Goal: Task Accomplishment & Management: Manage account settings

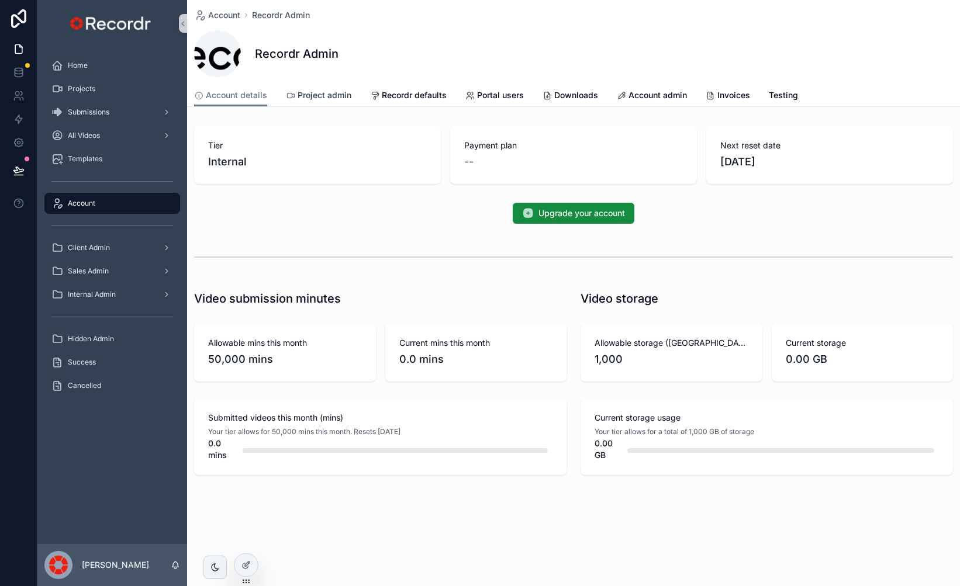
click at [339, 101] on link "Project admin" at bounding box center [318, 96] width 65 height 23
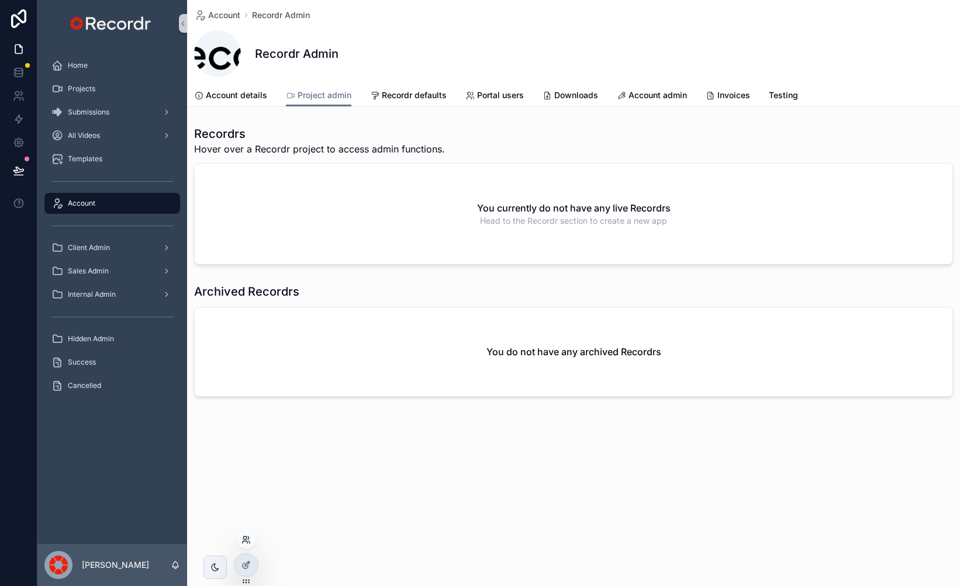
click at [243, 538] on icon at bounding box center [244, 538] width 3 height 3
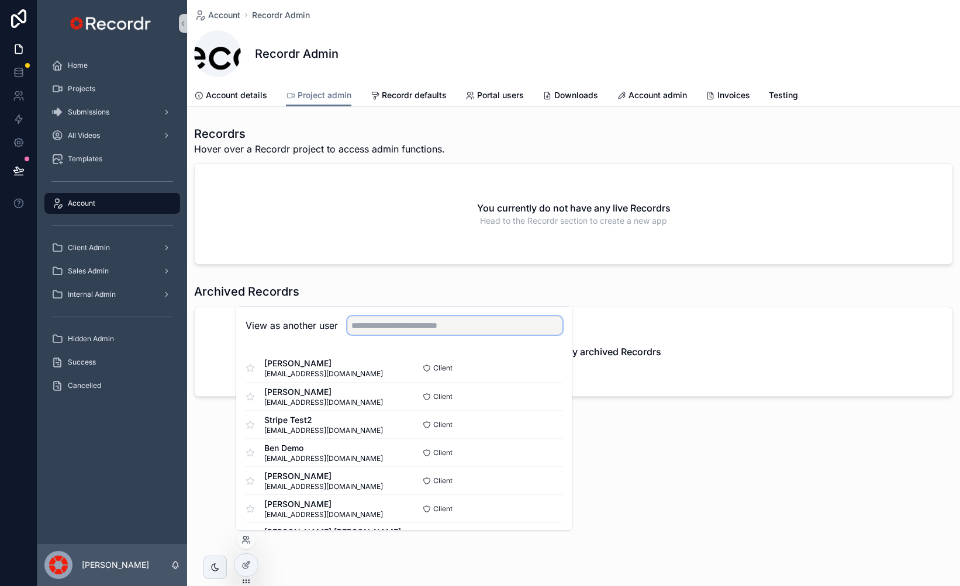
click at [447, 330] on input "text" at bounding box center [454, 325] width 215 height 19
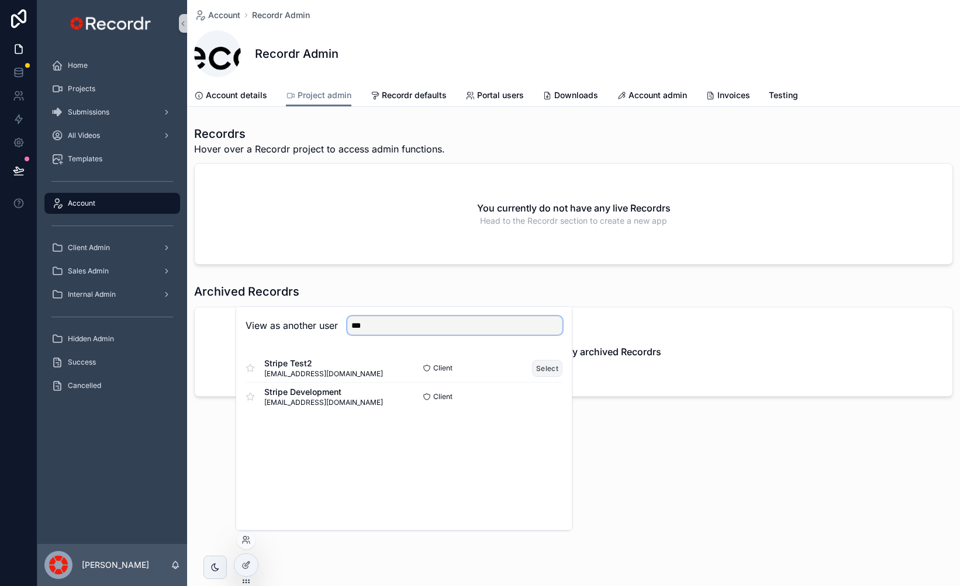
type input "***"
click at [557, 363] on button "Select" at bounding box center [547, 368] width 30 height 17
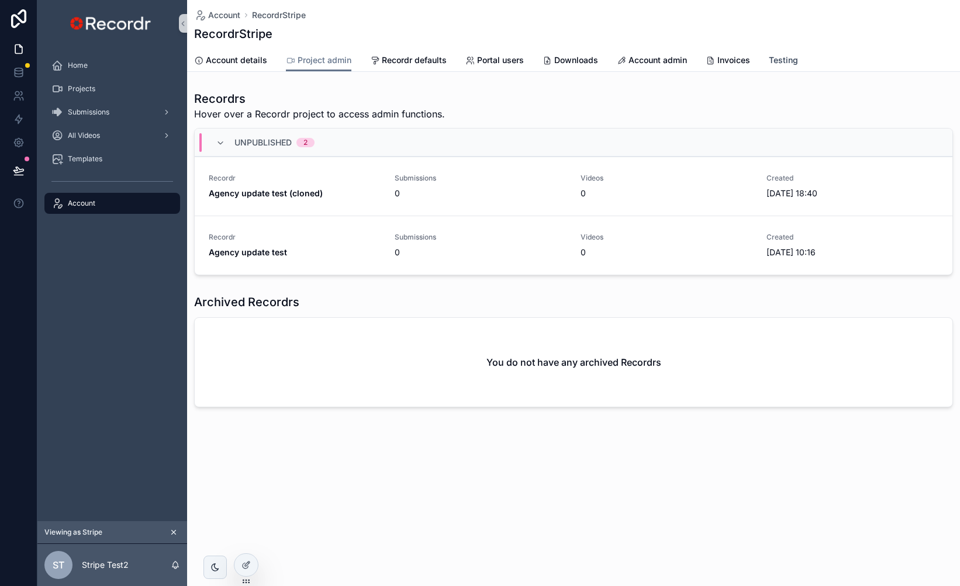
click at [789, 57] on span "Testing" at bounding box center [783, 60] width 29 height 12
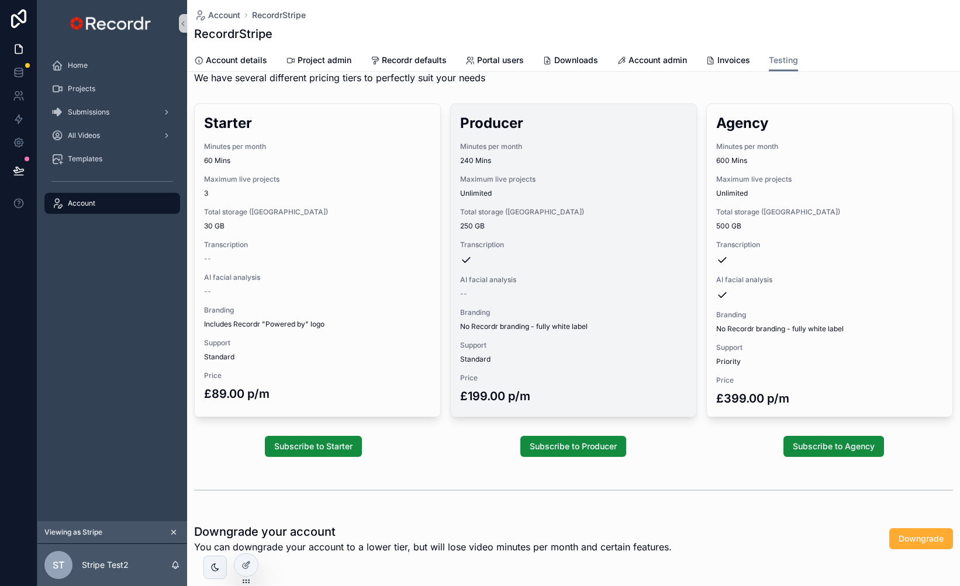
scroll to position [80, 0]
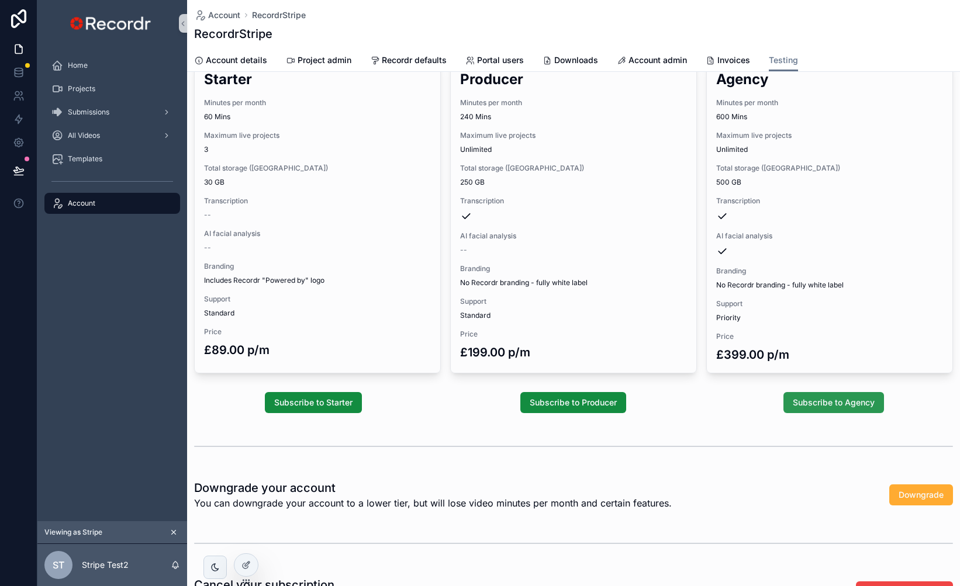
click at [833, 402] on span "Subscribe to Agency" at bounding box center [834, 403] width 82 height 12
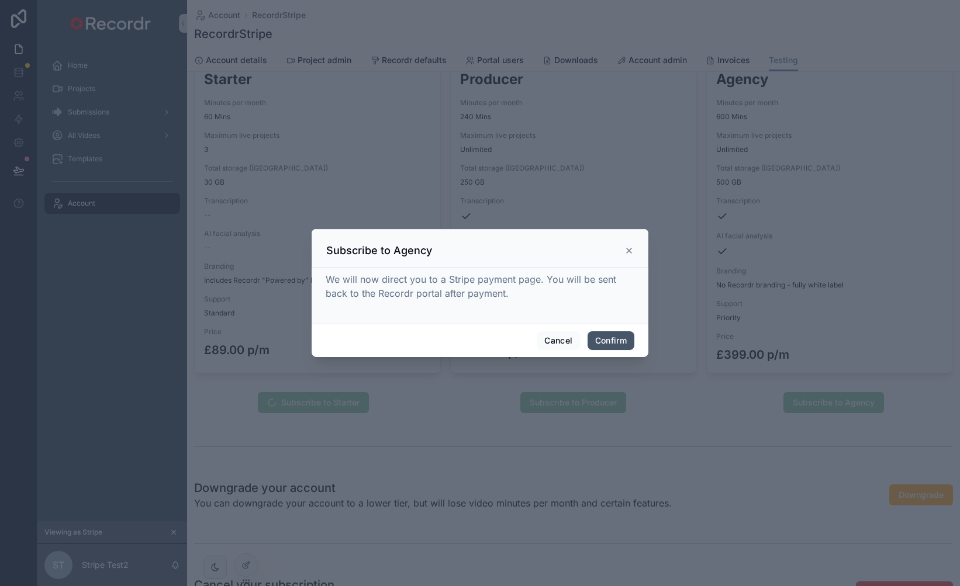
click at [622, 346] on button "Confirm" at bounding box center [611, 341] width 47 height 19
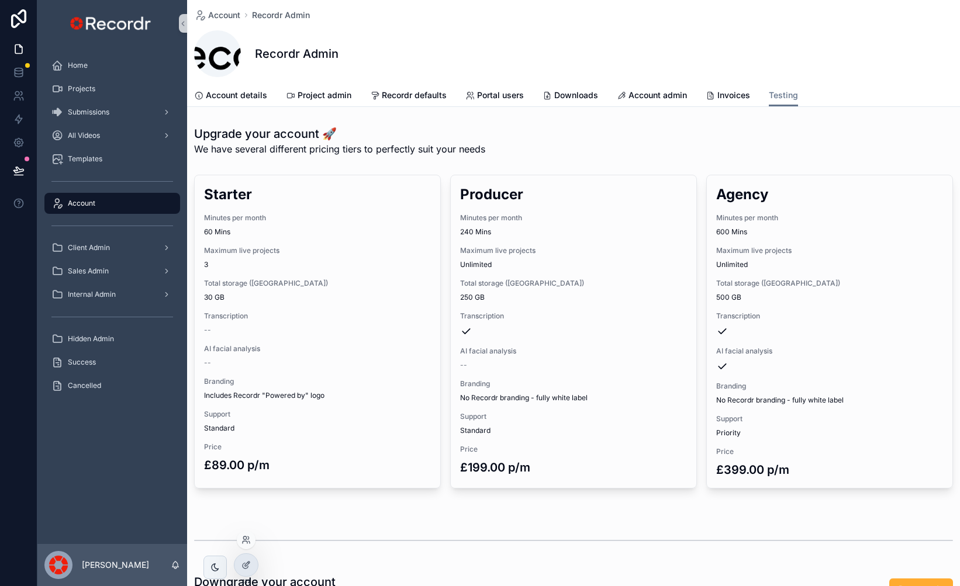
click at [250, 534] on div at bounding box center [246, 540] width 19 height 19
click at [242, 539] on icon at bounding box center [245, 540] width 9 height 9
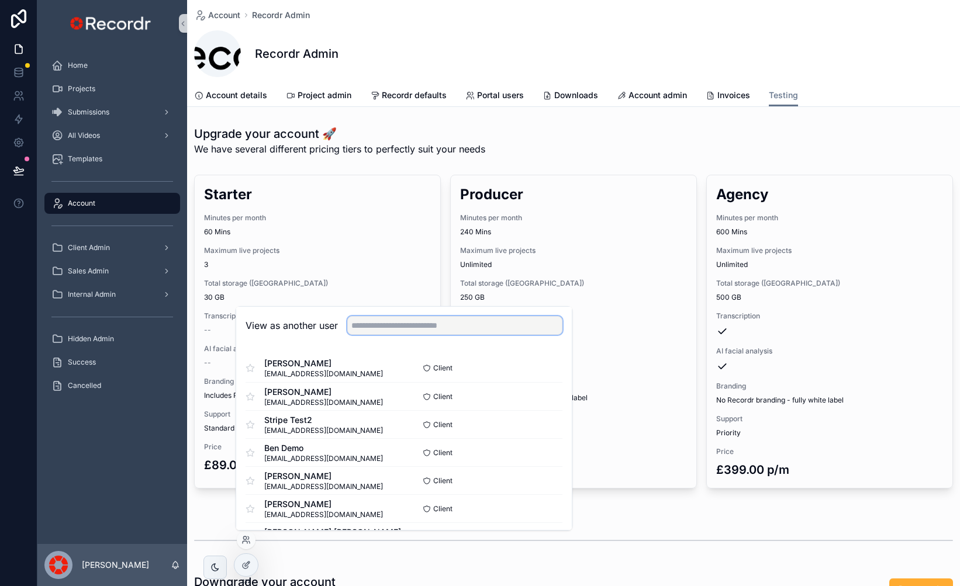
click at [422, 331] on input "text" at bounding box center [454, 325] width 215 height 19
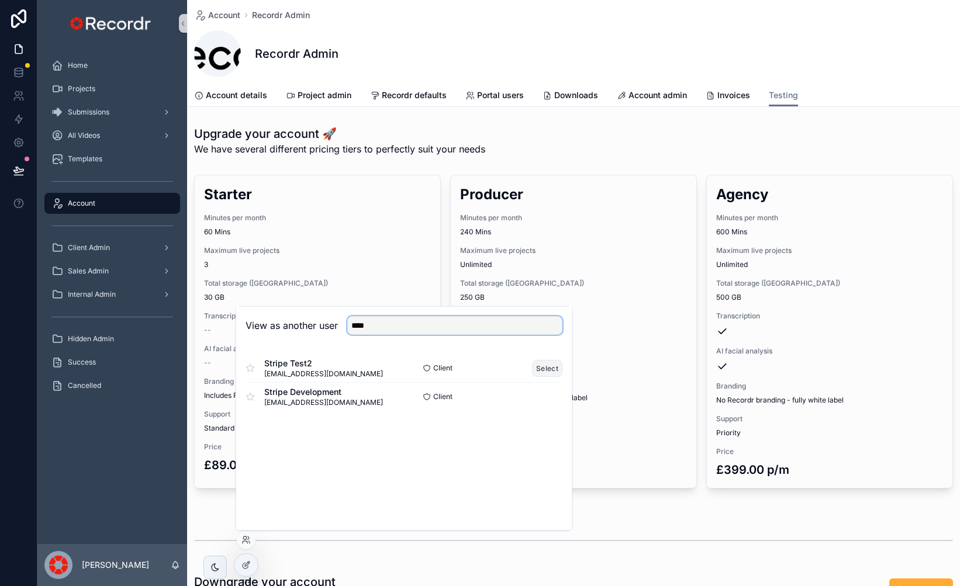
type input "****"
click at [546, 367] on button "Select" at bounding box center [547, 368] width 30 height 17
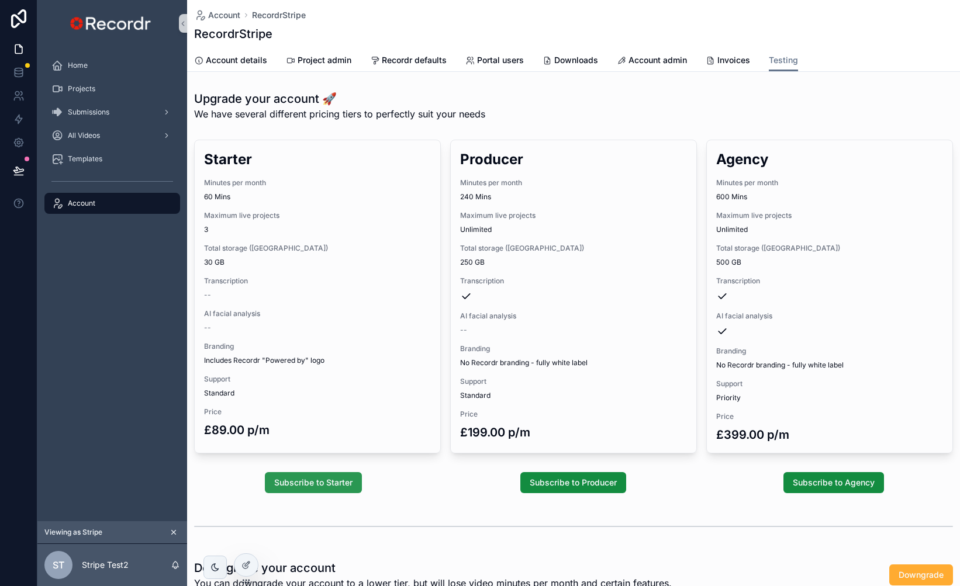
click at [336, 485] on span "Subscribe to Starter" at bounding box center [313, 483] width 78 height 12
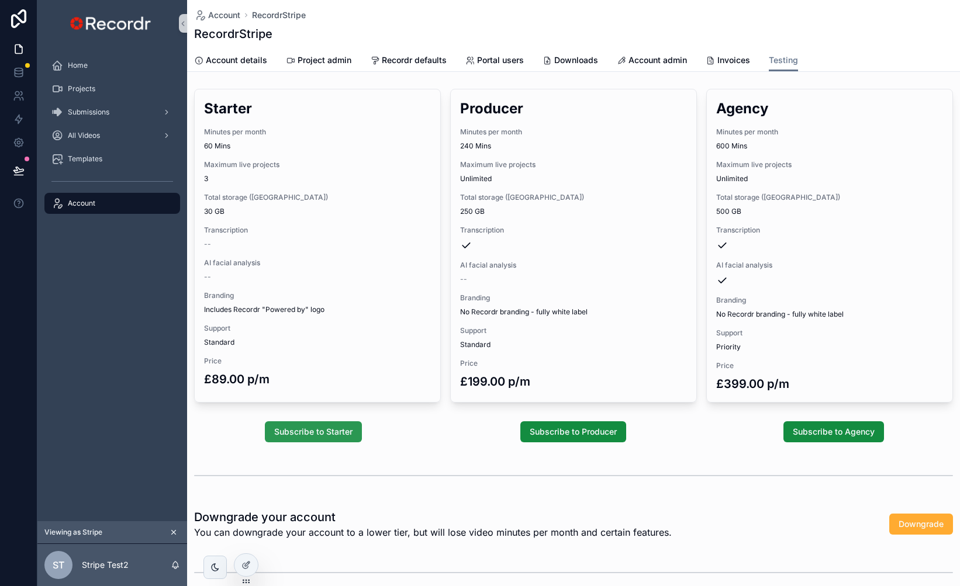
click at [333, 434] on span "Subscribe to Starter" at bounding box center [313, 432] width 78 height 12
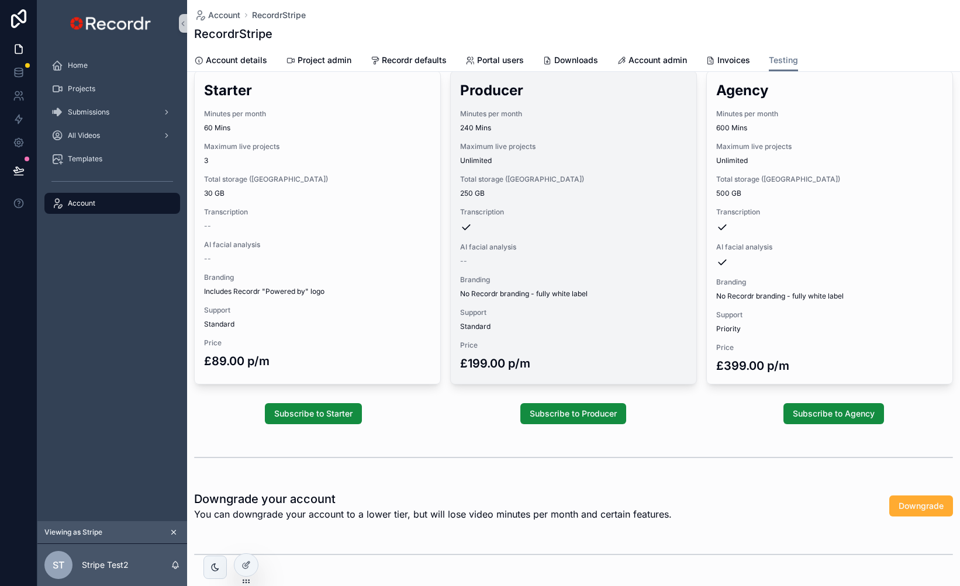
scroll to position [9, 0]
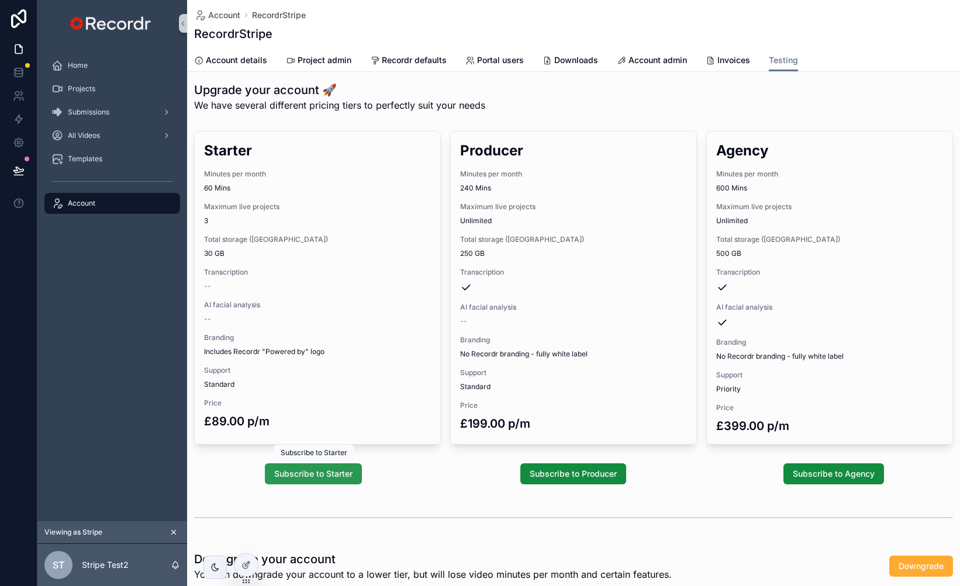
click at [317, 473] on span "Subscribe to Starter" at bounding box center [313, 474] width 78 height 12
click at [579, 474] on span "Subscribe to Producer" at bounding box center [573, 474] width 87 height 12
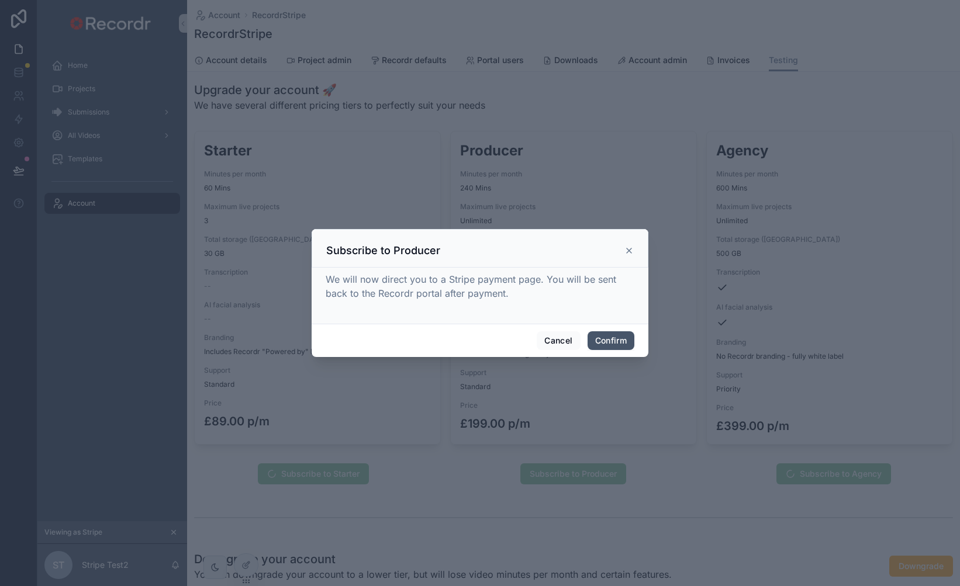
click at [618, 346] on button "Confirm" at bounding box center [611, 341] width 47 height 19
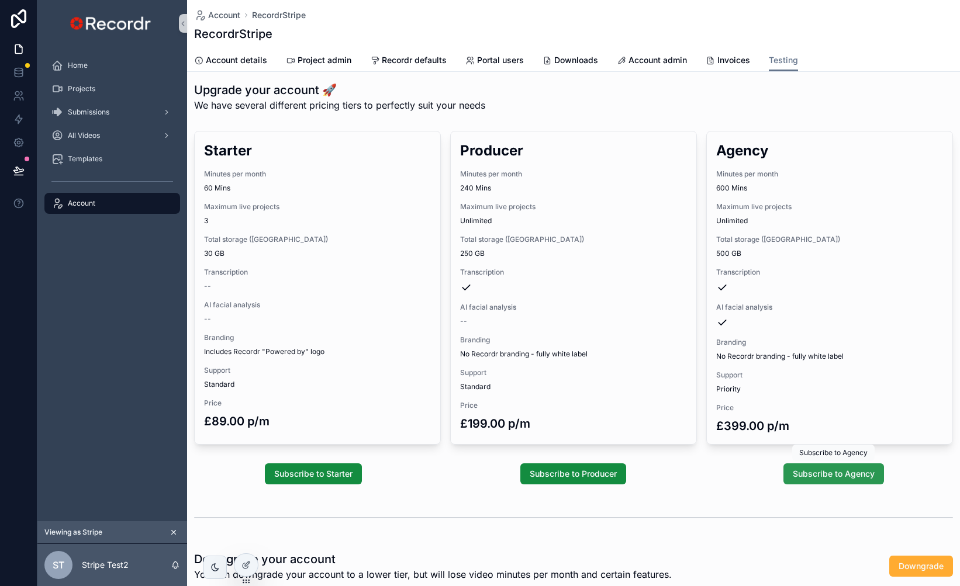
click at [826, 479] on span "Subscribe to Agency" at bounding box center [834, 474] width 82 height 12
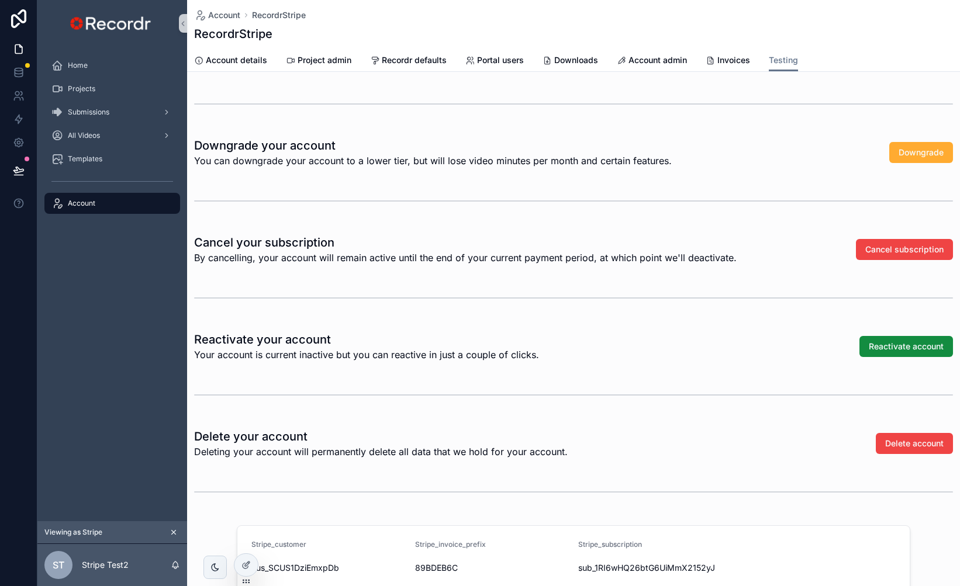
scroll to position [429, 0]
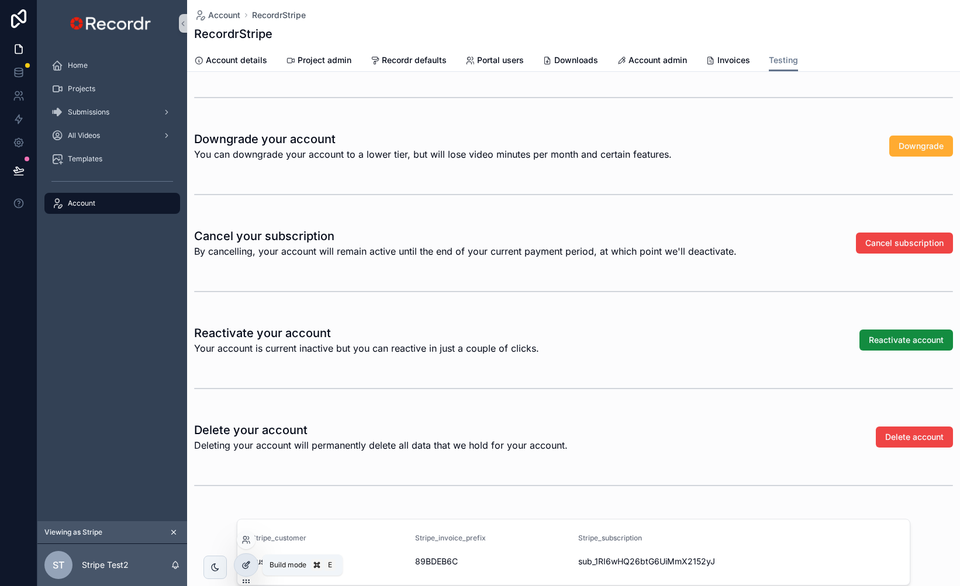
click at [248, 562] on icon at bounding box center [245, 565] width 9 height 9
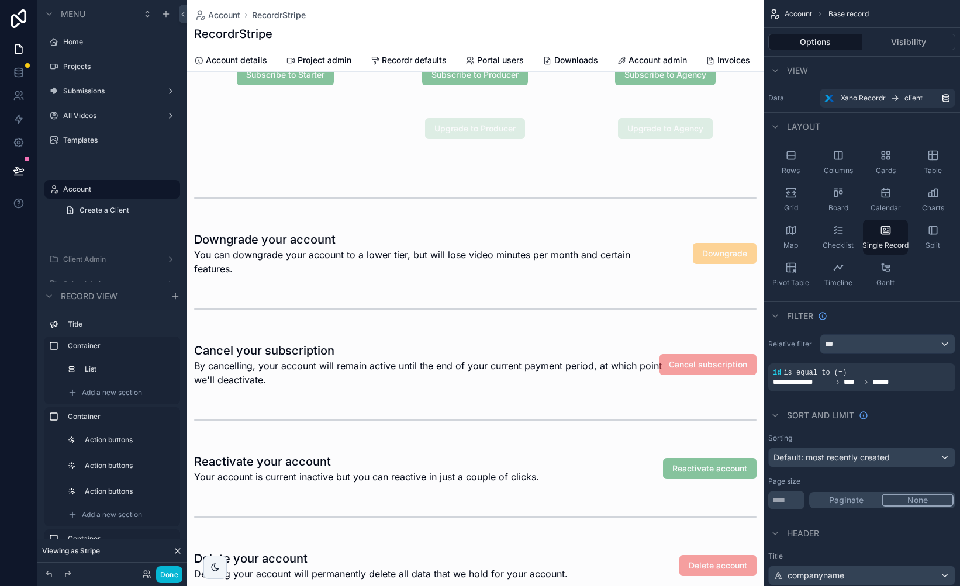
click at [398, 477] on div "scrollable content" at bounding box center [475, 415] width 577 height 1689
click at [434, 474] on div "scrollable content" at bounding box center [475, 469] width 577 height 40
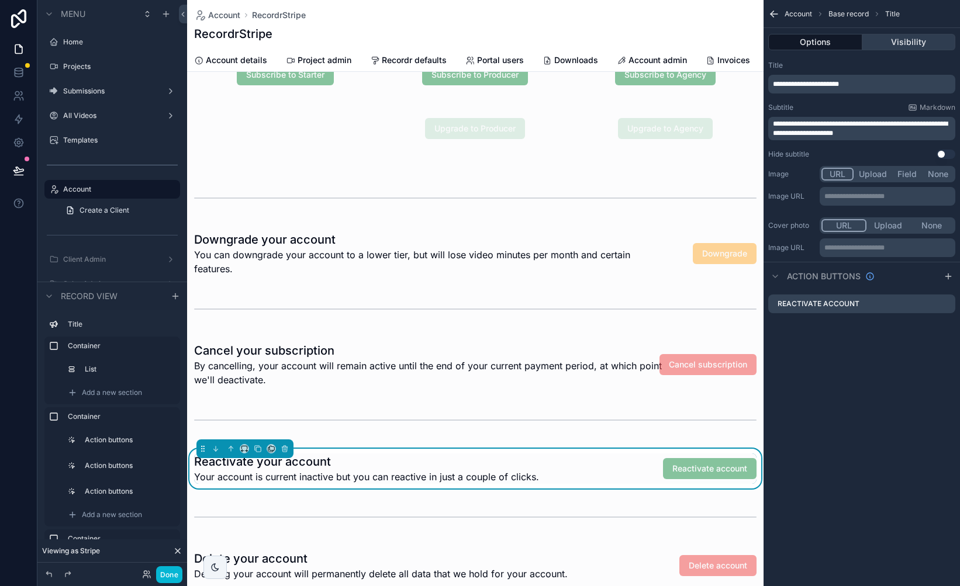
click at [903, 39] on button "Visibility" at bounding box center [909, 42] width 94 height 16
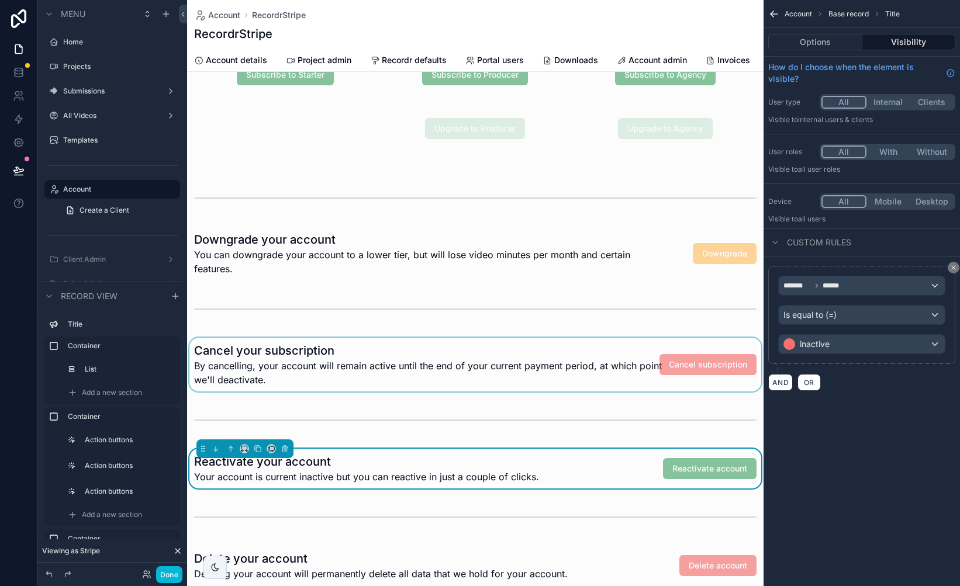
click at [384, 359] on div "scrollable content" at bounding box center [475, 365] width 577 height 54
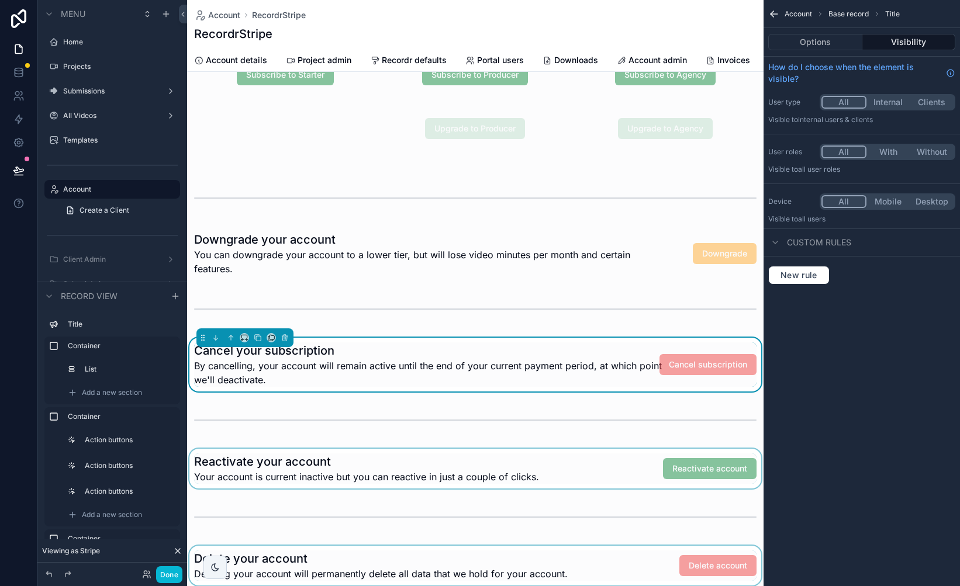
click at [392, 568] on div "scrollable content" at bounding box center [475, 566] width 577 height 40
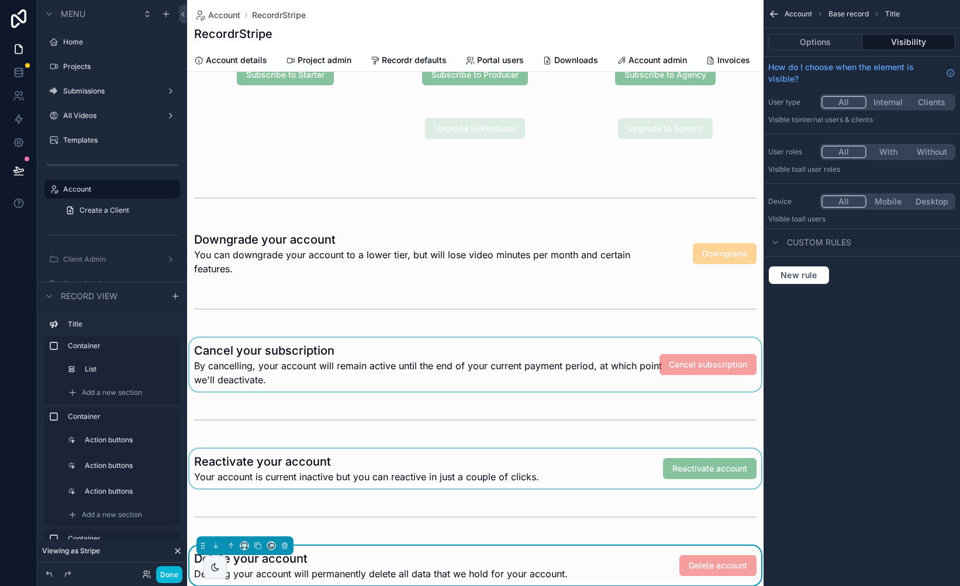
click at [443, 482] on div "scrollable content" at bounding box center [475, 469] width 577 height 40
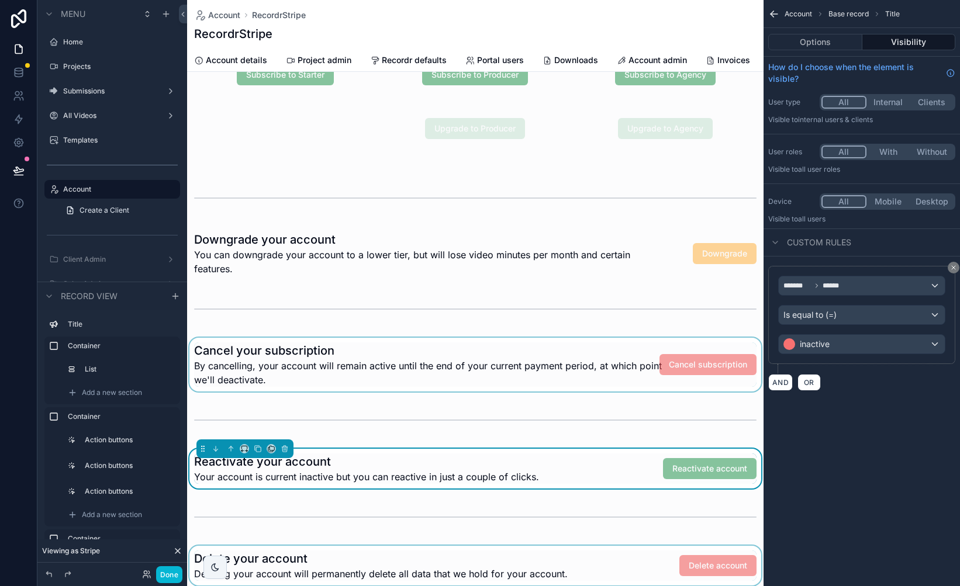
click at [470, 358] on div "scrollable content" at bounding box center [475, 365] width 577 height 54
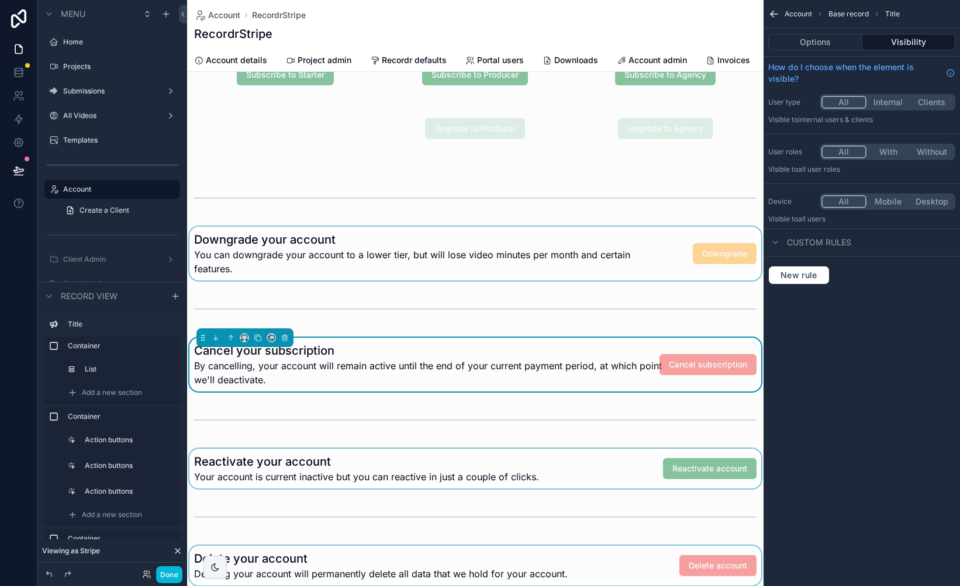
click at [491, 248] on div "scrollable content" at bounding box center [475, 254] width 577 height 54
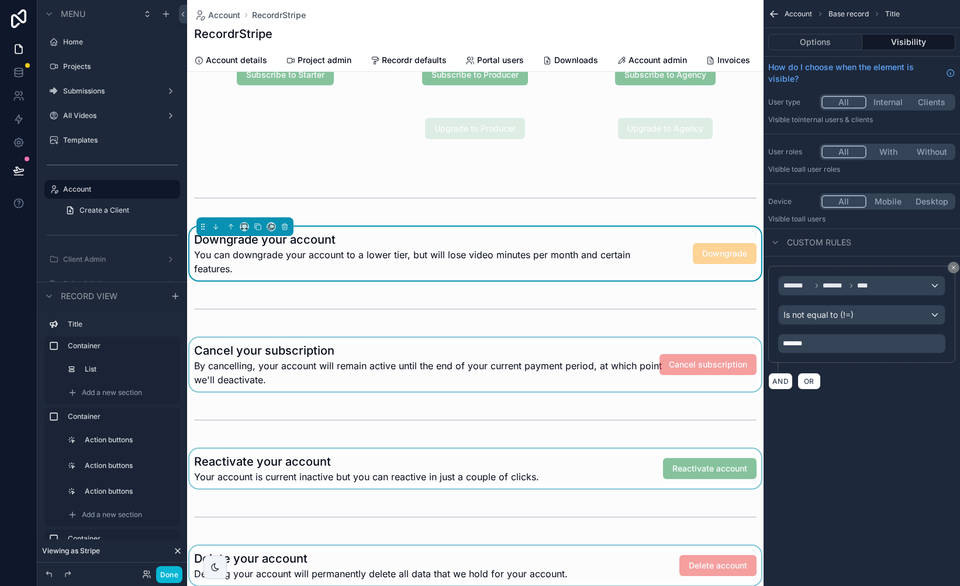
click at [432, 353] on div "scrollable content" at bounding box center [475, 365] width 577 height 54
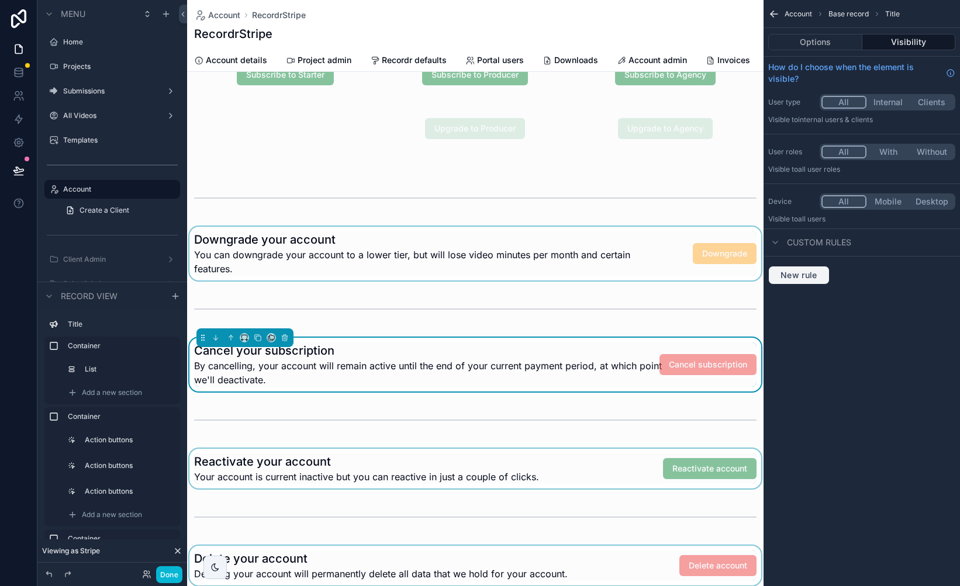
click at [806, 278] on span "New rule" at bounding box center [799, 275] width 46 height 11
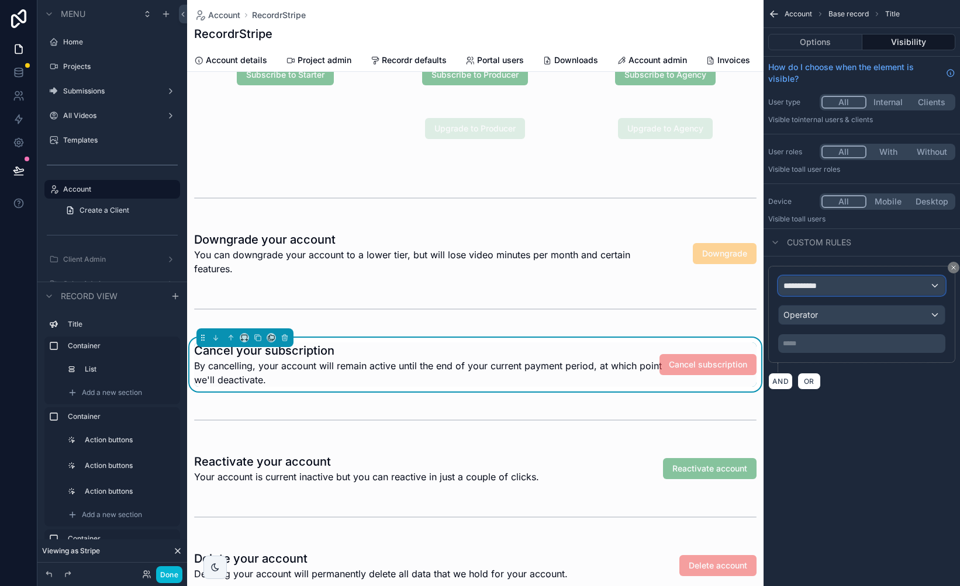
click at [840, 285] on div "**********" at bounding box center [862, 286] width 166 height 19
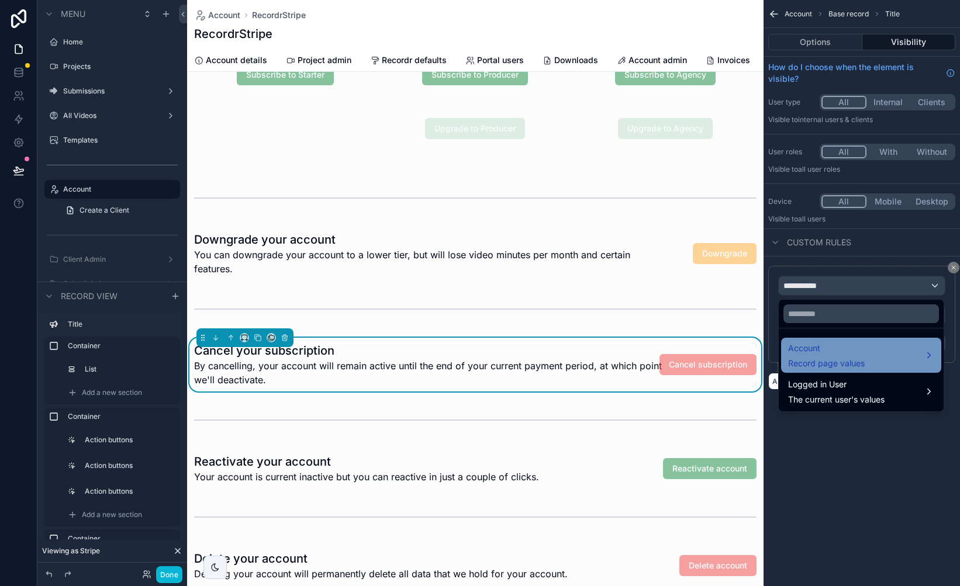
click at [840, 362] on span "Record page values" at bounding box center [826, 364] width 77 height 12
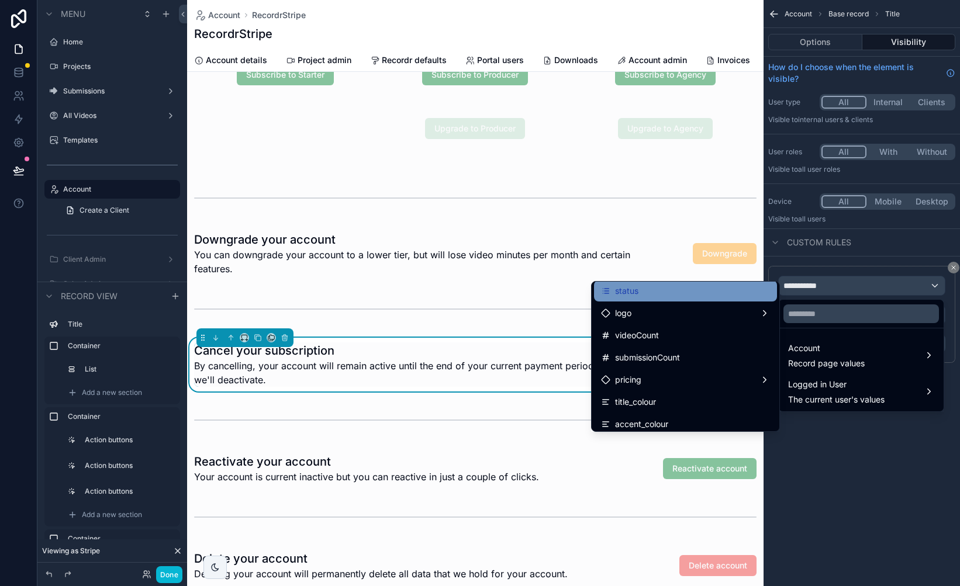
scroll to position [68, 0]
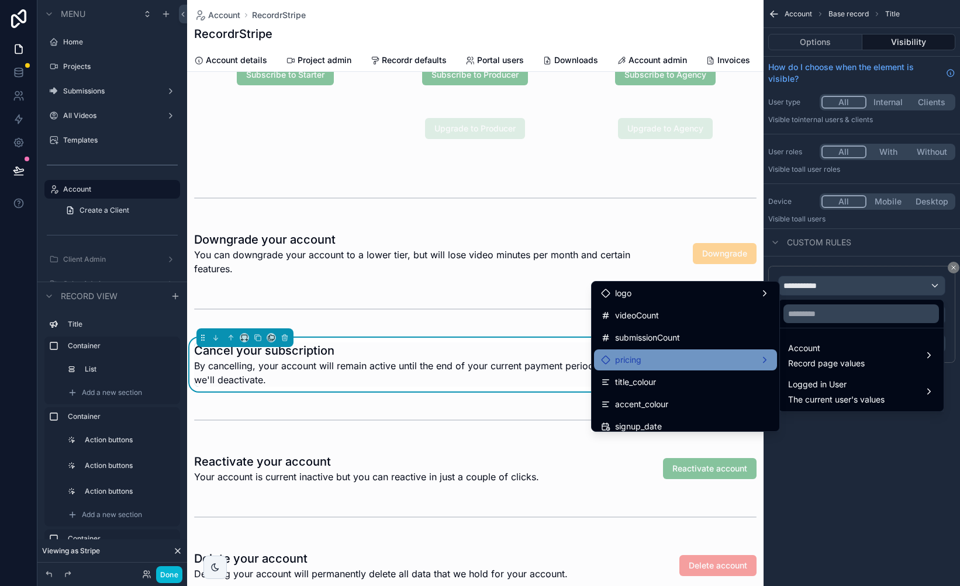
click at [669, 360] on div "pricing" at bounding box center [685, 360] width 169 height 14
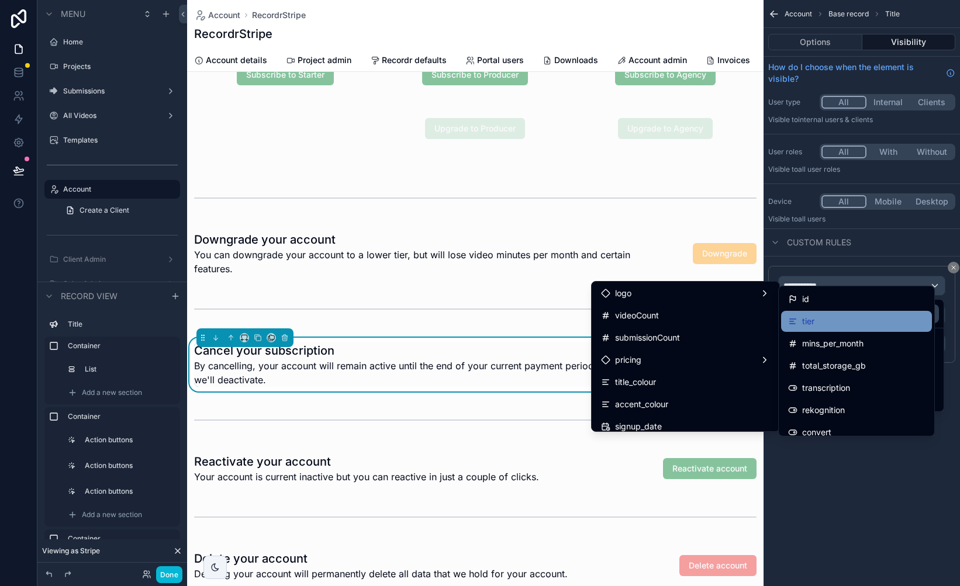
click at [833, 316] on div "tier" at bounding box center [856, 322] width 137 height 14
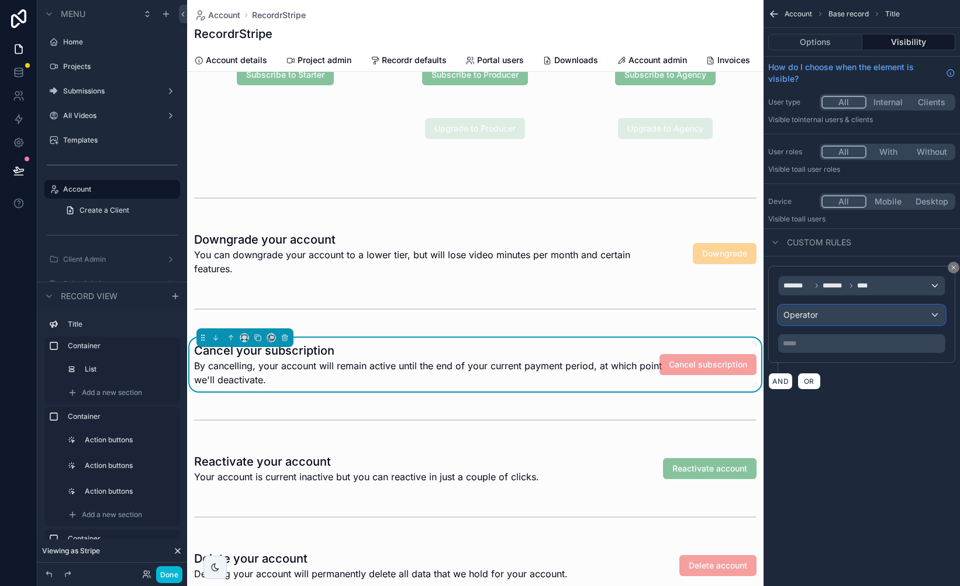
click at [826, 313] on div "Operator" at bounding box center [862, 315] width 166 height 19
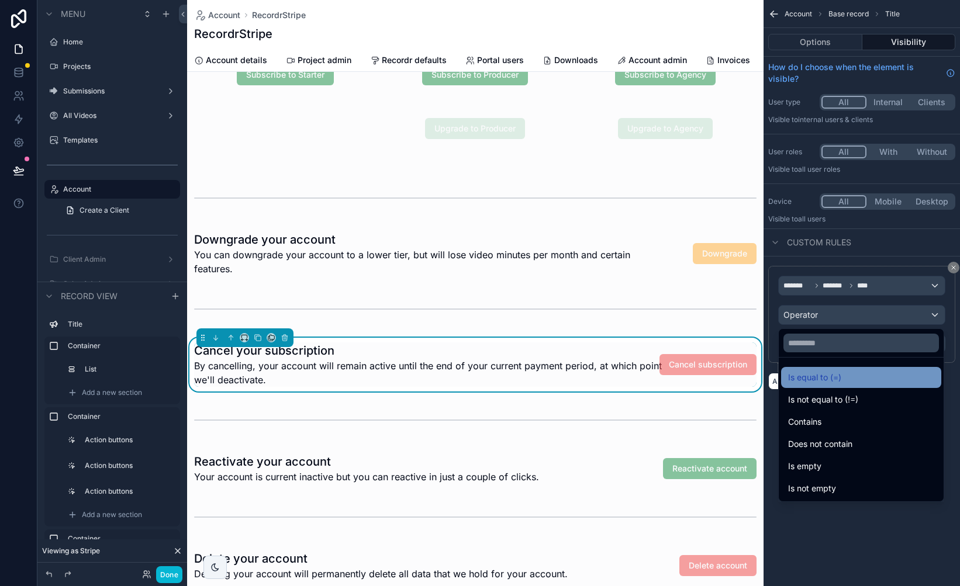
click at [827, 376] on span "Is equal to (=)" at bounding box center [814, 378] width 53 height 14
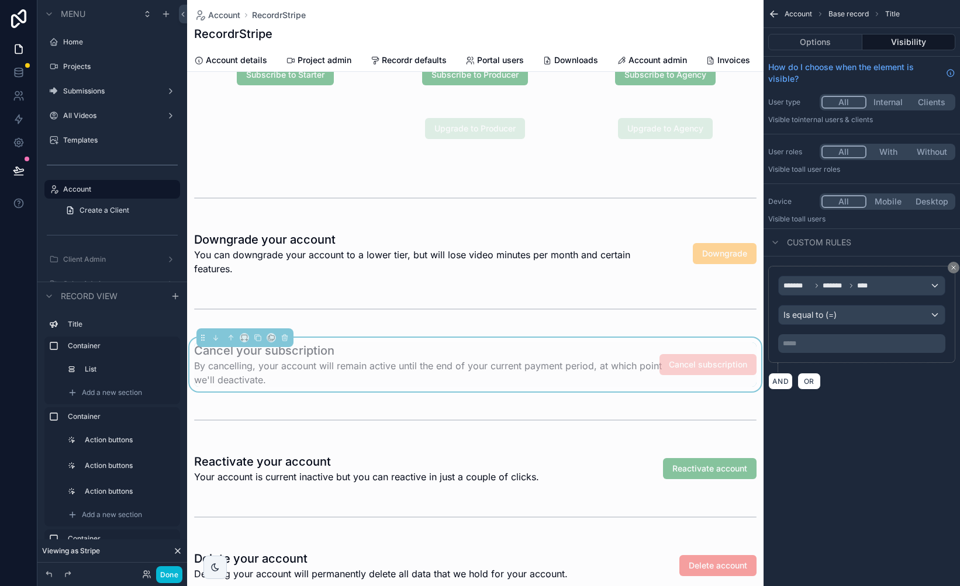
click at [822, 340] on p "***** ﻿" at bounding box center [863, 343] width 160 height 9
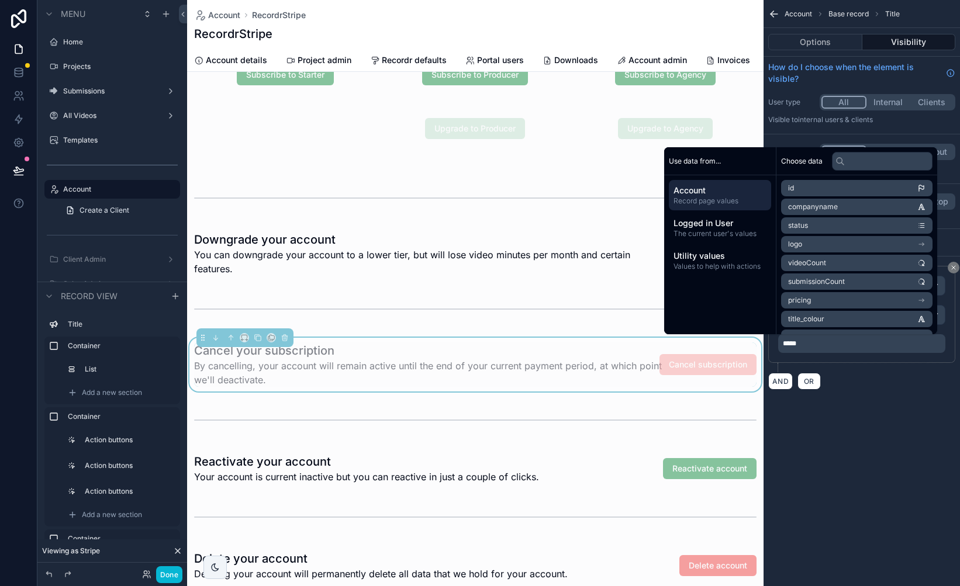
click at [866, 403] on div "Account Base record Title Options Visibility How do I choose when the element i…" at bounding box center [862, 209] width 196 height 418
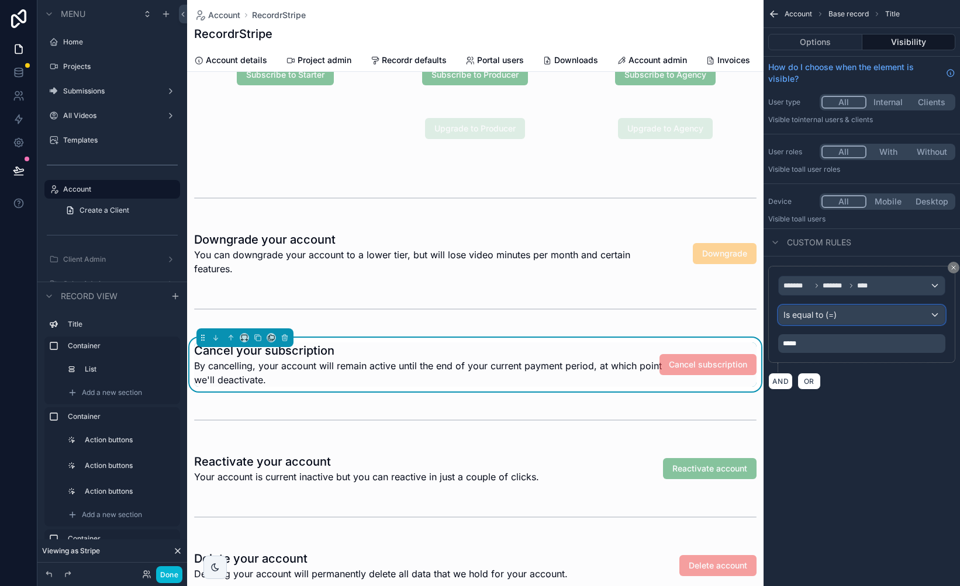
click at [867, 315] on div "Is equal to (=)" at bounding box center [862, 315] width 166 height 19
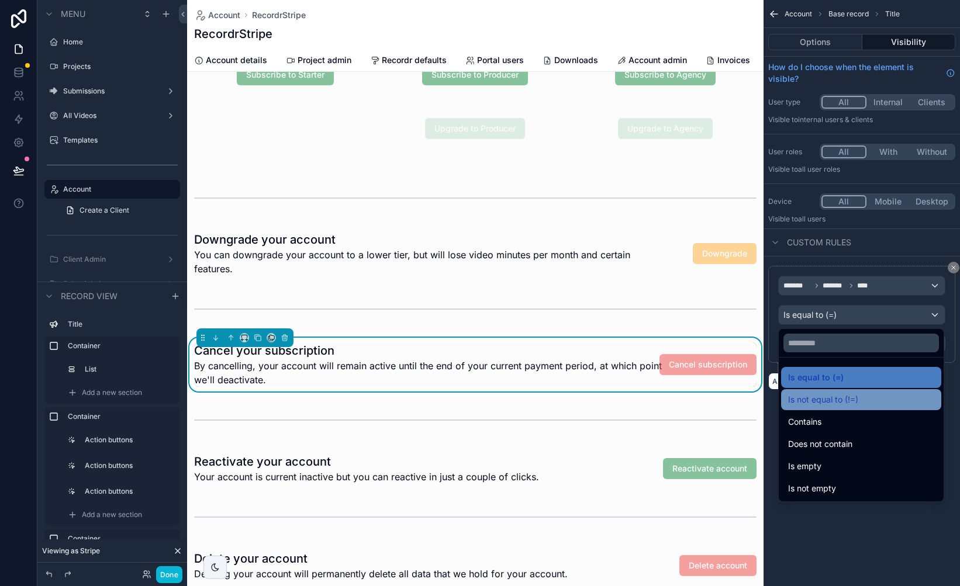
click at [847, 406] on span "Is not equal to (!=)" at bounding box center [823, 400] width 70 height 14
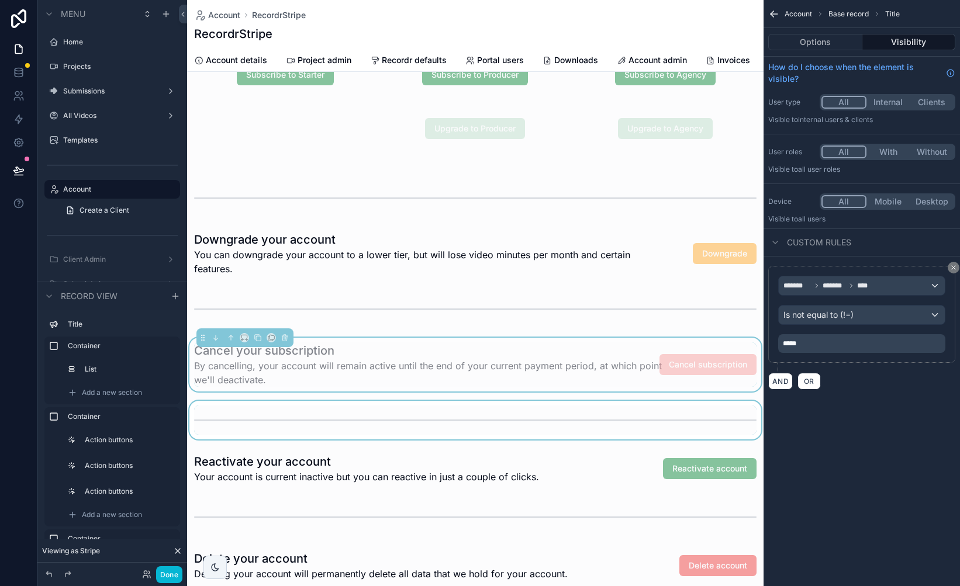
click at [635, 419] on div "scrollable content" at bounding box center [475, 420] width 577 height 39
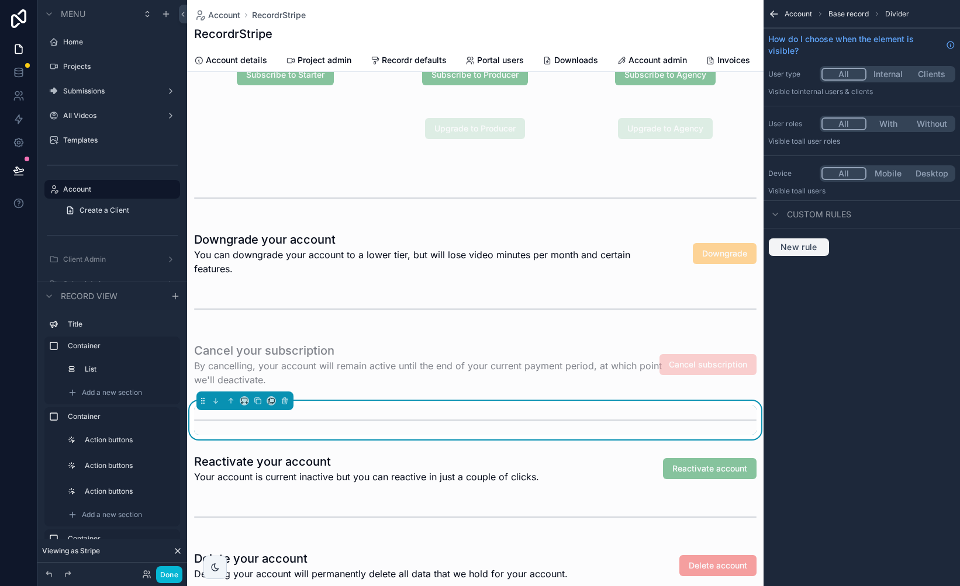
click at [805, 247] on span "New rule" at bounding box center [799, 247] width 46 height 11
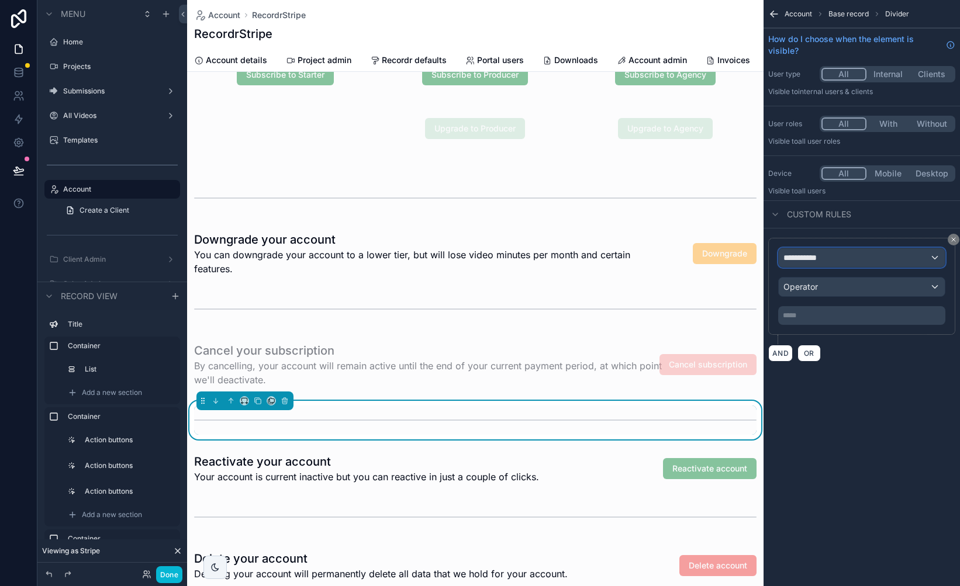
click at [845, 264] on div "**********" at bounding box center [862, 257] width 166 height 19
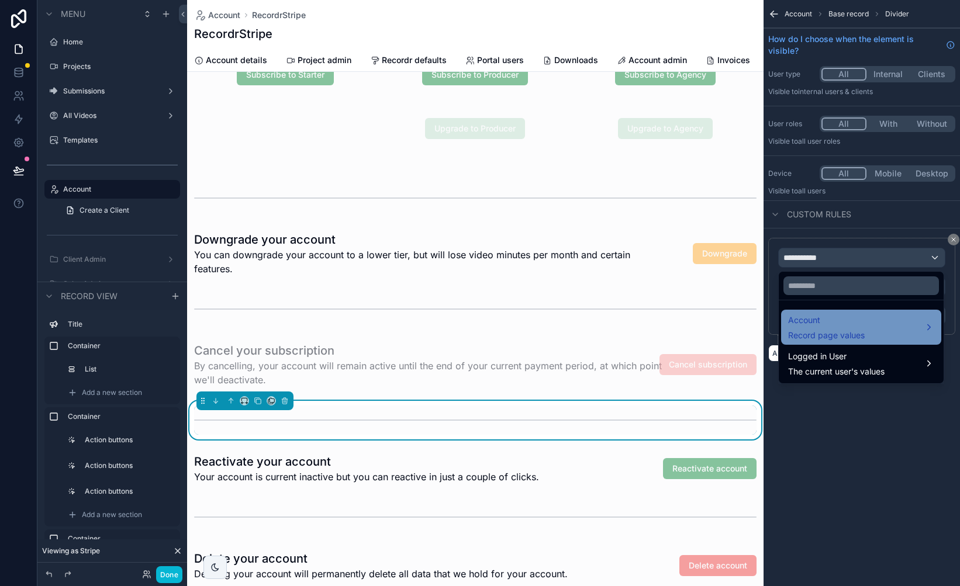
click at [839, 337] on span "Record page values" at bounding box center [826, 336] width 77 height 12
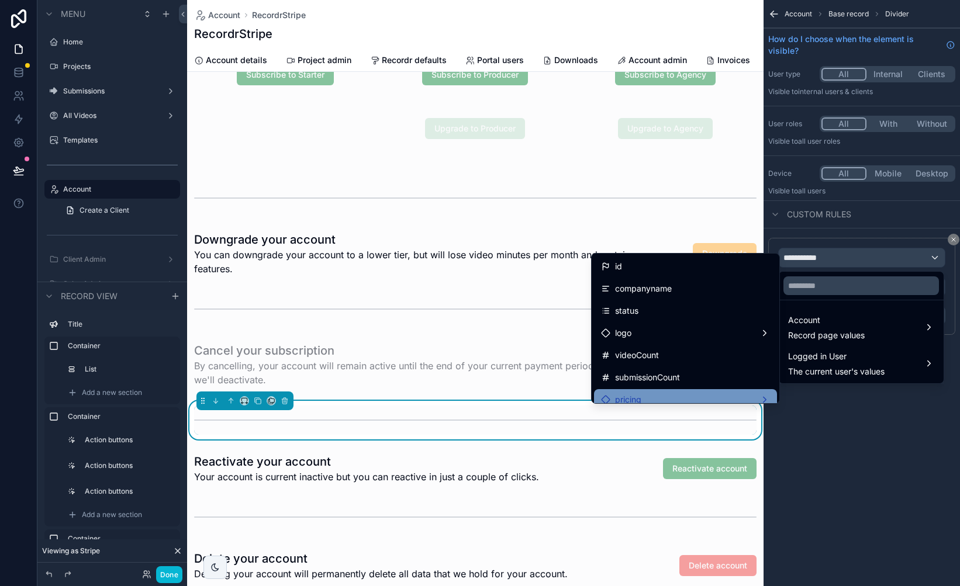
click at [700, 393] on div "pricing" at bounding box center [685, 400] width 169 height 14
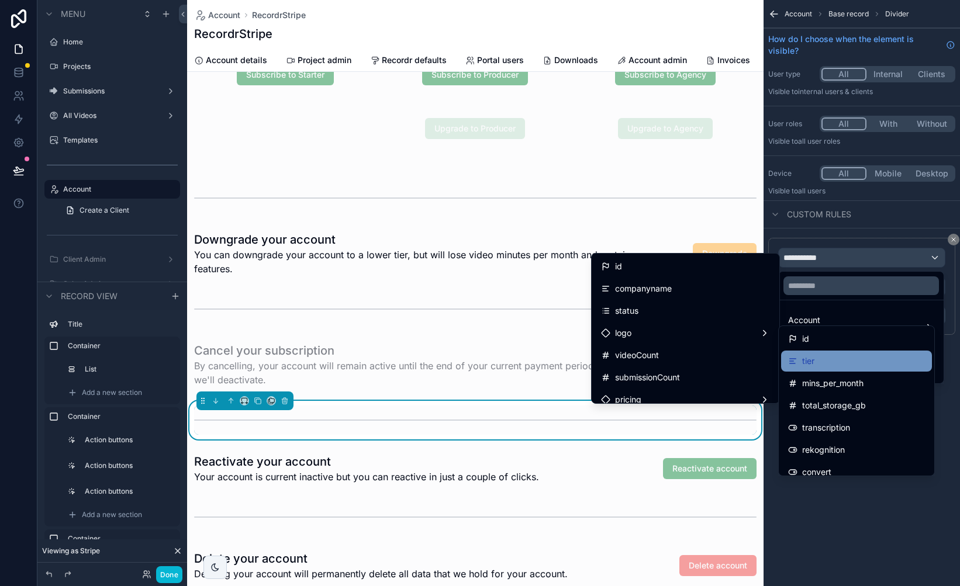
click at [827, 363] on div "tier" at bounding box center [856, 361] width 137 height 14
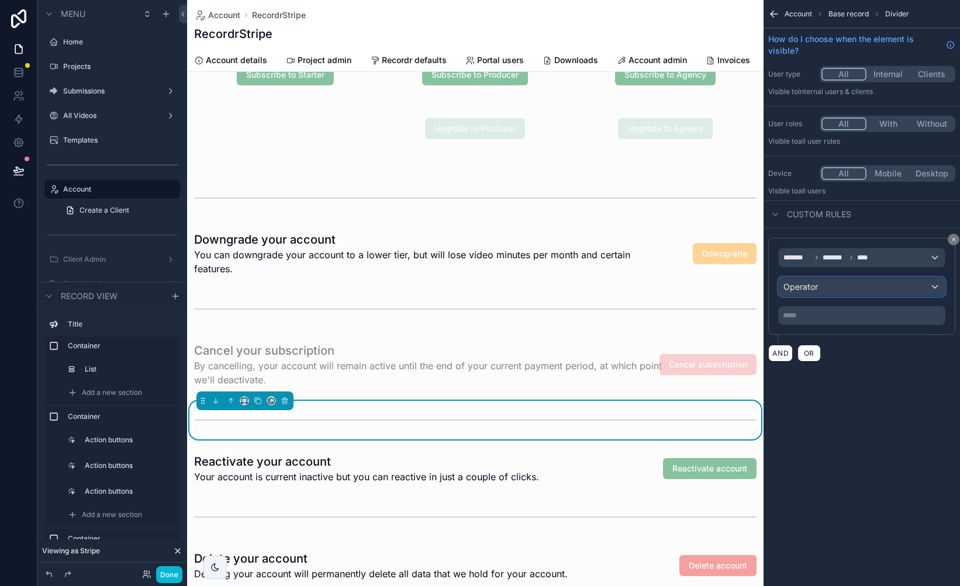
click at [834, 291] on div "Operator" at bounding box center [862, 287] width 166 height 19
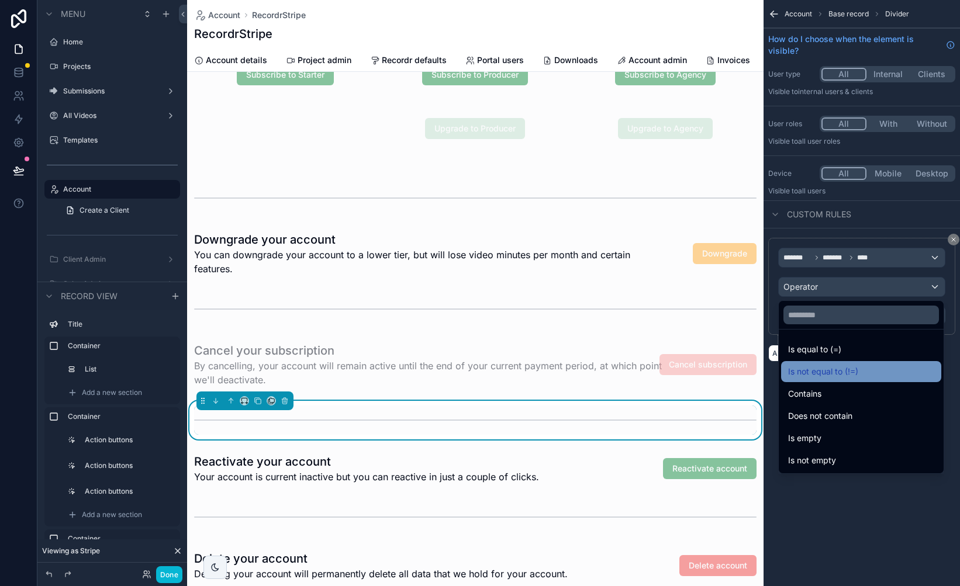
click at [842, 371] on span "Is not equal to (!=)" at bounding box center [823, 372] width 70 height 14
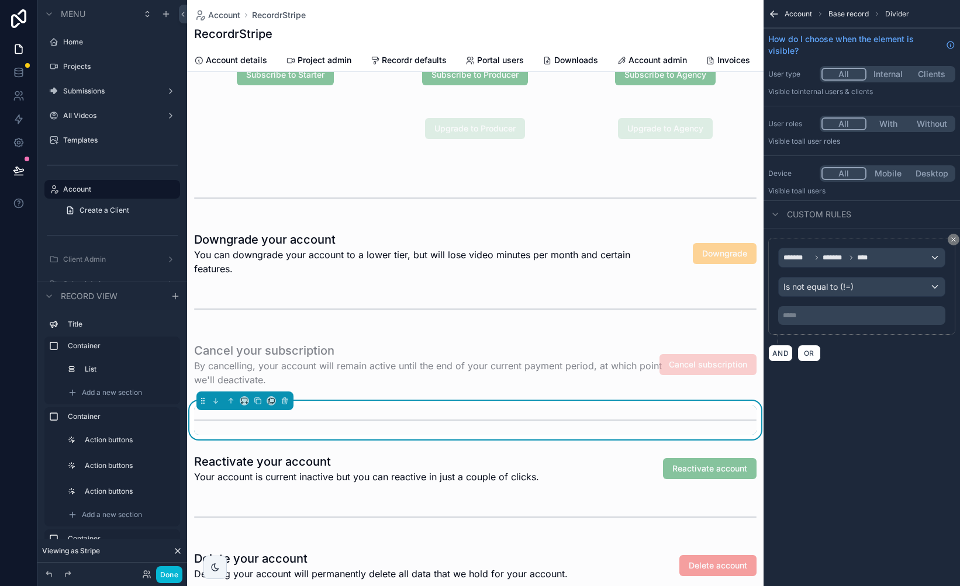
click at [838, 314] on p "***** ﻿" at bounding box center [863, 315] width 160 height 9
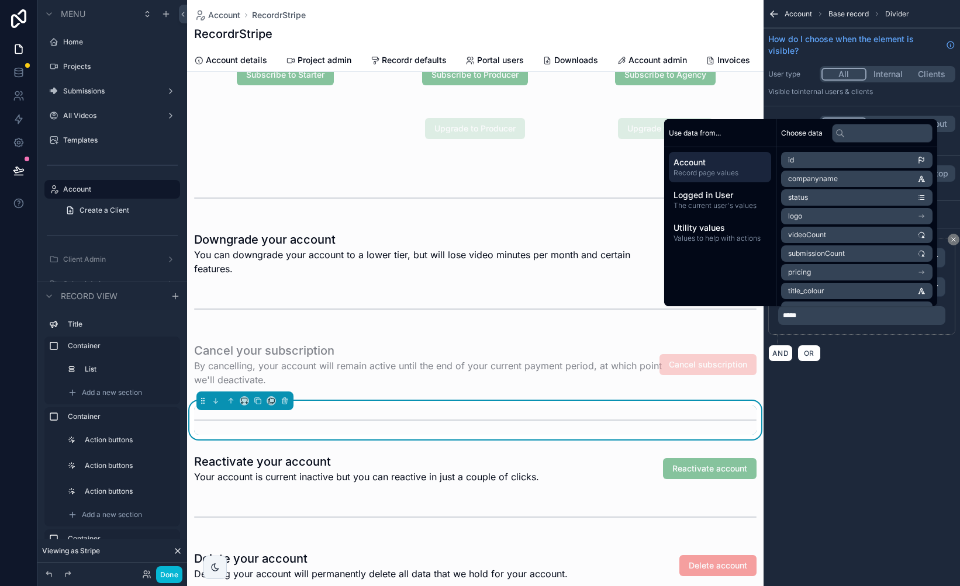
click at [905, 444] on div "Account Base record Divider How do I choose when the element is visible? User t…" at bounding box center [862, 293] width 196 height 586
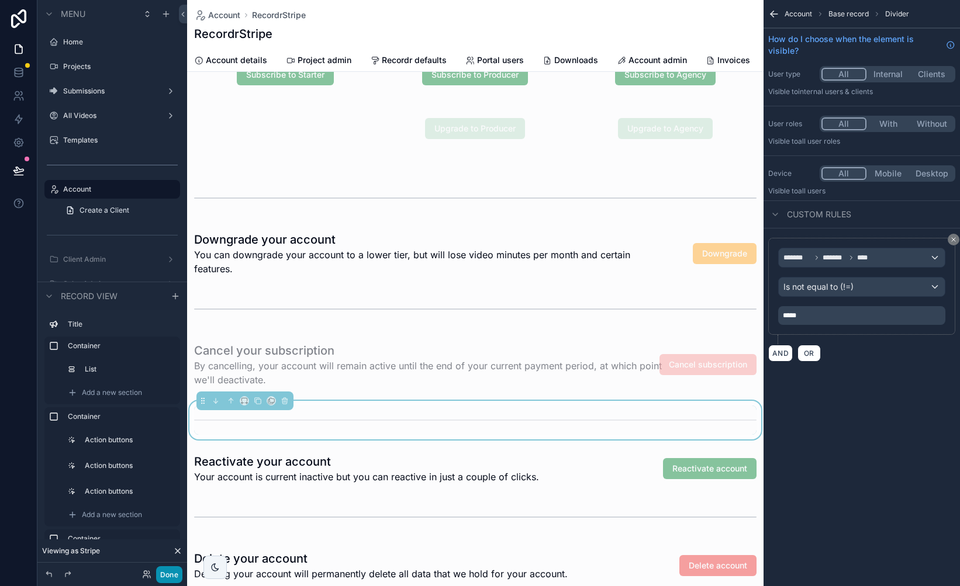
click at [172, 575] on button "Done" at bounding box center [169, 575] width 26 height 17
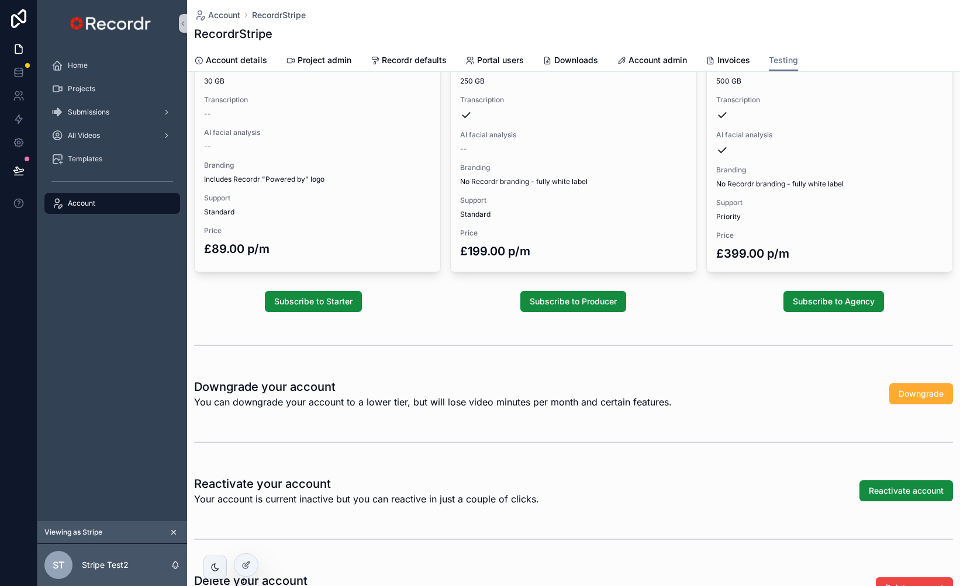
scroll to position [227, 0]
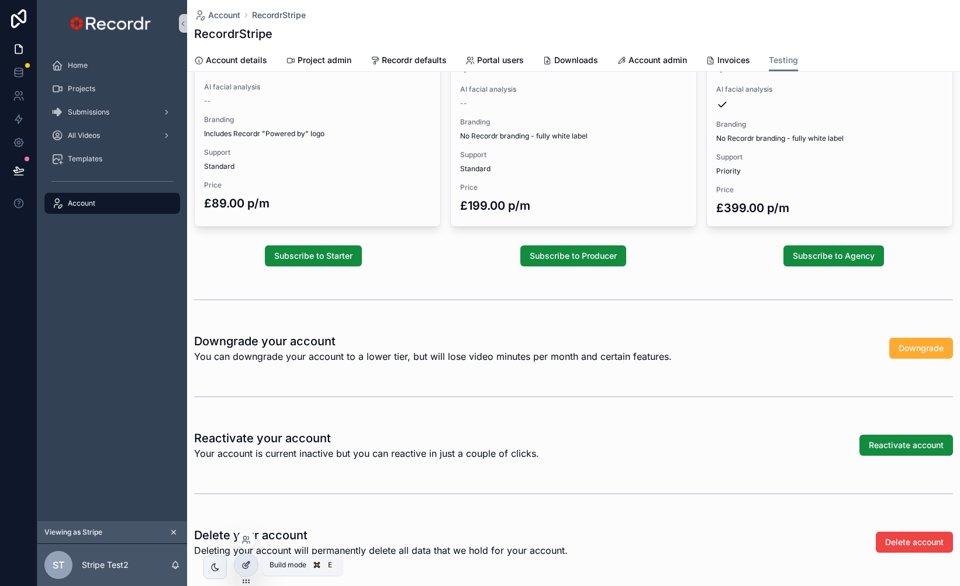
click at [251, 565] on div at bounding box center [245, 565] width 23 height 22
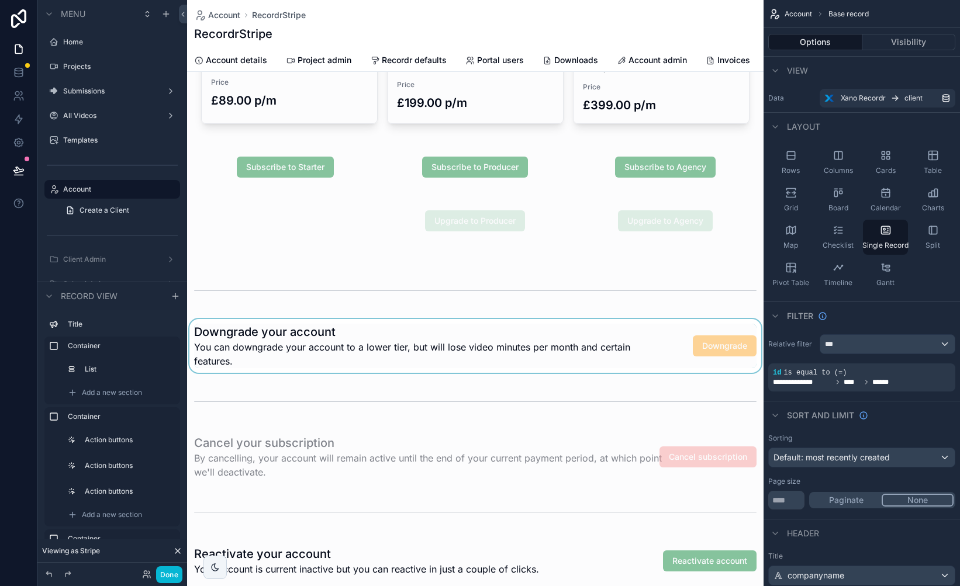
scroll to position [342, 0]
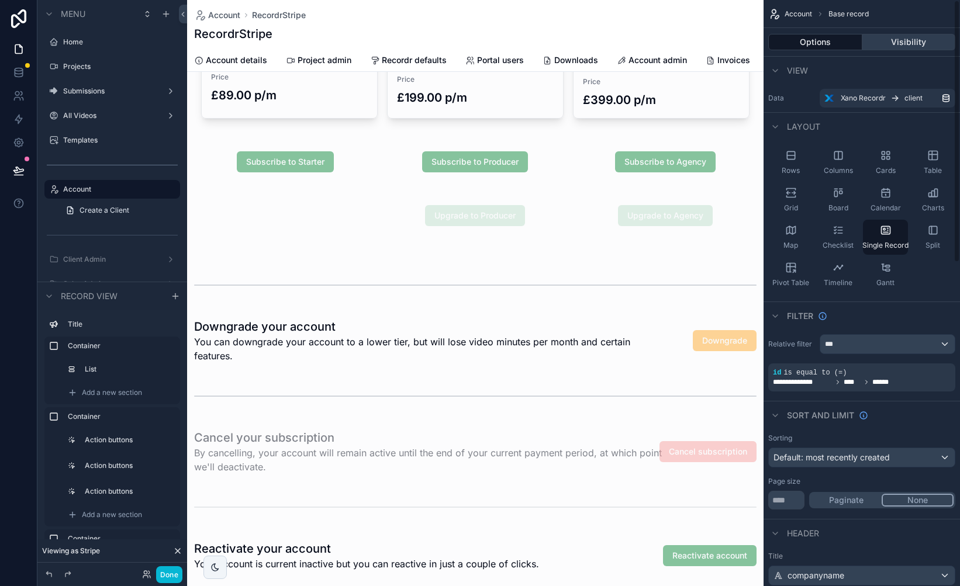
click at [908, 40] on button "Visibility" at bounding box center [909, 42] width 94 height 16
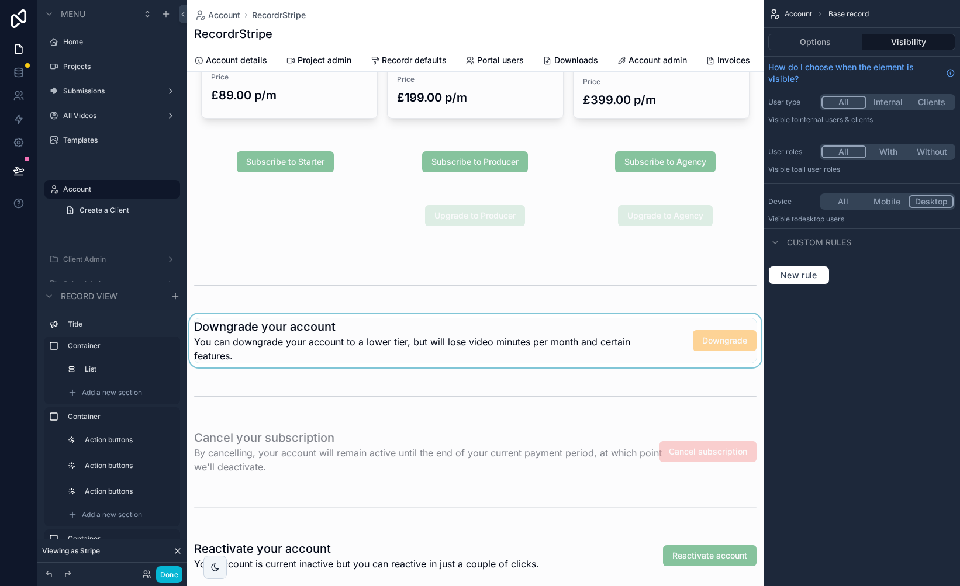
click at [582, 344] on div "scrollable content" at bounding box center [475, 341] width 577 height 54
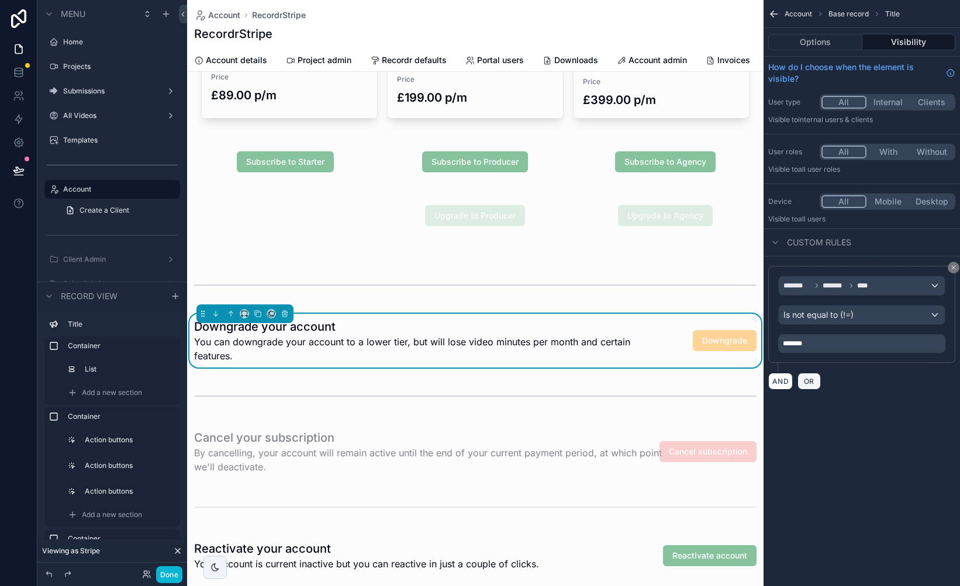
click at [809, 382] on span "OR" at bounding box center [809, 381] width 15 height 9
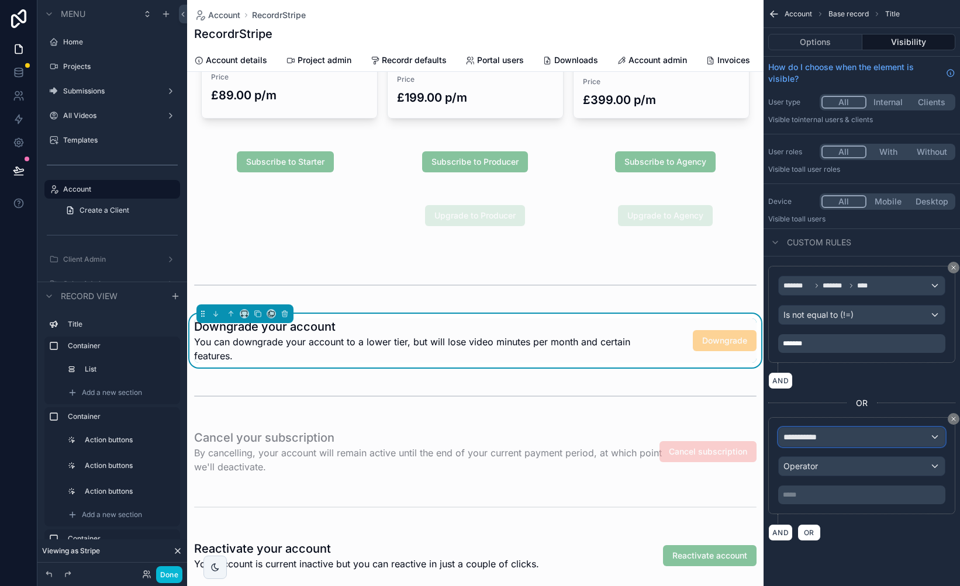
click at [841, 440] on div "**********" at bounding box center [862, 437] width 166 height 19
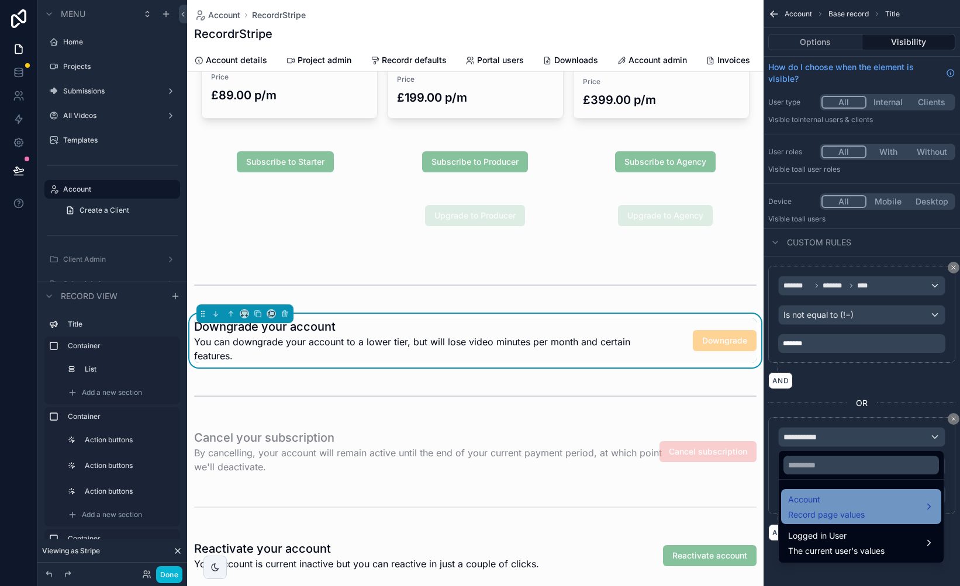
click at [831, 503] on span "Account" at bounding box center [826, 500] width 77 height 14
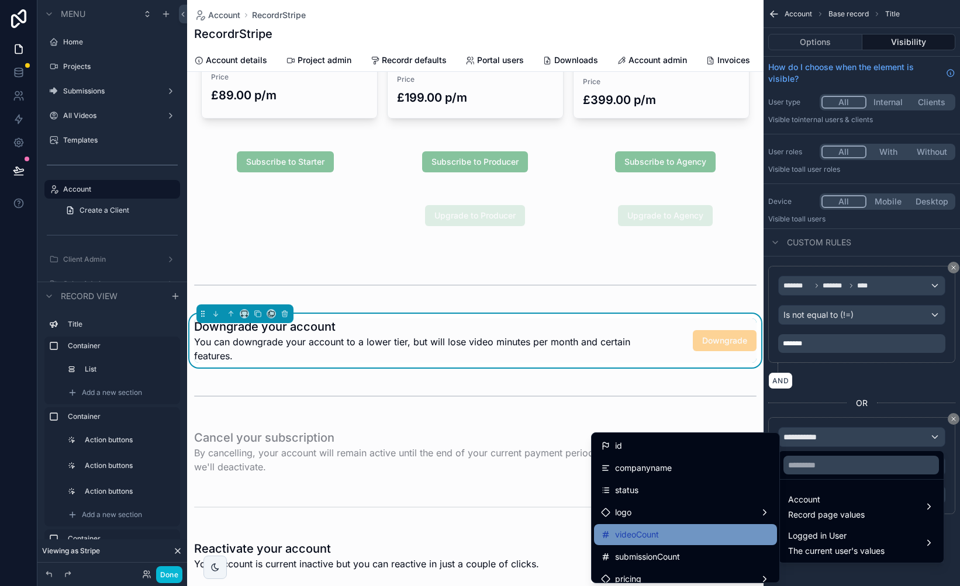
scroll to position [1, 0]
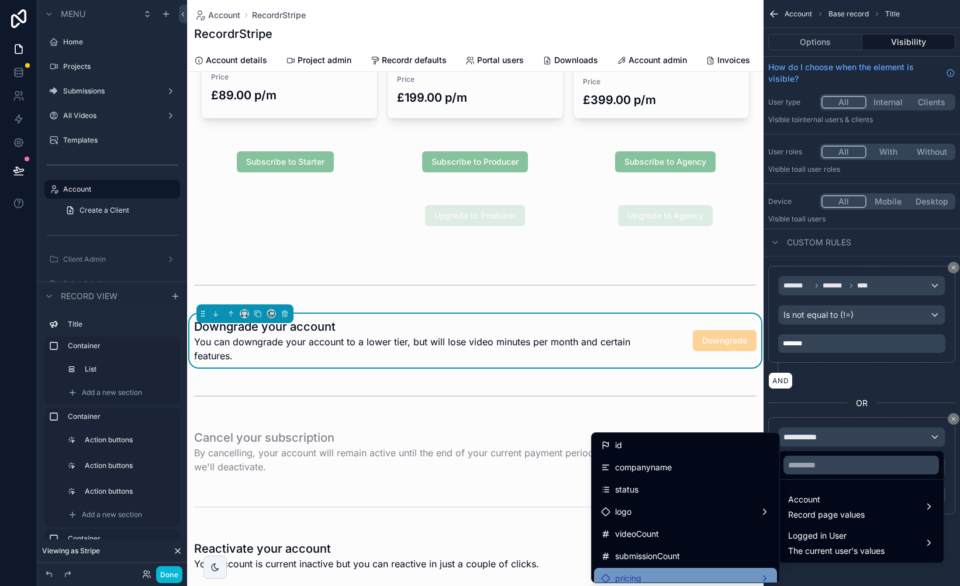
click at [677, 574] on div "pricing" at bounding box center [685, 579] width 169 height 14
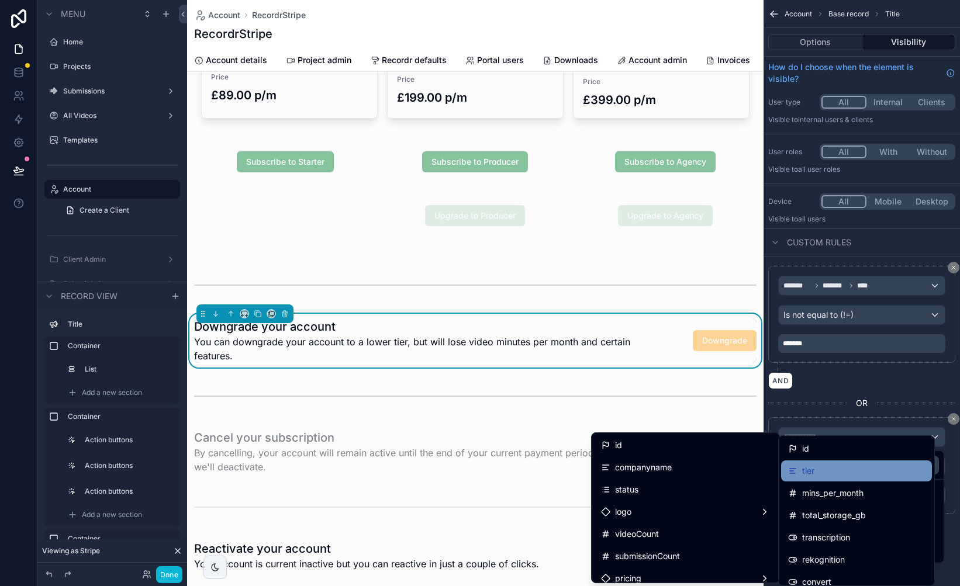
click at [852, 471] on div "tier" at bounding box center [856, 471] width 137 height 14
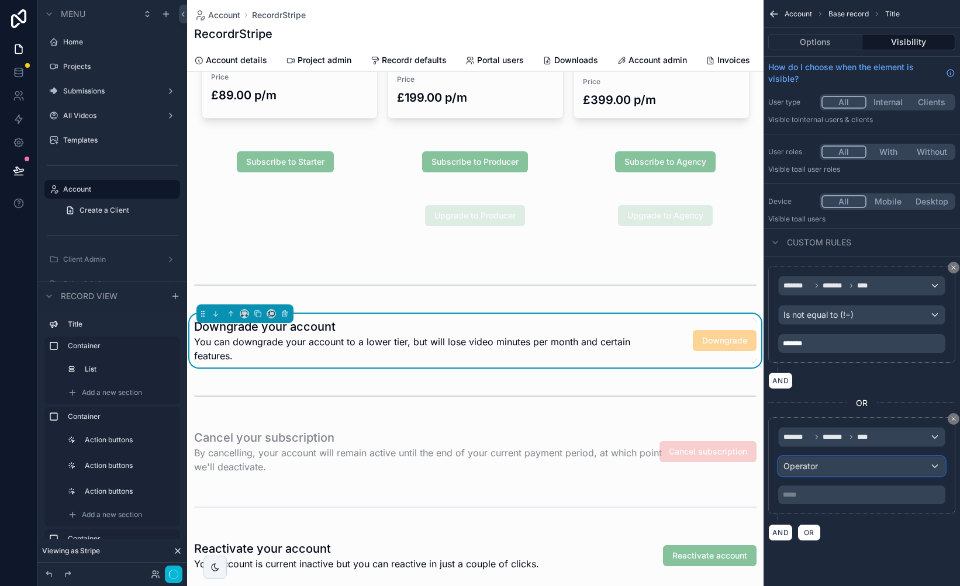
click at [822, 470] on div "Operator" at bounding box center [862, 466] width 166 height 19
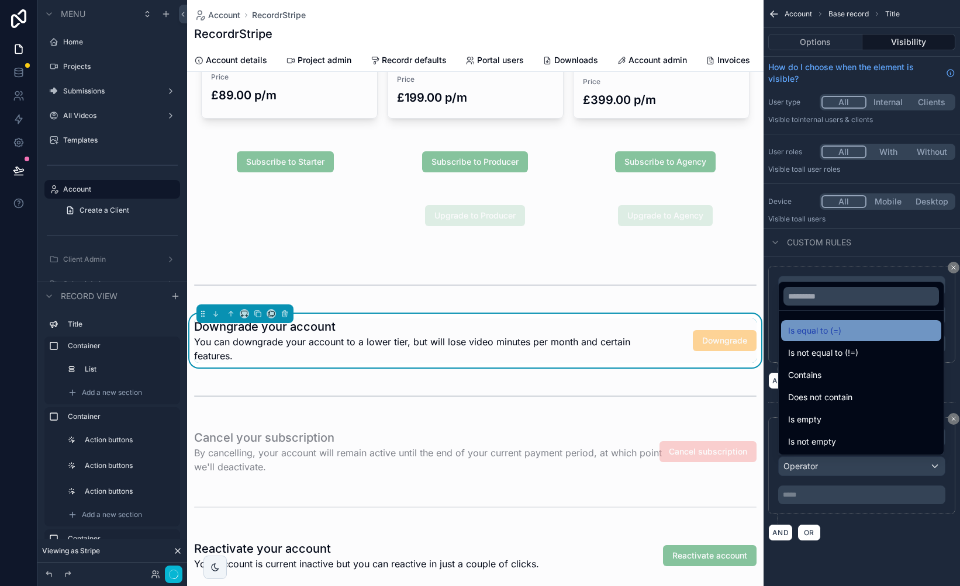
click at [850, 333] on div "Is equal to (=)" at bounding box center [861, 331] width 146 height 14
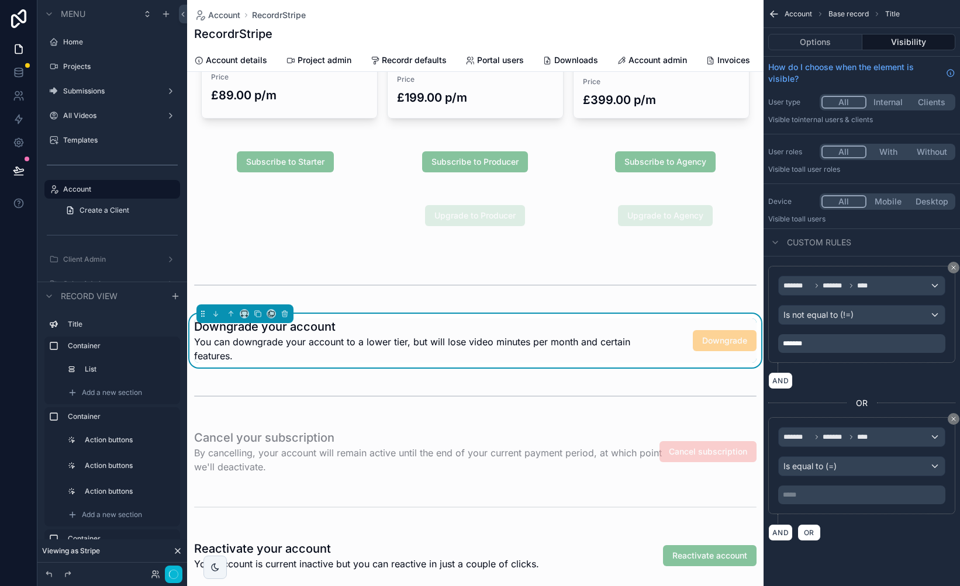
click at [820, 495] on p "***** ﻿" at bounding box center [863, 495] width 160 height 9
click at [506, 397] on div "scrollable content" at bounding box center [475, 396] width 577 height 39
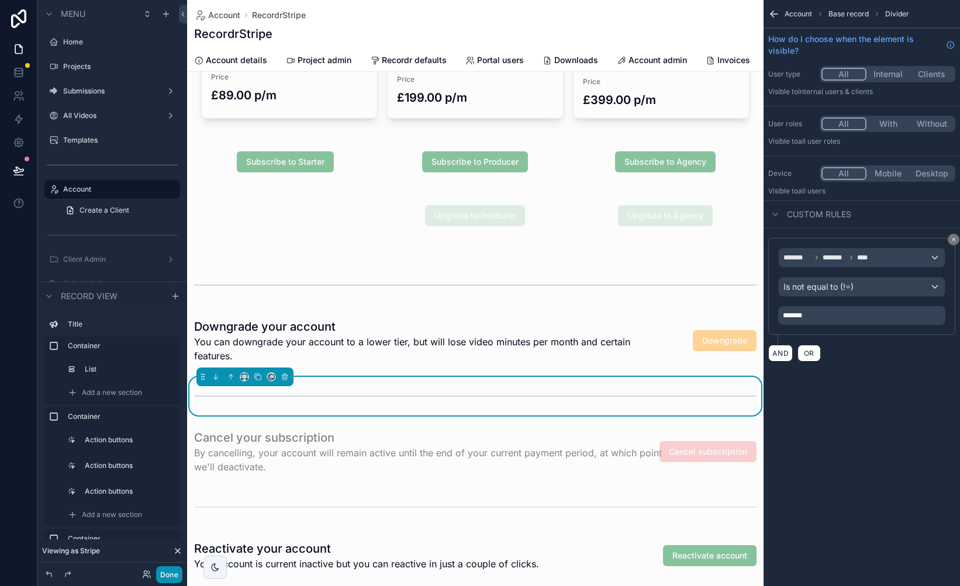
click at [174, 575] on button "Done" at bounding box center [169, 575] width 26 height 17
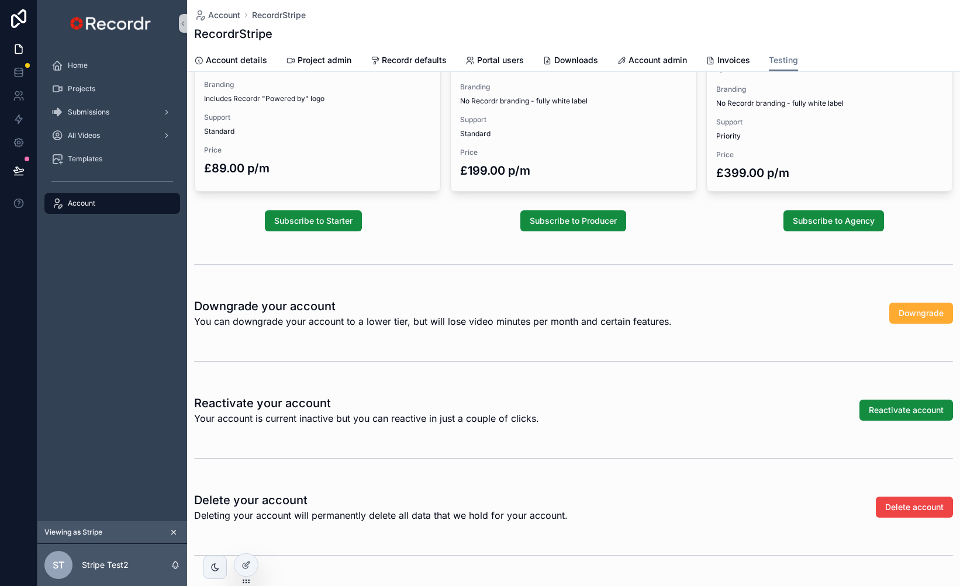
scroll to position [215, 0]
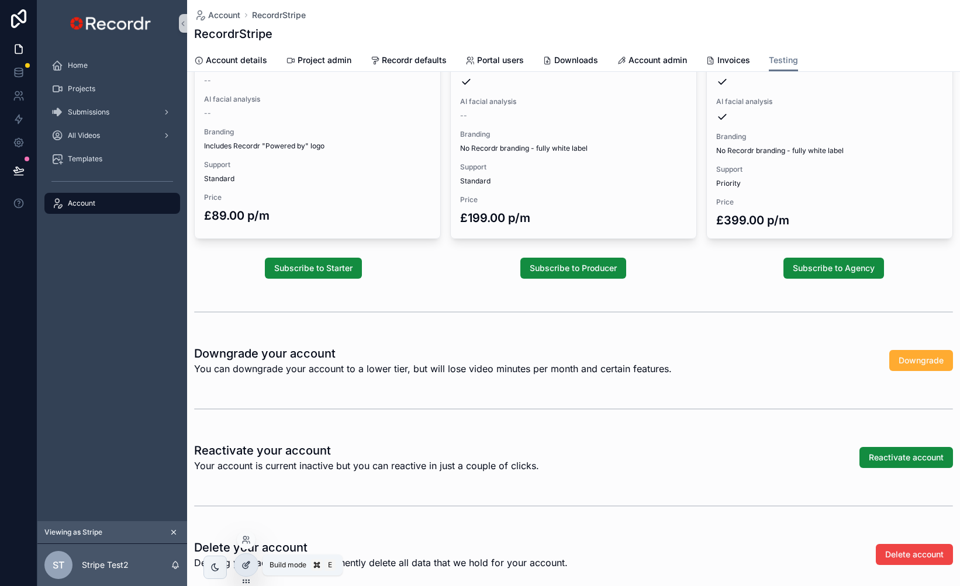
click at [245, 569] on icon at bounding box center [245, 566] width 5 height 5
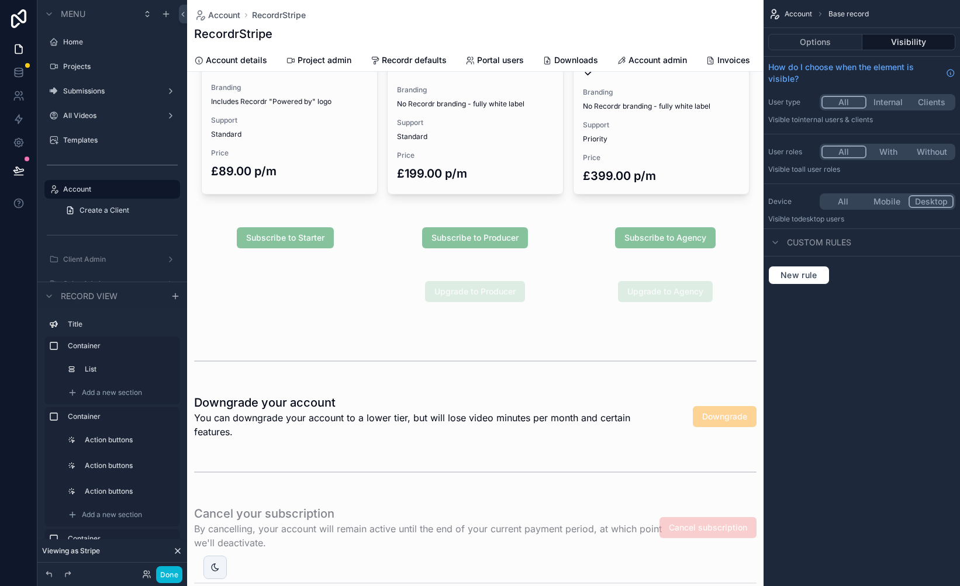
scroll to position [269, 0]
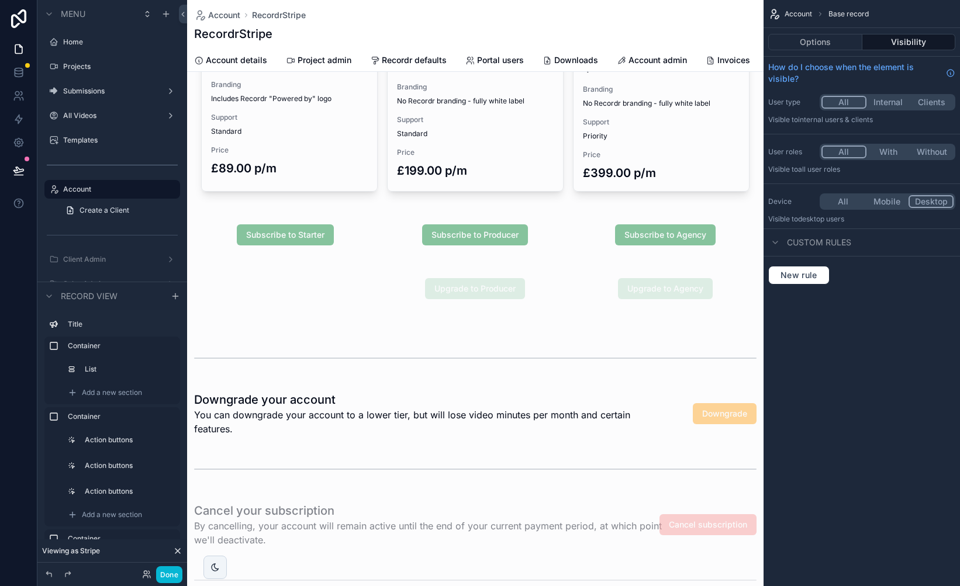
click at [444, 415] on div "scrollable content" at bounding box center [475, 575] width 577 height 1689
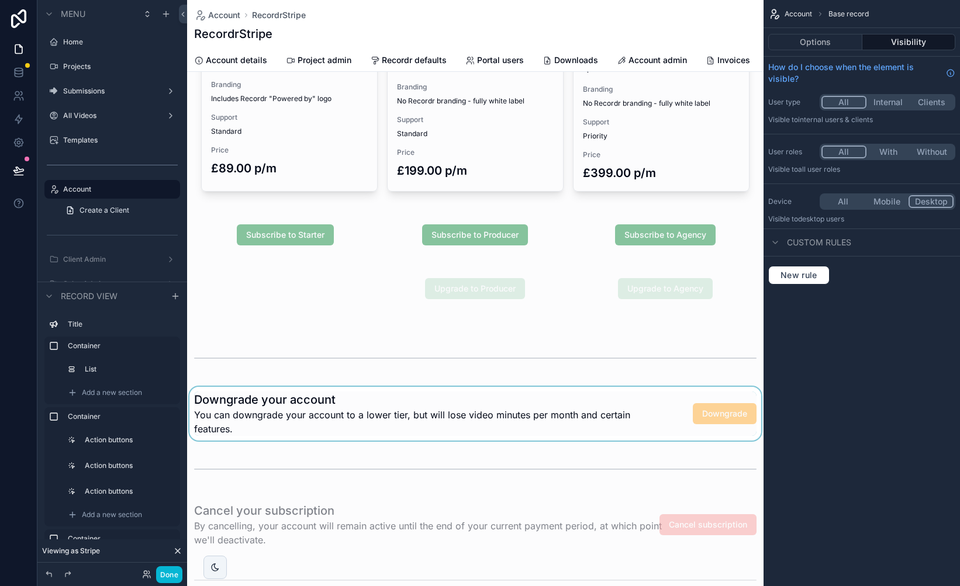
click at [424, 413] on div "scrollable content" at bounding box center [475, 414] width 577 height 54
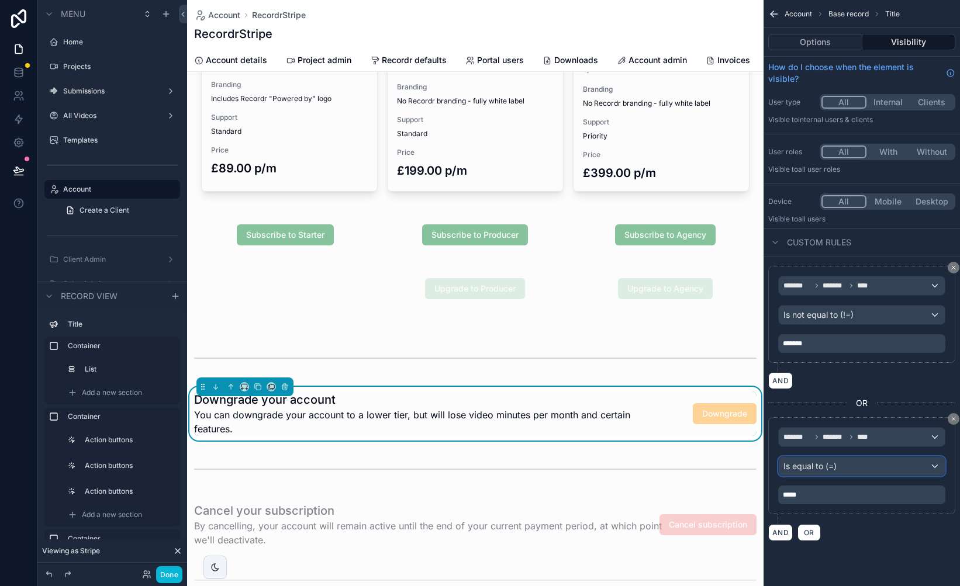
click at [853, 464] on div "Is equal to (=)" at bounding box center [862, 466] width 166 height 19
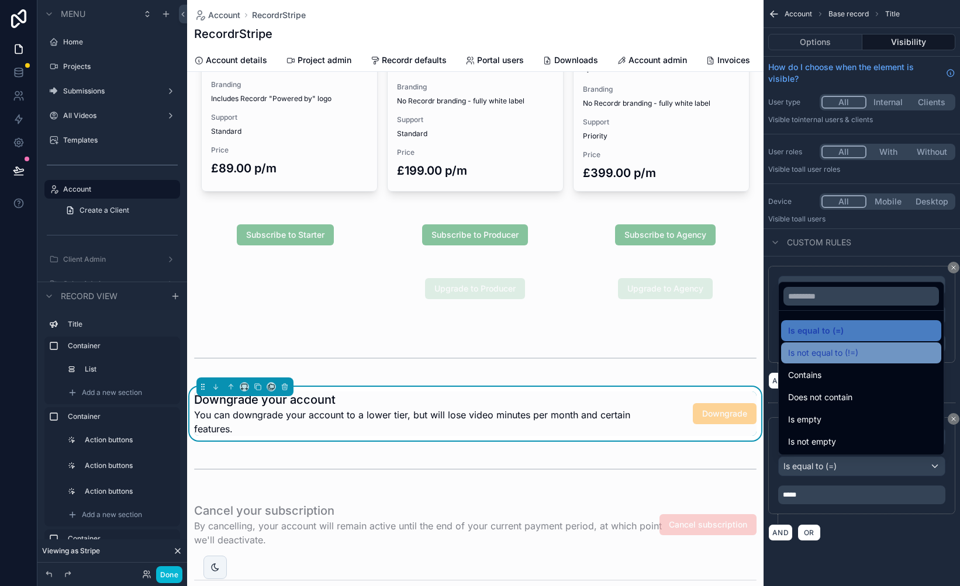
click at [861, 351] on div "Is not equal to (!=)" at bounding box center [861, 353] width 146 height 14
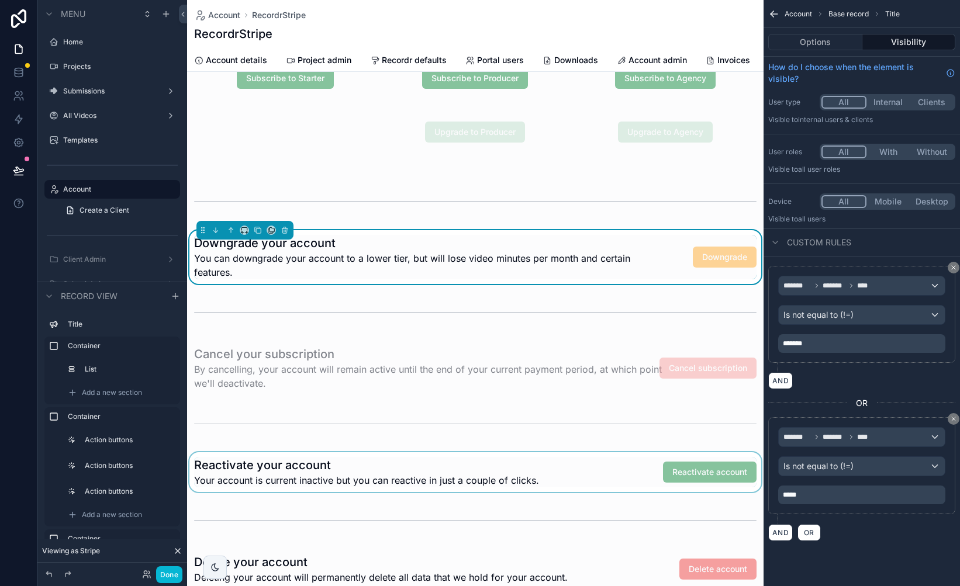
scroll to position [426, 0]
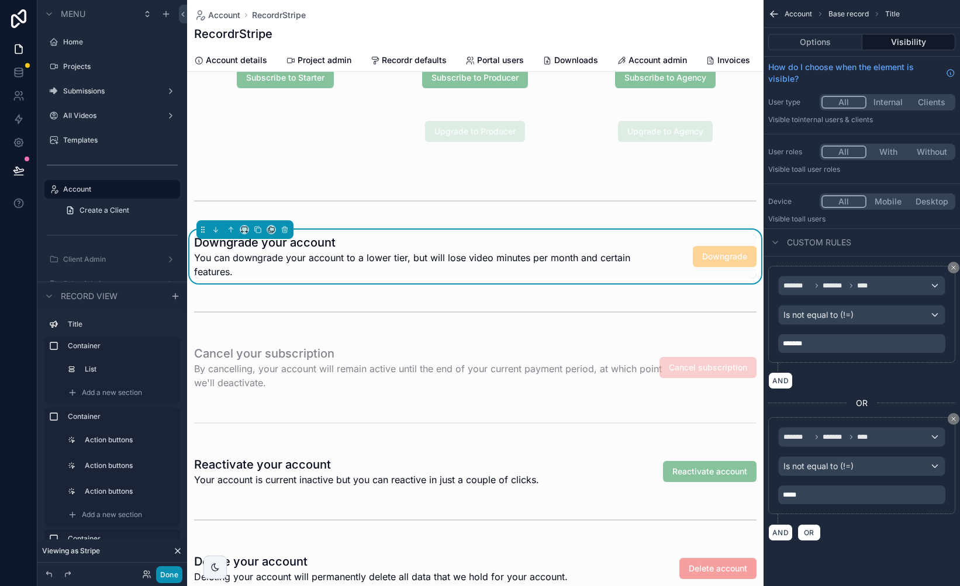
click at [176, 573] on button "Done" at bounding box center [169, 575] width 26 height 17
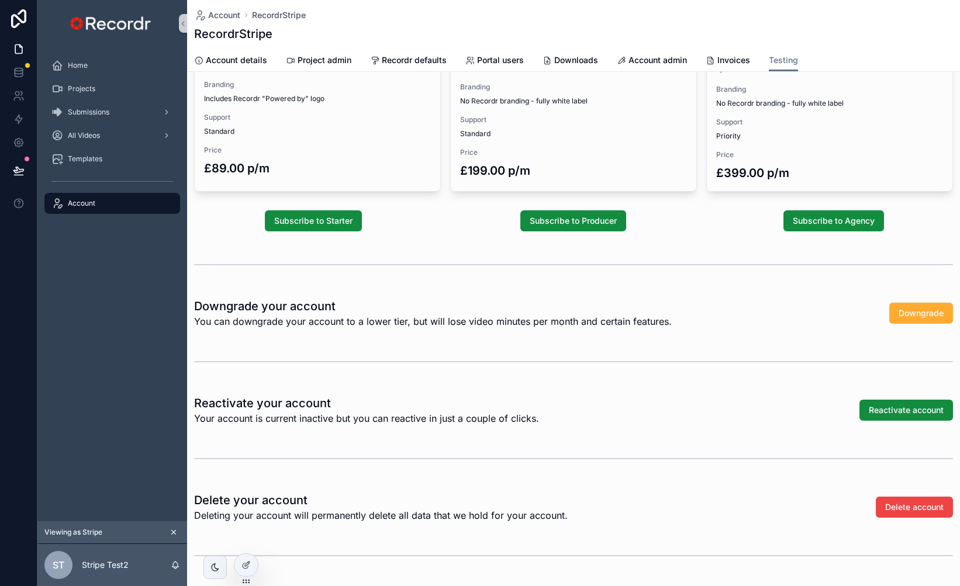
scroll to position [272, 0]
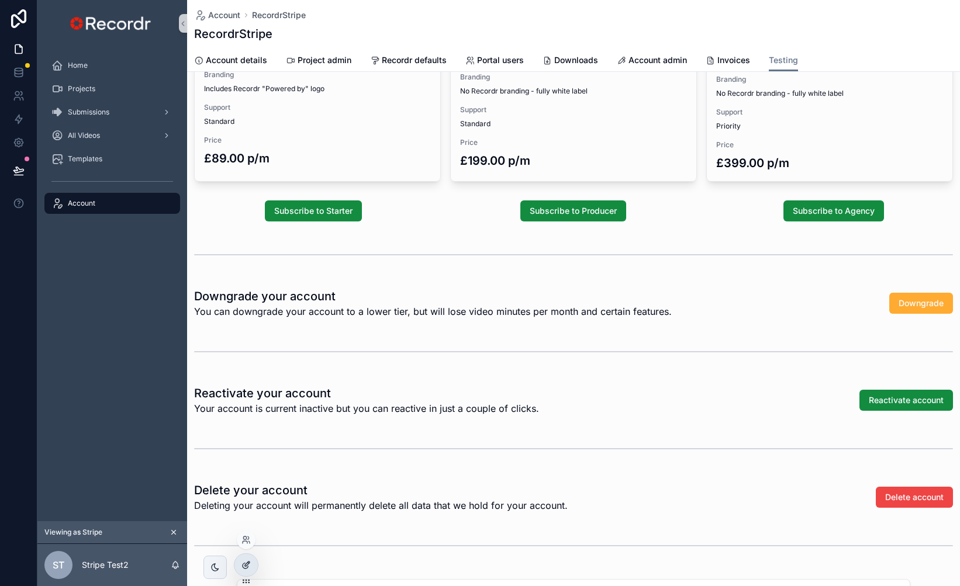
click at [248, 559] on div at bounding box center [245, 565] width 23 height 22
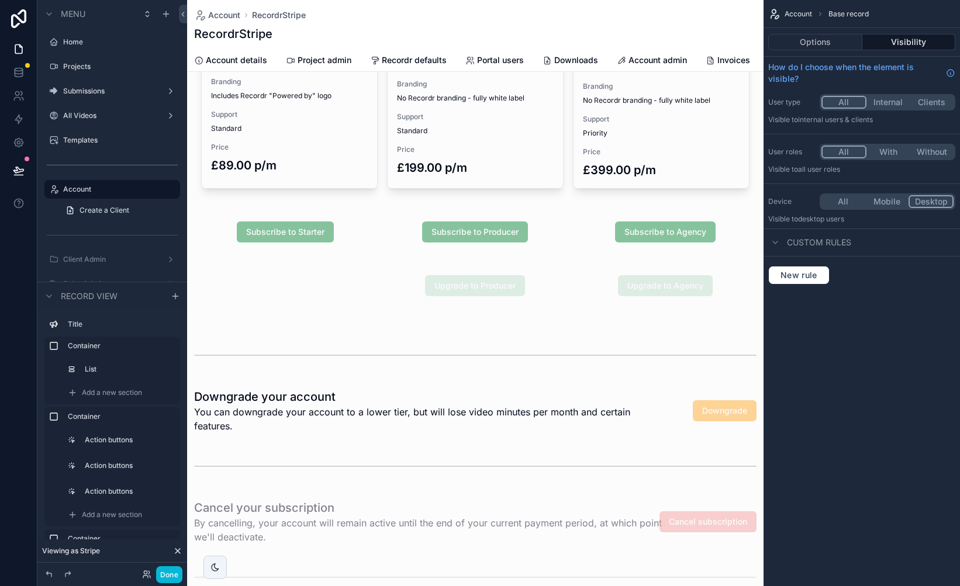
click at [454, 419] on div "scrollable content" at bounding box center [475, 572] width 577 height 1689
click at [493, 408] on div "scrollable content" at bounding box center [475, 411] width 577 height 54
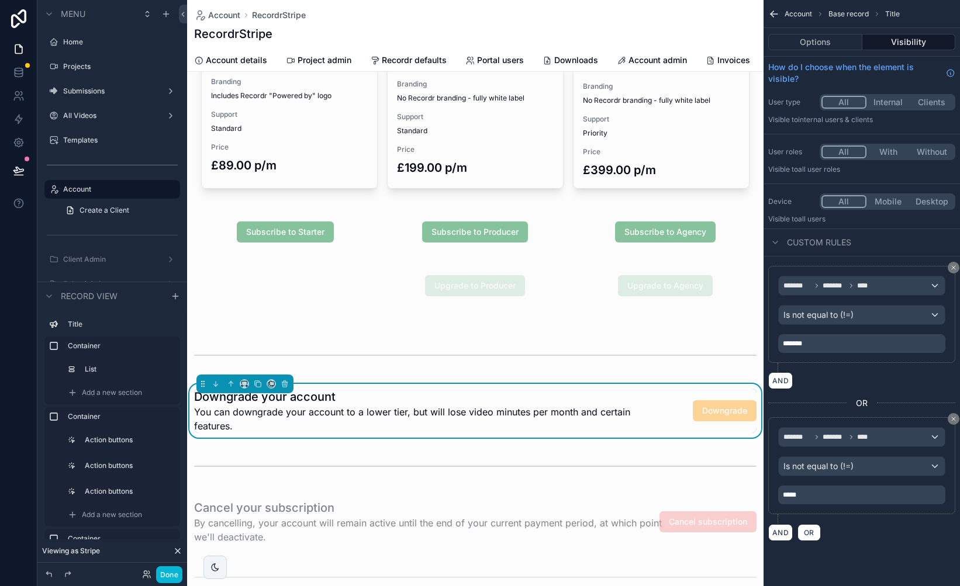
click at [834, 498] on p "*****" at bounding box center [863, 495] width 160 height 9
click at [876, 553] on div "Account Base record Title Options Visibility How do I choose when the element i…" at bounding box center [862, 285] width 196 height 570
click at [835, 493] on p "*****" at bounding box center [863, 495] width 160 height 9
drag, startPoint x: 825, startPoint y: 498, endPoint x: 777, endPoint y: 498, distance: 47.9
click at [777, 498] on div "******* ******* **** Is not equal to (!=) *****" at bounding box center [861, 465] width 187 height 97
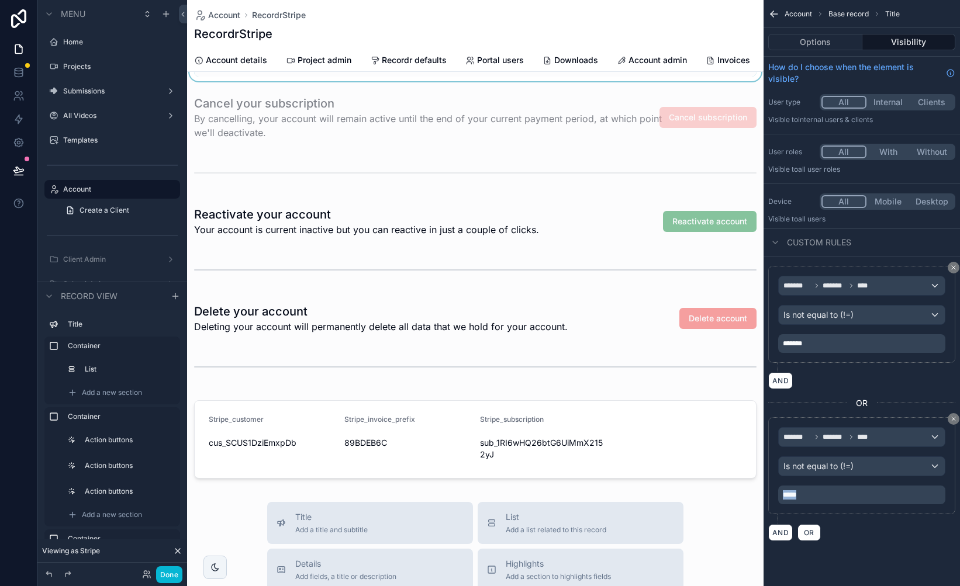
scroll to position [692, 0]
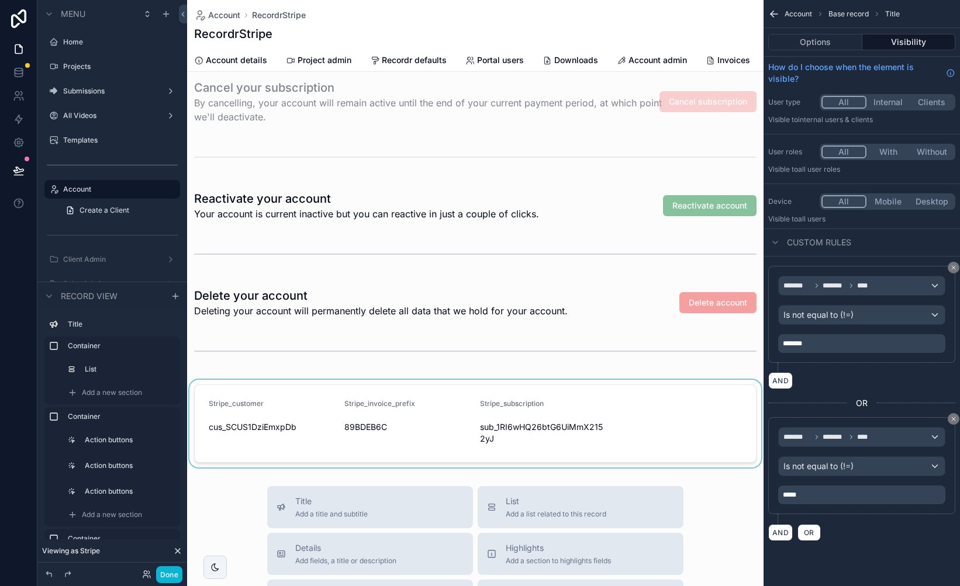
click at [567, 449] on div "scrollable content" at bounding box center [475, 424] width 577 height 88
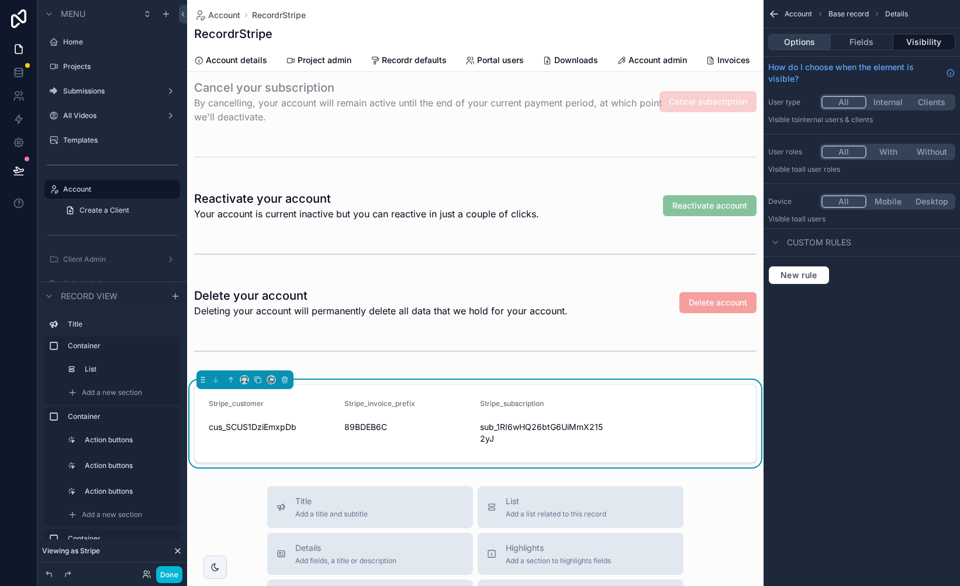
click at [813, 42] on button "Options" at bounding box center [799, 42] width 63 height 16
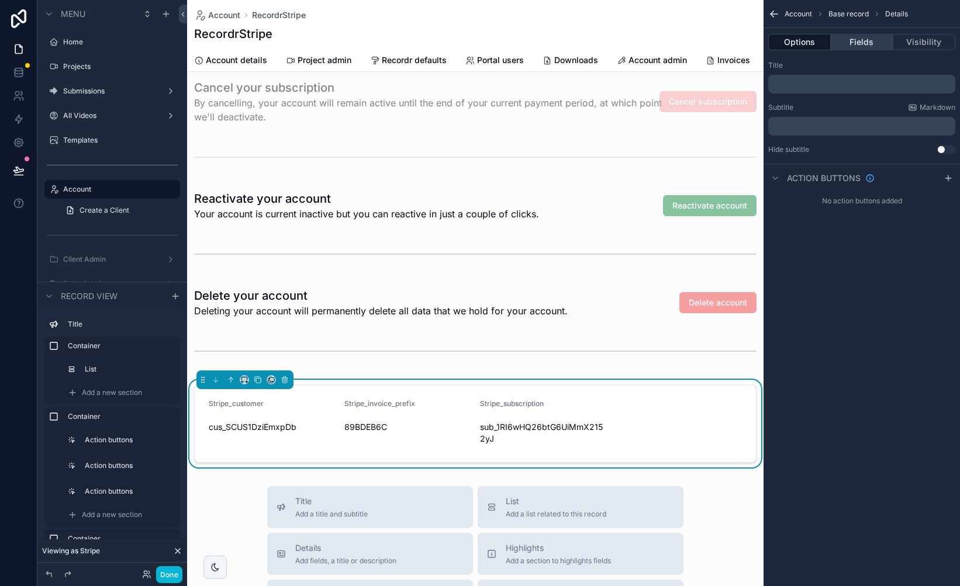
click at [861, 44] on button "Fields" at bounding box center [862, 42] width 62 height 16
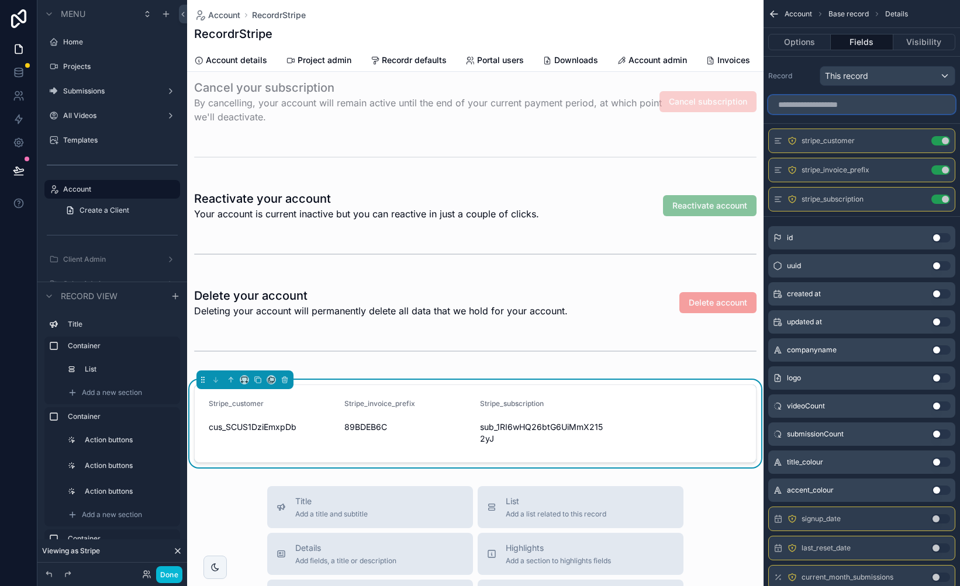
click at [850, 106] on input "scrollable content" at bounding box center [861, 104] width 187 height 19
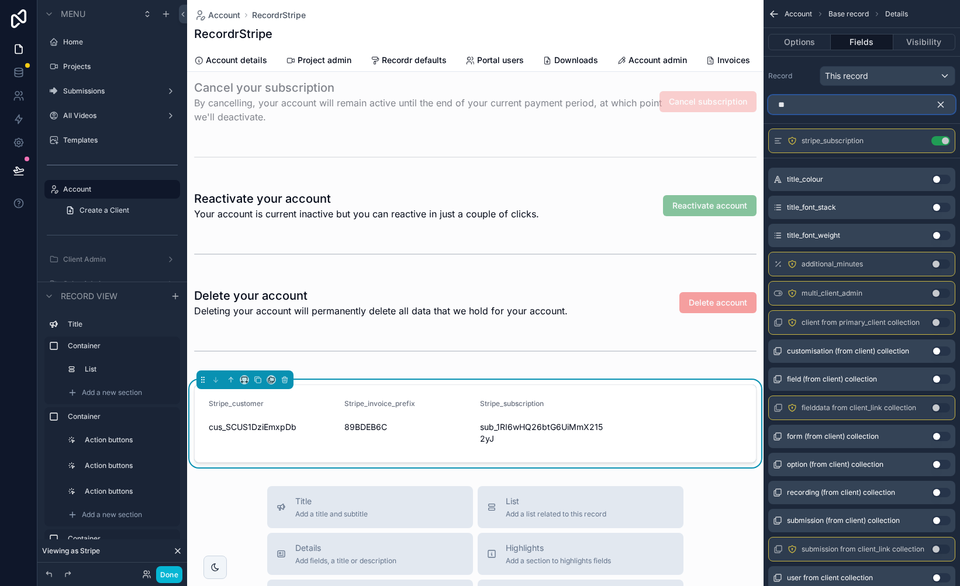
type input "*"
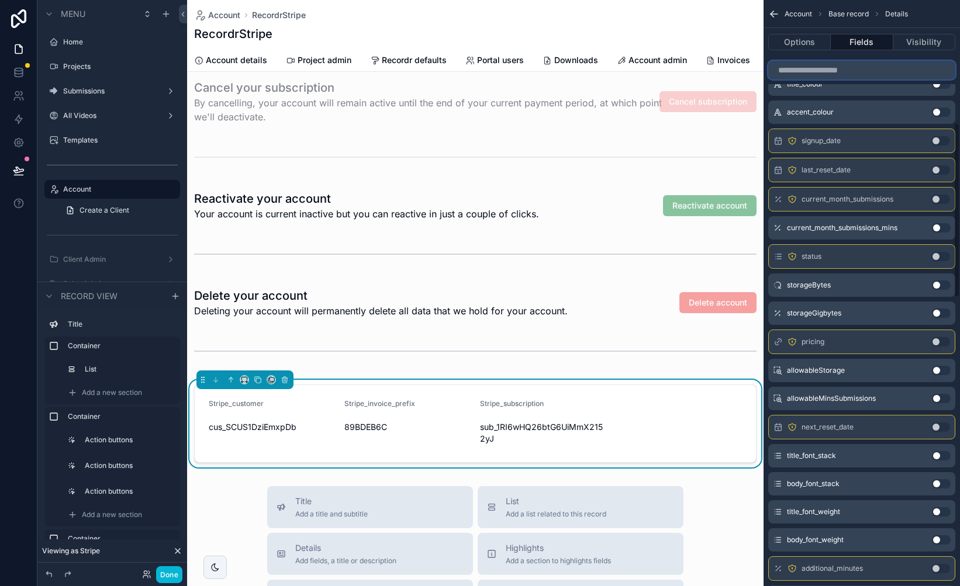
scroll to position [412, 0]
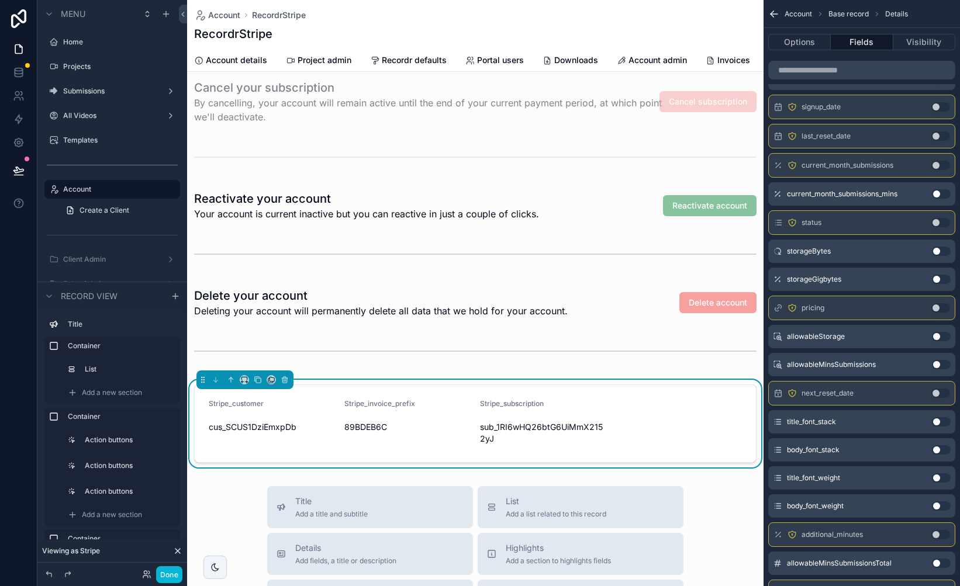
click at [942, 305] on button "Use setting" at bounding box center [940, 307] width 19 height 9
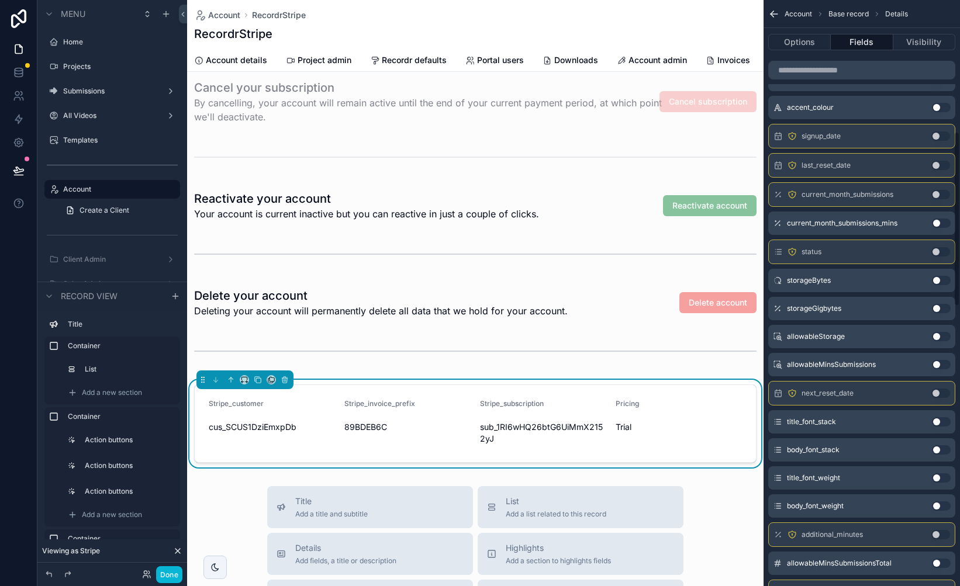
scroll to position [441, 0]
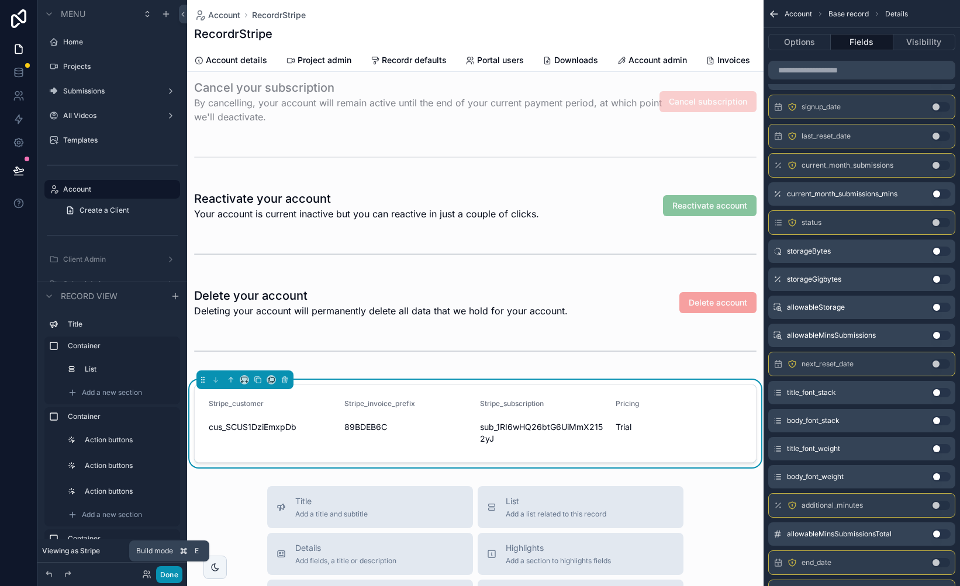
click at [171, 575] on button "Done" at bounding box center [169, 575] width 26 height 17
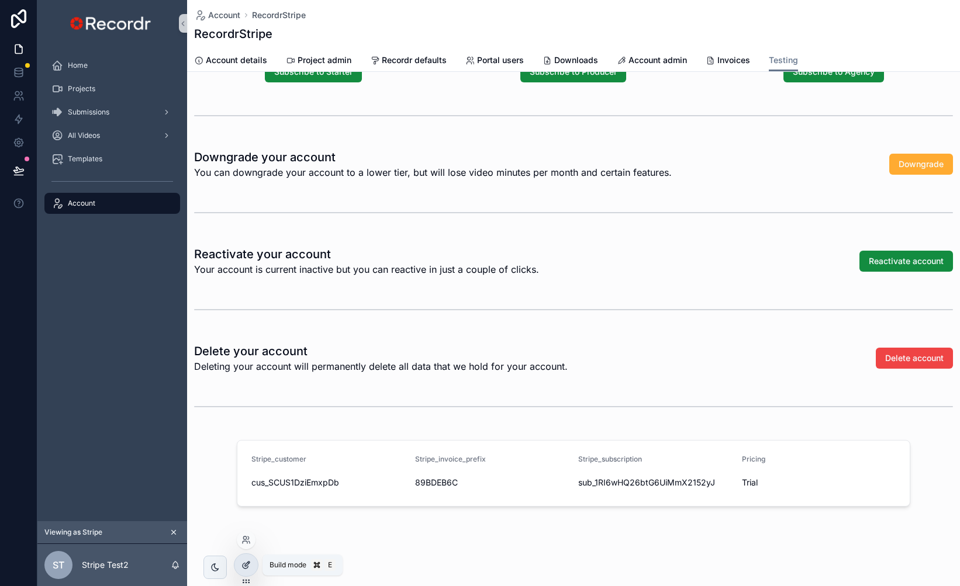
click at [241, 565] on icon at bounding box center [245, 565] width 9 height 9
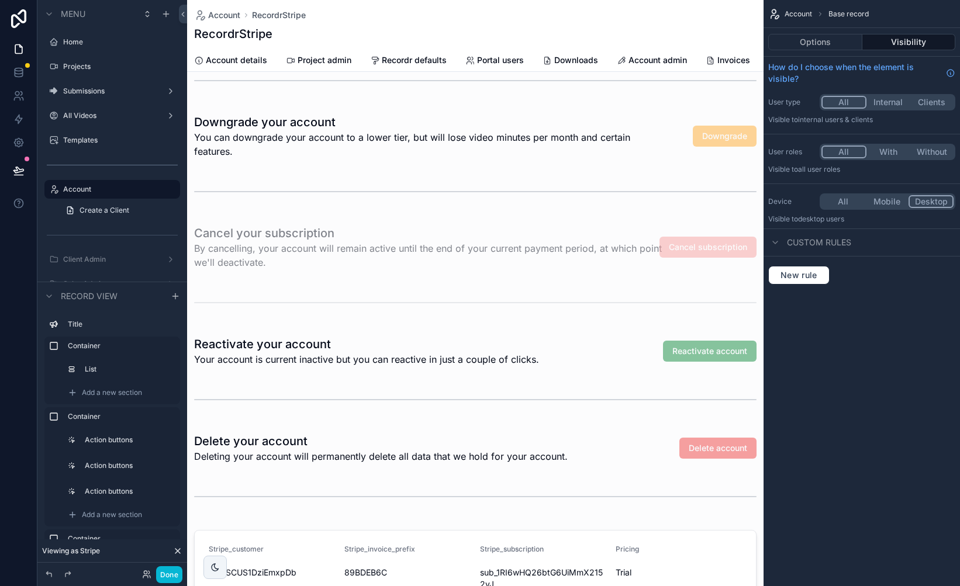
scroll to position [527, 0]
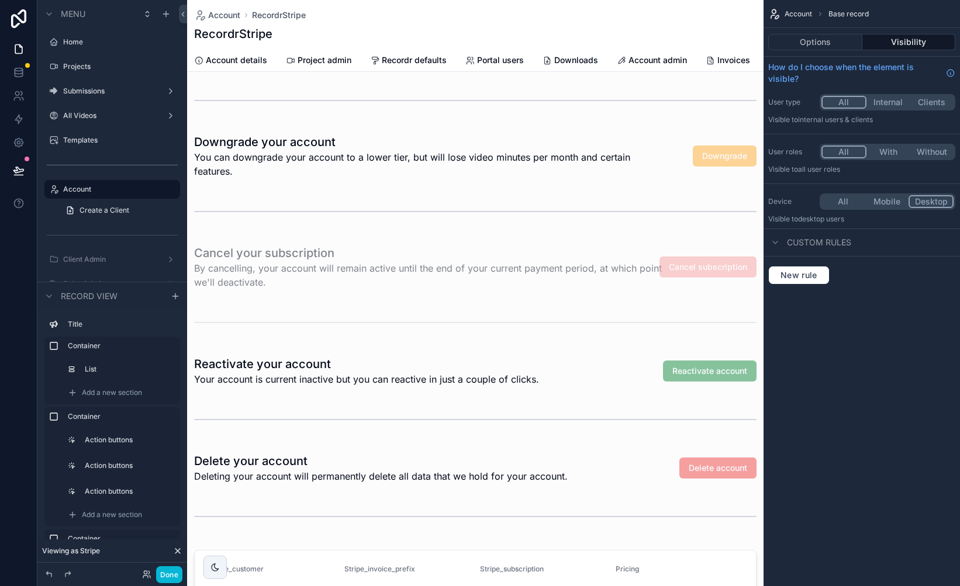
click at [465, 290] on div "scrollable content" at bounding box center [475, 317] width 577 height 1689
click at [491, 264] on div "scrollable content" at bounding box center [475, 267] width 577 height 54
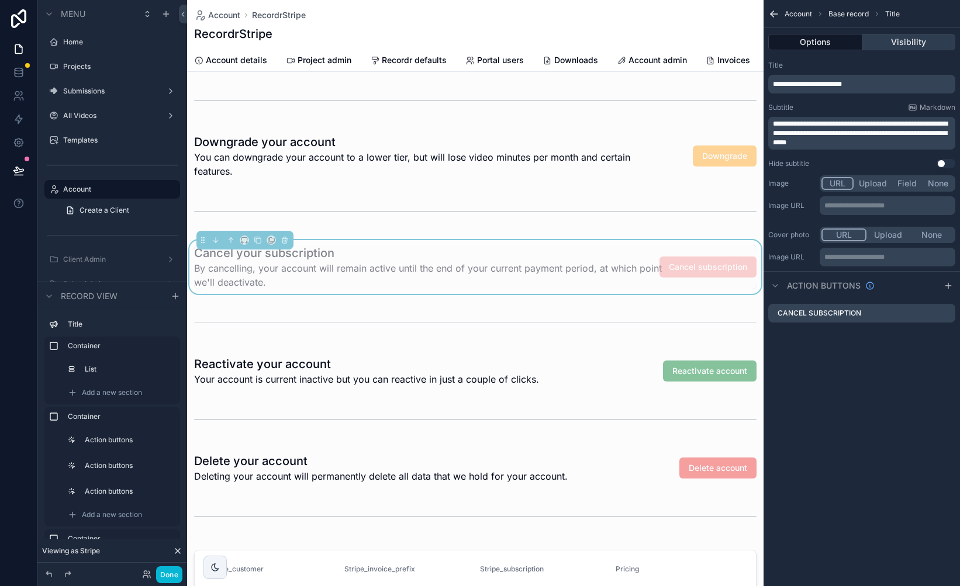
click at [908, 42] on button "Visibility" at bounding box center [909, 42] width 94 height 16
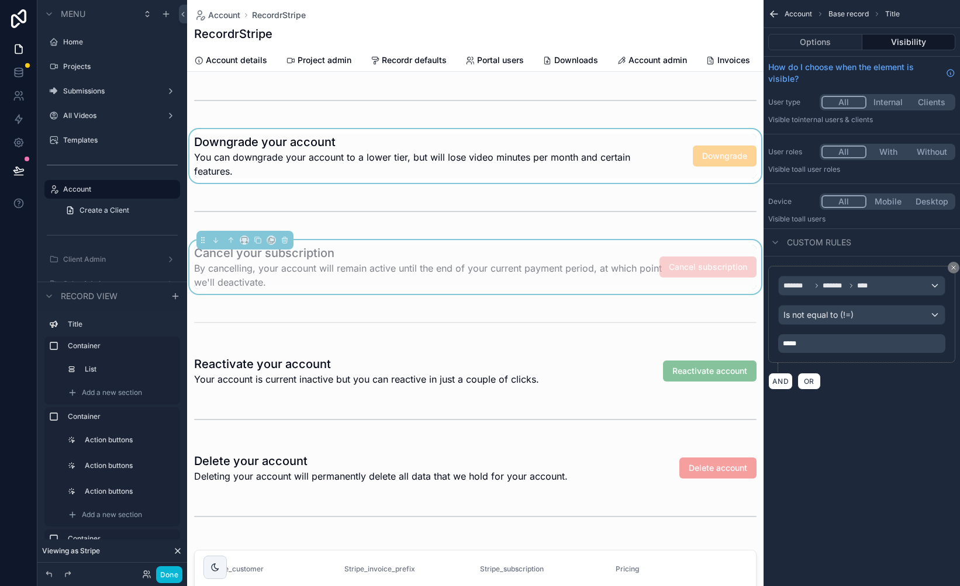
click at [464, 150] on div "scrollable content" at bounding box center [475, 156] width 577 height 54
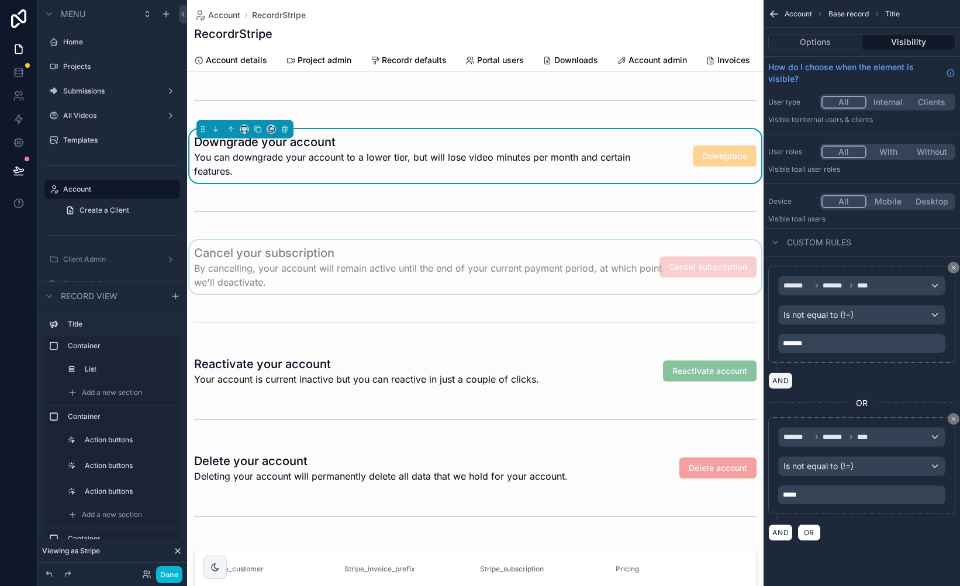
click at [782, 383] on button "AND" at bounding box center [780, 380] width 25 height 17
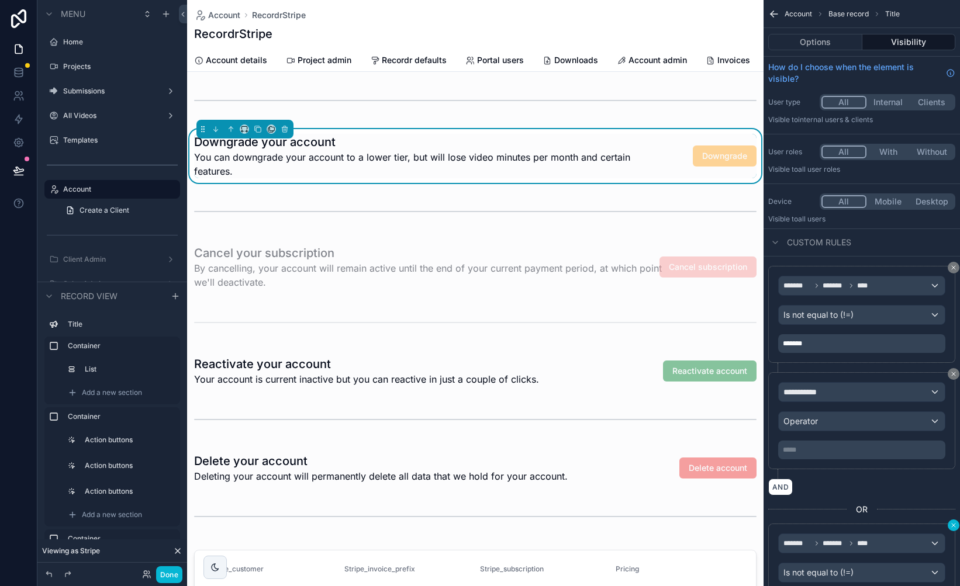
click at [951, 524] on icon "scrollable content" at bounding box center [953, 525] width 7 height 7
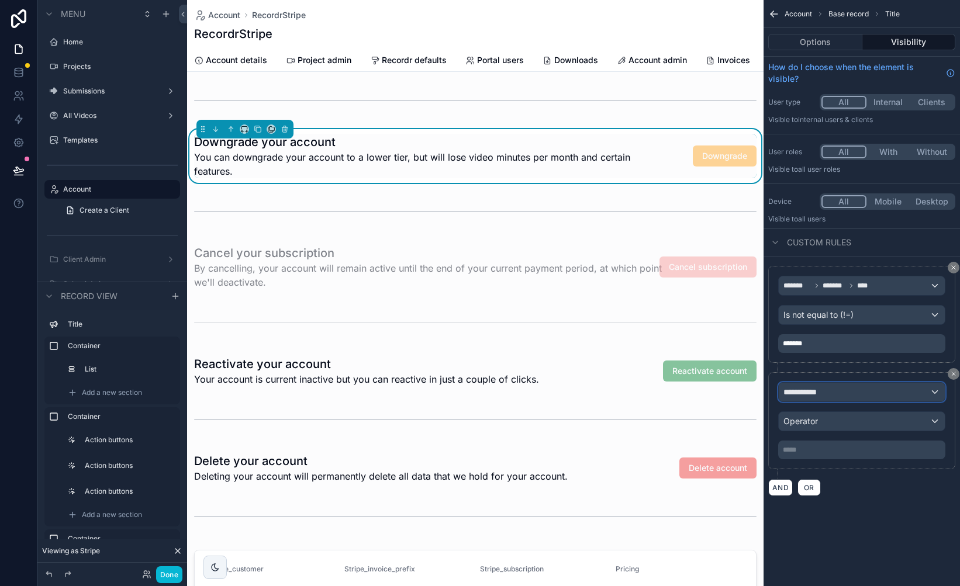
click at [851, 396] on div "**********" at bounding box center [862, 392] width 166 height 19
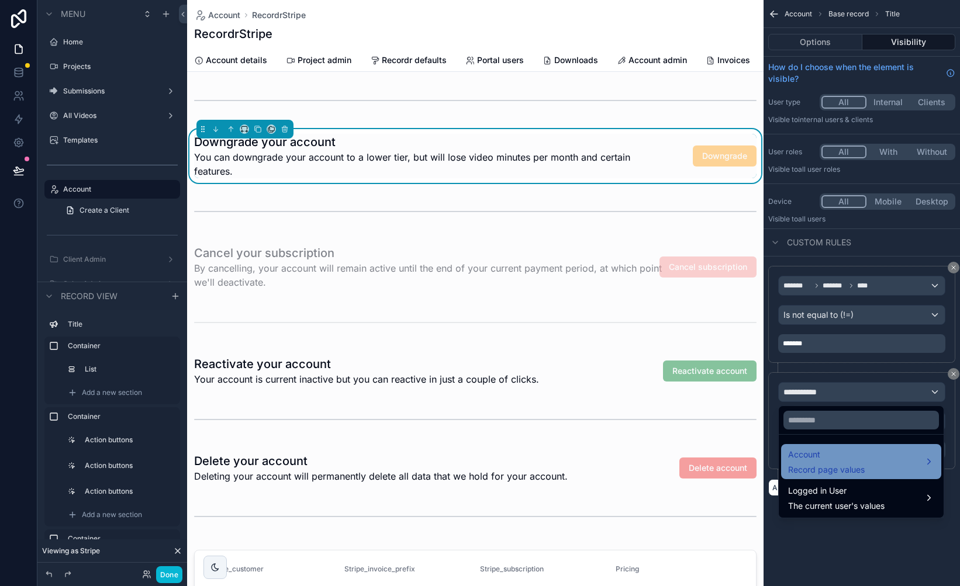
click at [847, 463] on div "Account Record page values" at bounding box center [826, 462] width 77 height 28
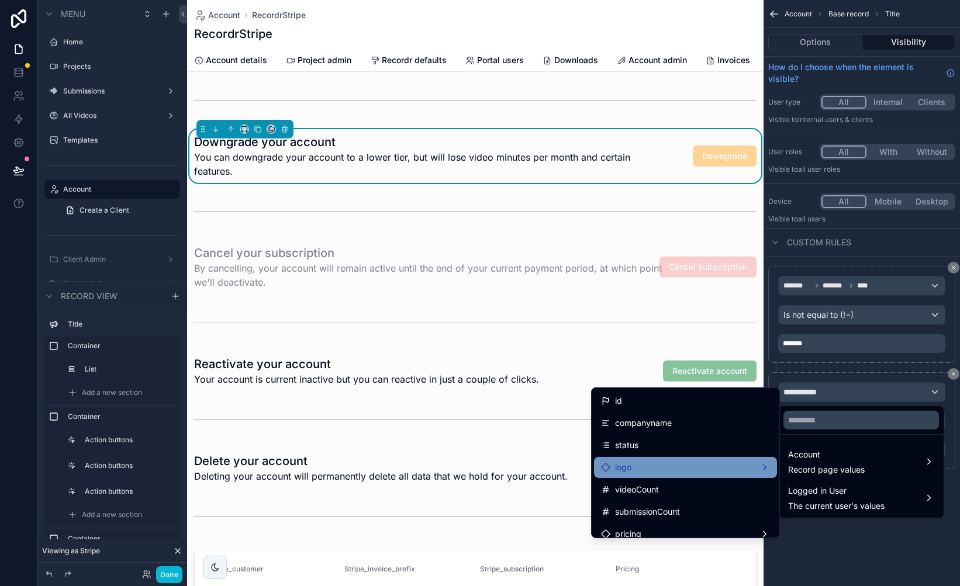
scroll to position [25, 0]
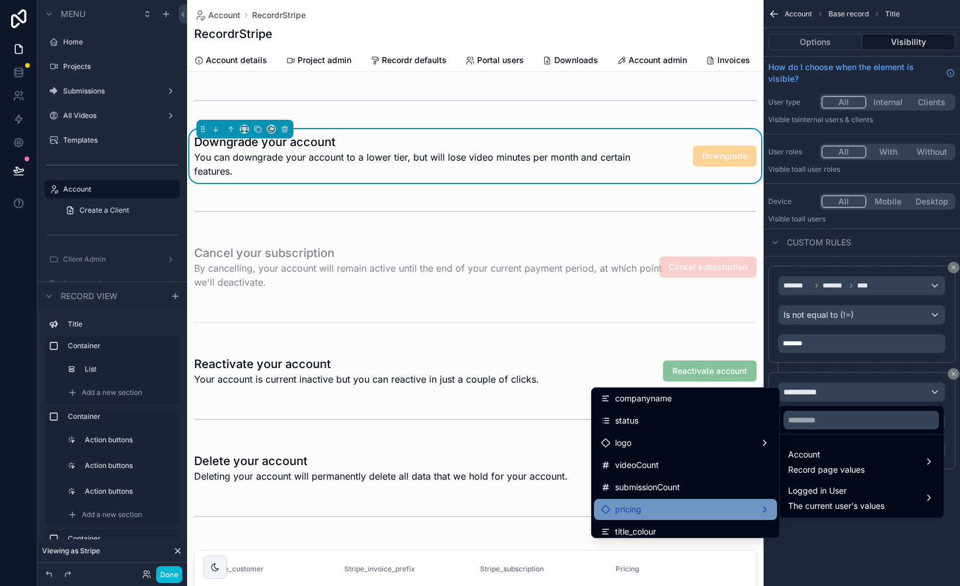
click at [675, 504] on div "pricing" at bounding box center [685, 510] width 169 height 14
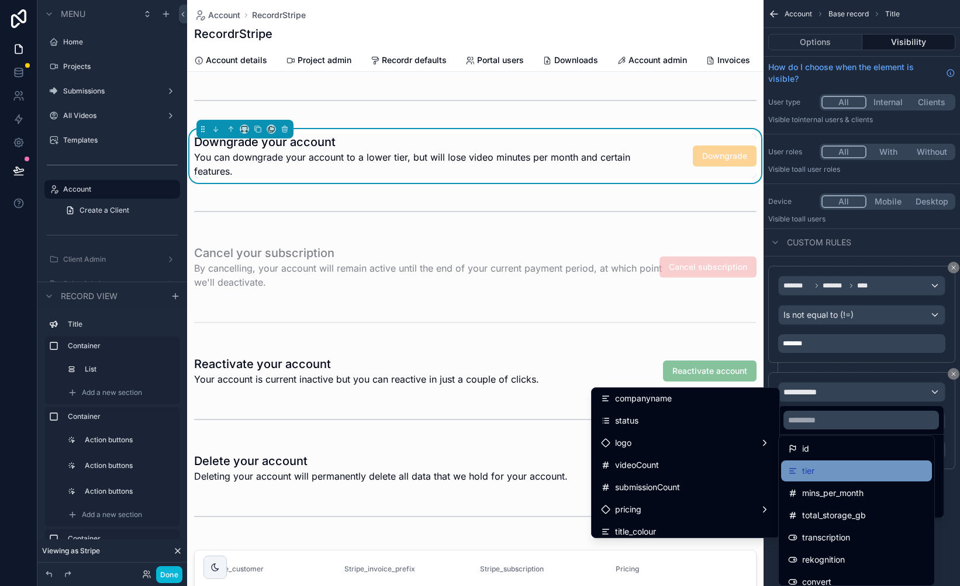
click at [849, 475] on div "tier" at bounding box center [856, 471] width 137 height 14
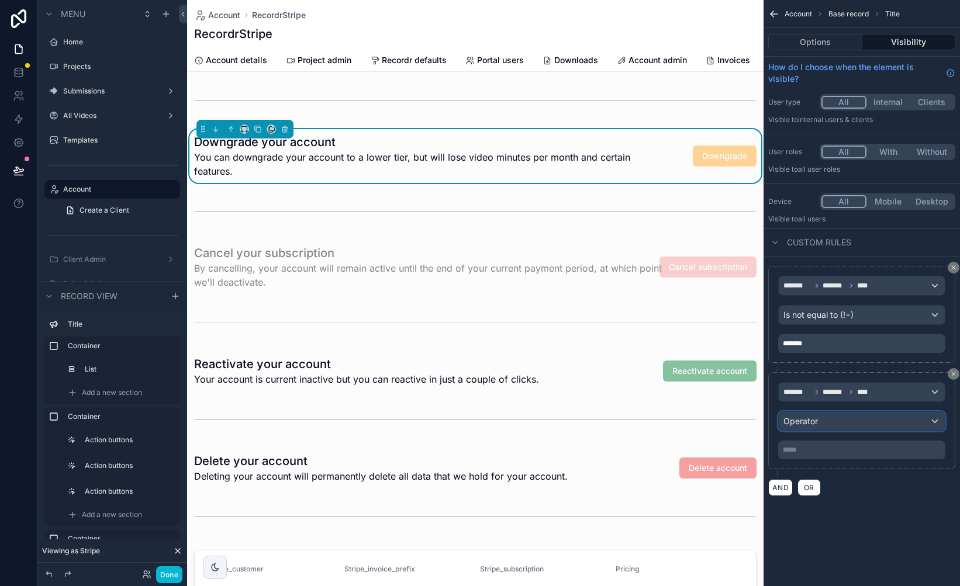
click at [840, 425] on div "Operator" at bounding box center [862, 421] width 166 height 19
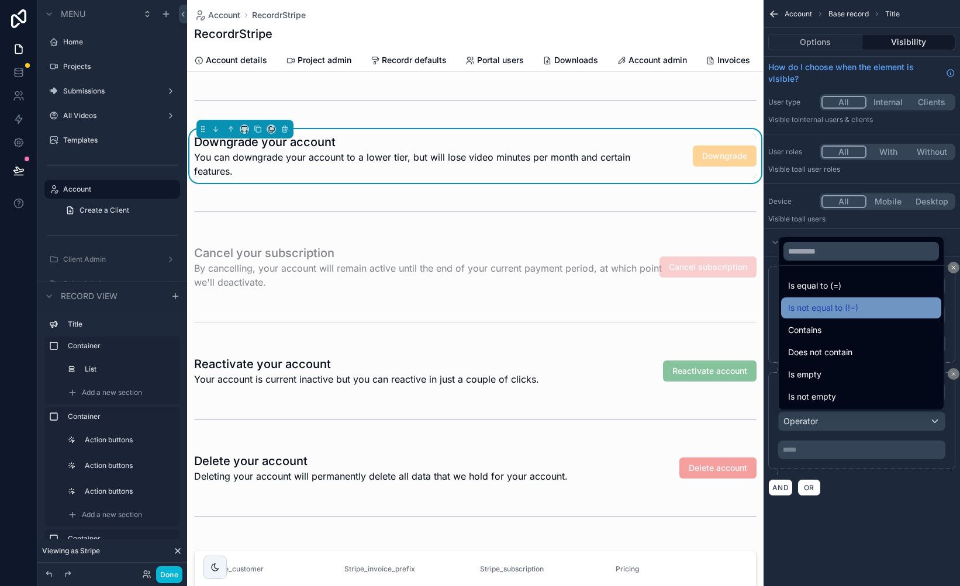
click at [865, 305] on div "Is not equal to (!=)" at bounding box center [861, 308] width 146 height 14
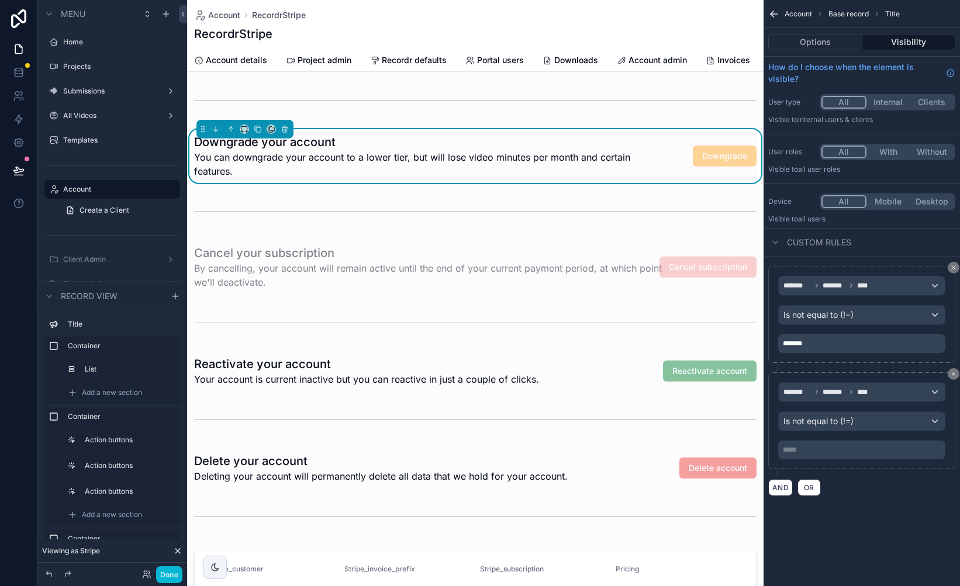
click at [818, 453] on p "***** ﻿" at bounding box center [863, 450] width 160 height 9
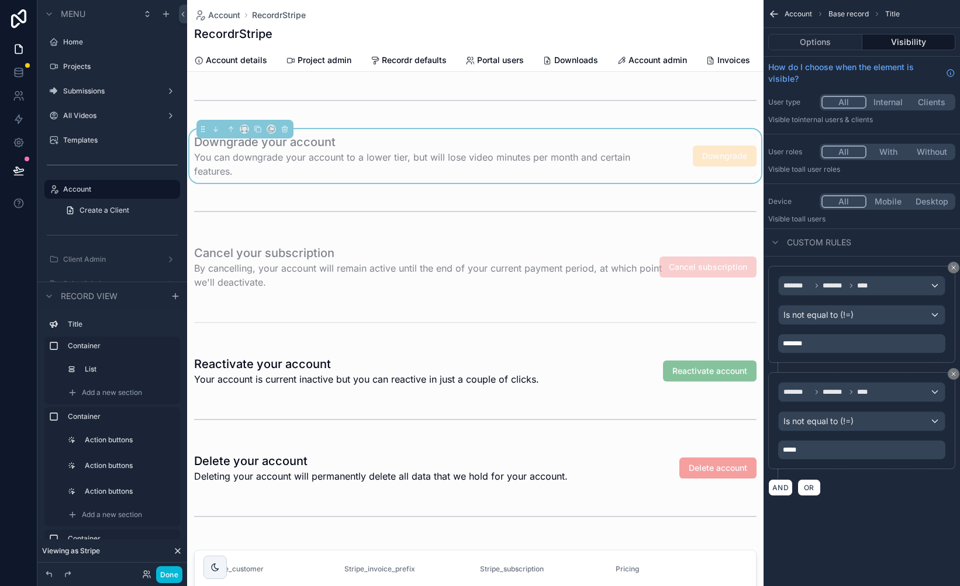
click at [872, 533] on div "Account Base record Title Options Visibility How do I choose when the element i…" at bounding box center [862, 293] width 196 height 586
click at [175, 573] on button "Done" at bounding box center [169, 575] width 26 height 17
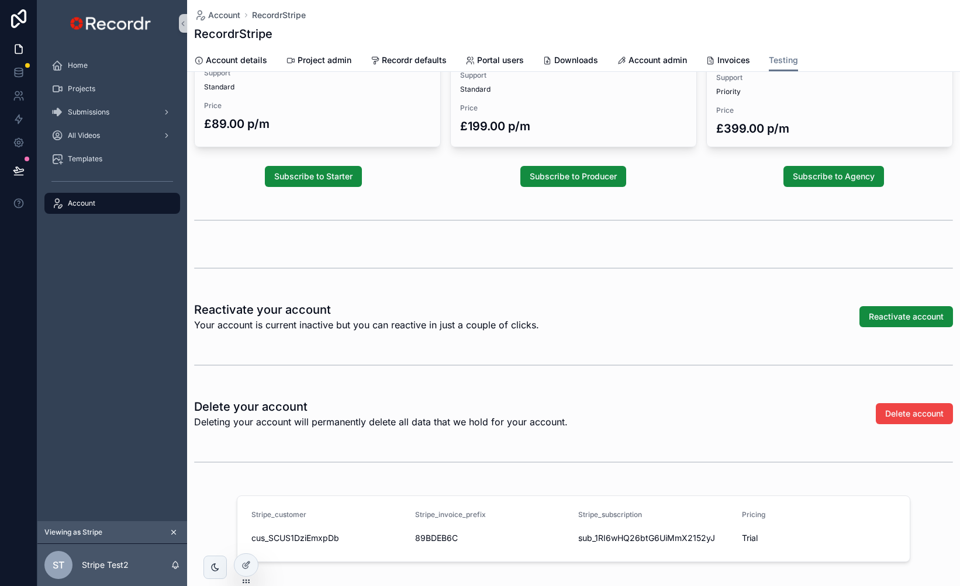
scroll to position [248, 0]
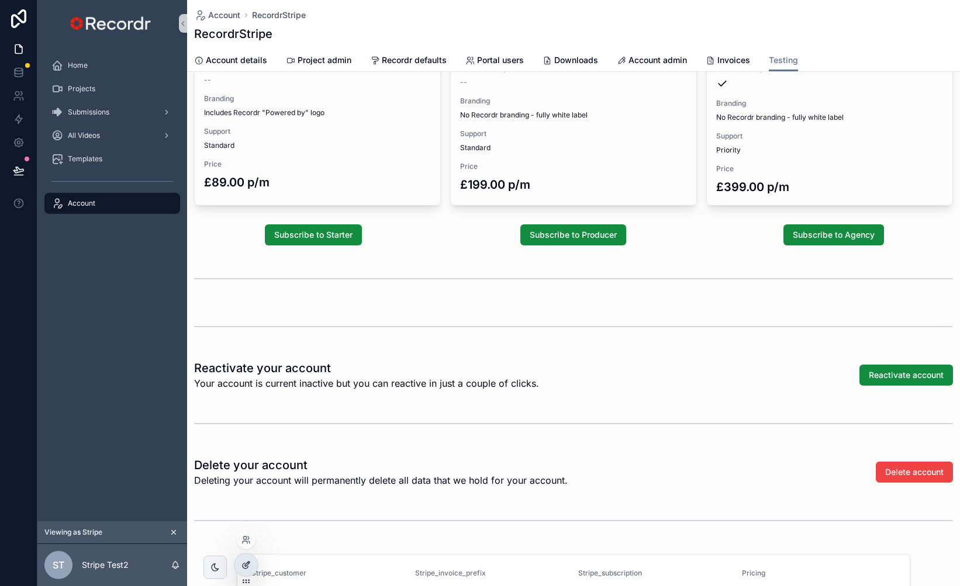
click at [250, 567] on icon at bounding box center [245, 565] width 9 height 9
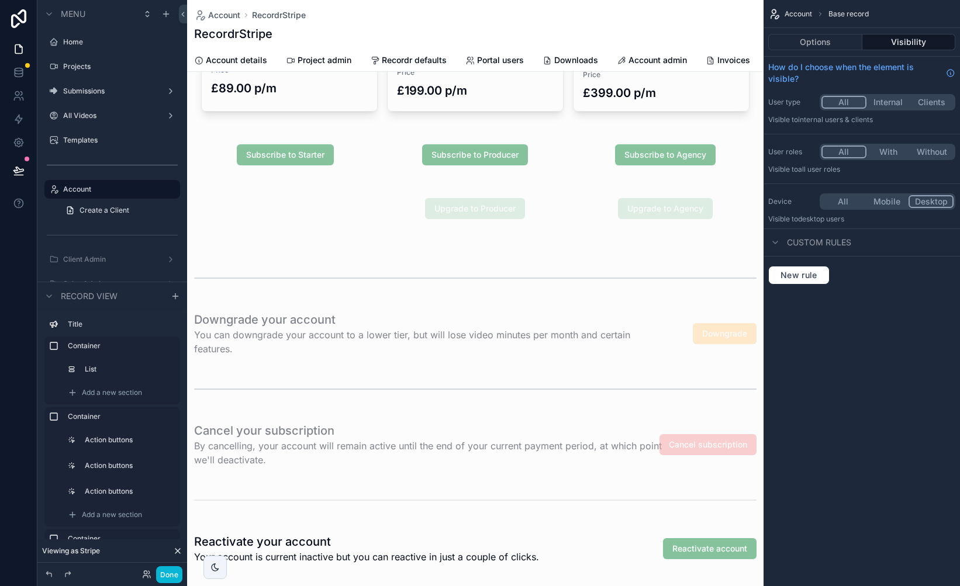
scroll to position [358, 0]
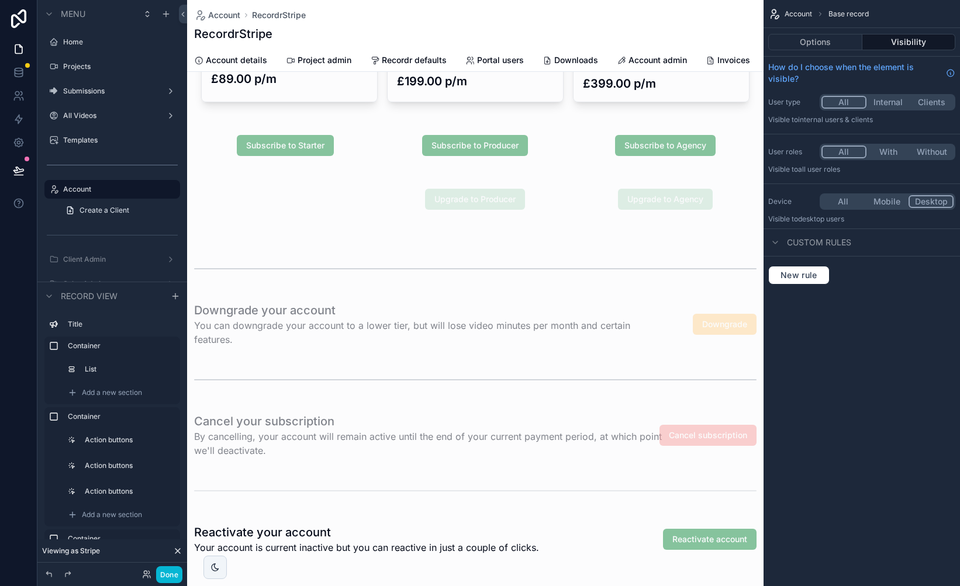
click at [463, 366] on div "scrollable content" at bounding box center [475, 486] width 577 height 1689
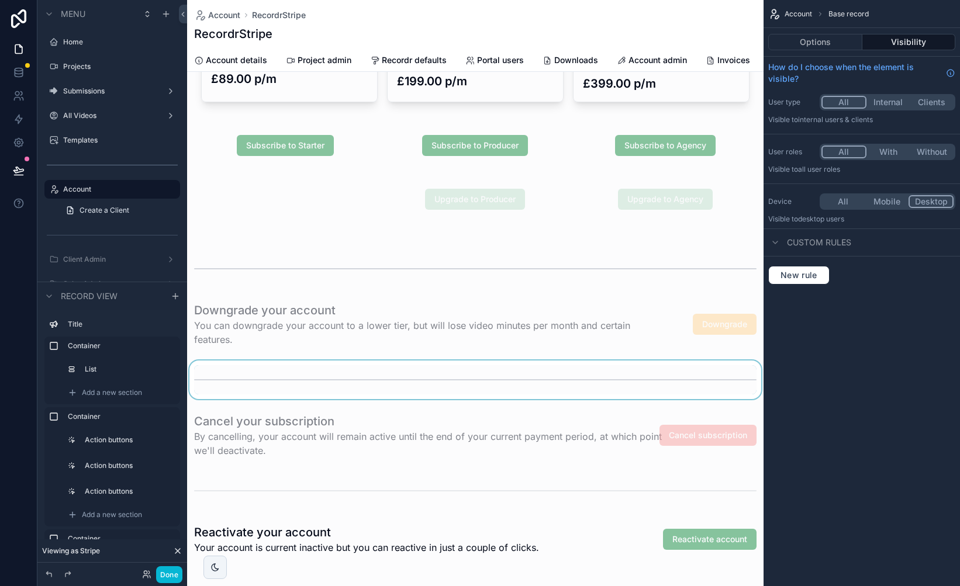
click at [530, 374] on div "scrollable content" at bounding box center [475, 380] width 577 height 39
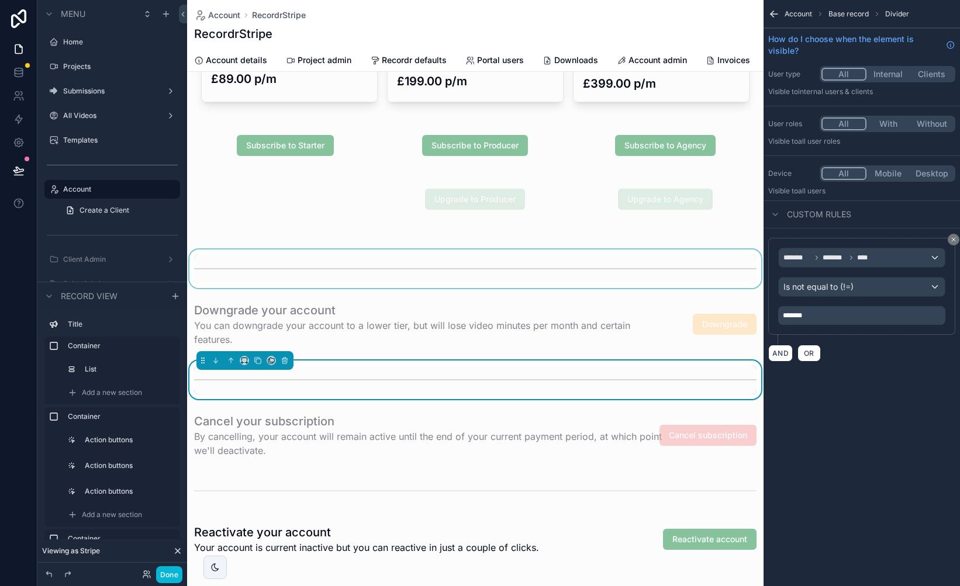
click at [597, 275] on div "scrollable content" at bounding box center [475, 269] width 577 height 39
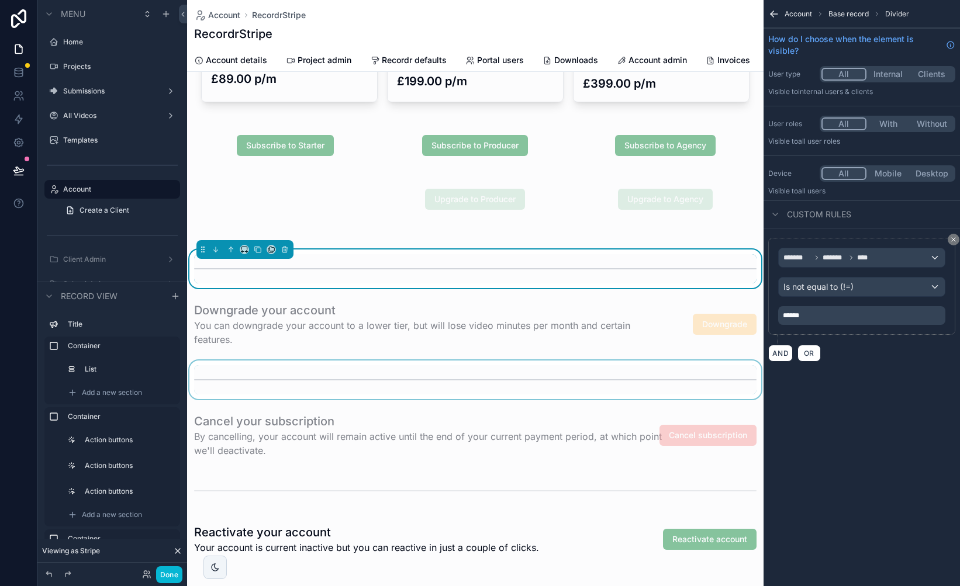
scroll to position [339, 0]
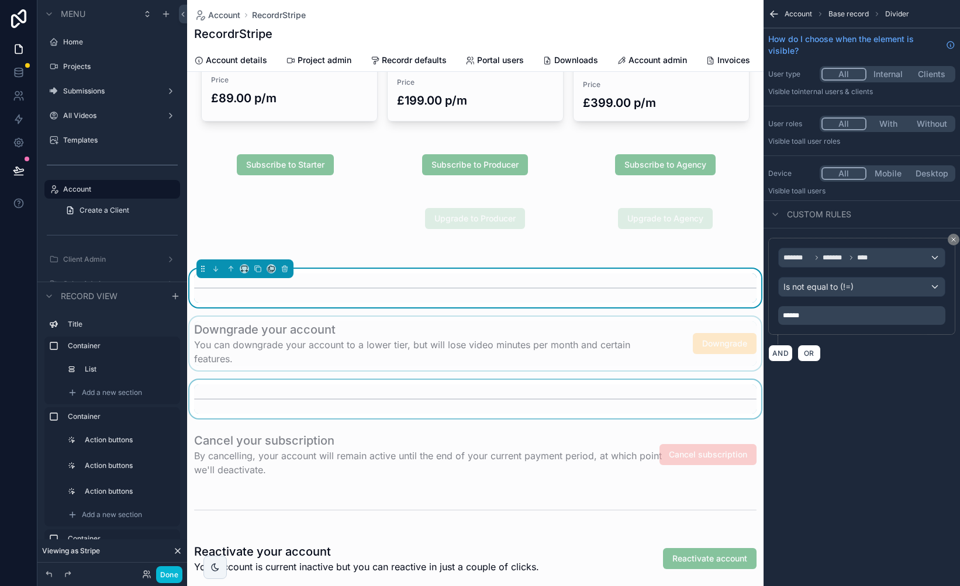
click at [553, 350] on div "scrollable content" at bounding box center [475, 344] width 577 height 54
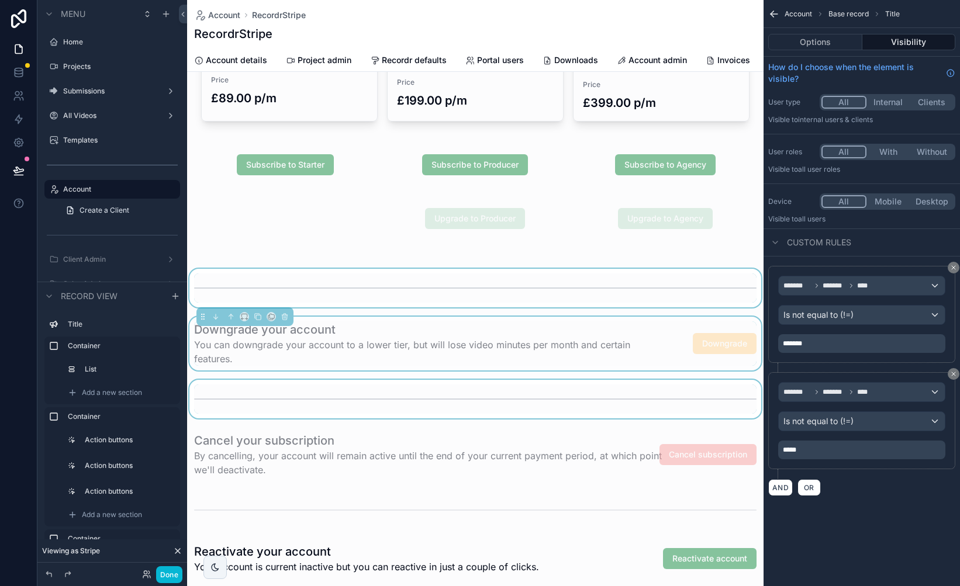
click at [601, 285] on div "scrollable content" at bounding box center [475, 288] width 577 height 39
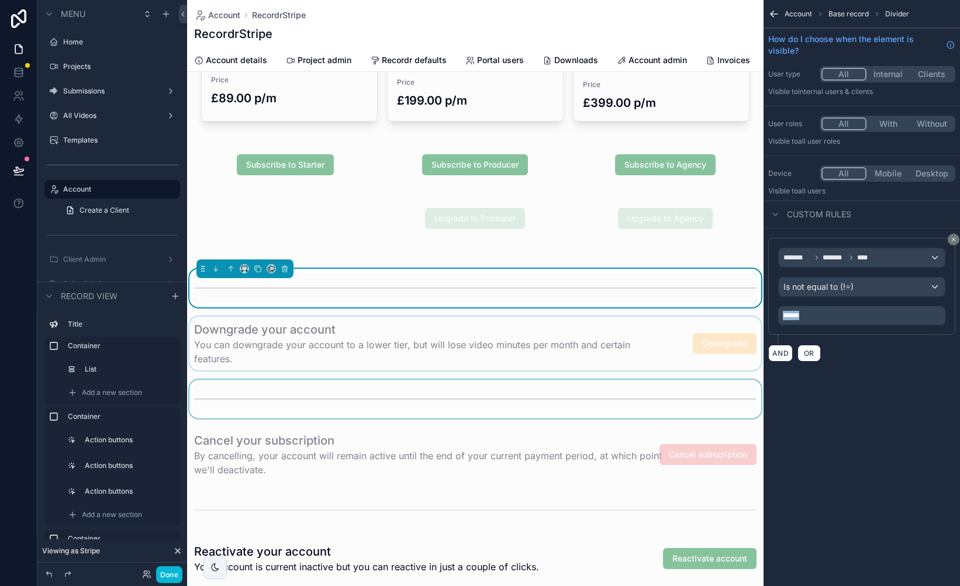
drag, startPoint x: 828, startPoint y: 319, endPoint x: 773, endPoint y: 318, distance: 55.0
click at [773, 318] on div "******* ******* **** Is not equal to (!=) ******" at bounding box center [861, 286] width 187 height 97
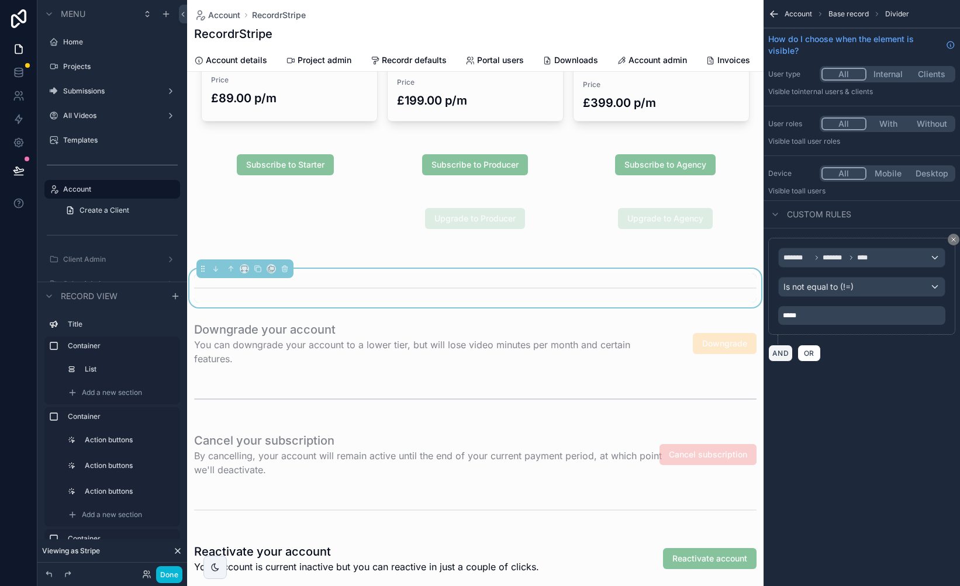
click at [779, 355] on button "AND" at bounding box center [780, 353] width 25 height 17
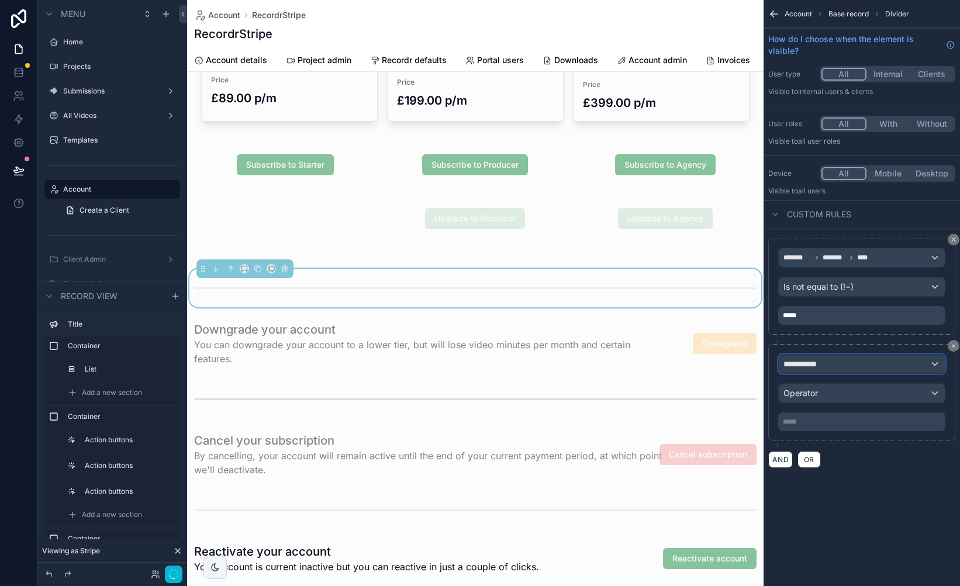
click at [831, 364] on div "**********" at bounding box center [862, 364] width 166 height 19
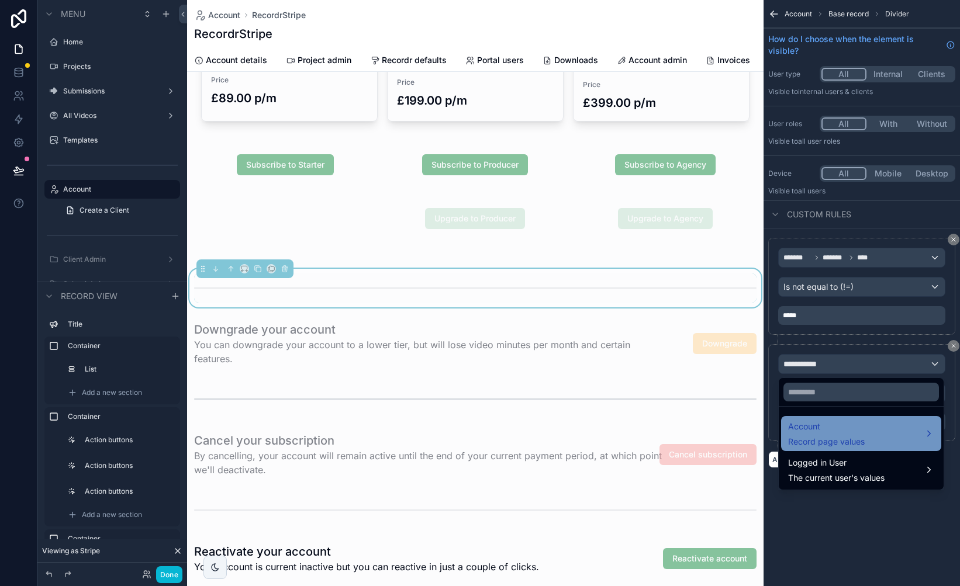
click at [834, 431] on span "Account" at bounding box center [826, 427] width 77 height 14
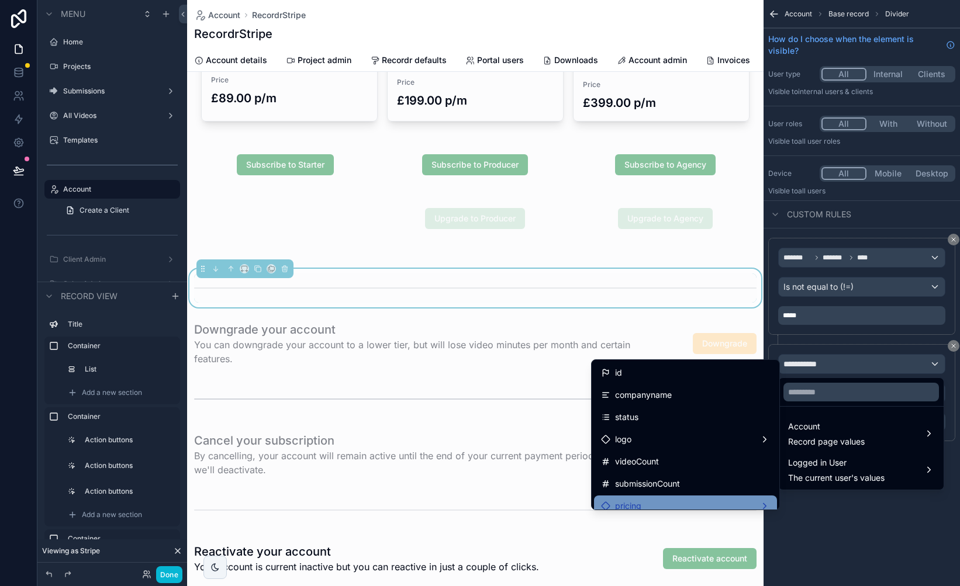
click at [677, 499] on div "pricing" at bounding box center [685, 506] width 169 height 14
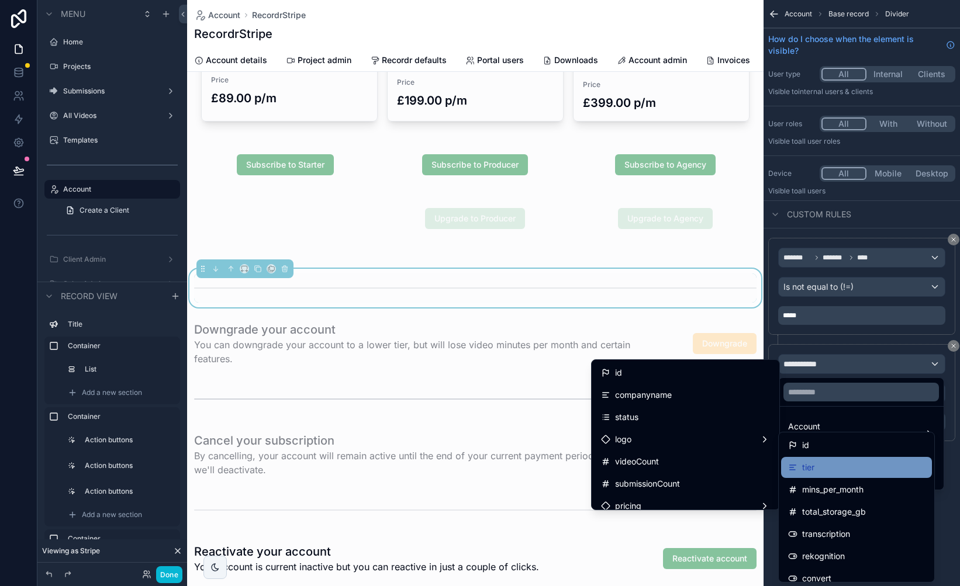
click at [821, 468] on div "tier" at bounding box center [856, 468] width 137 height 14
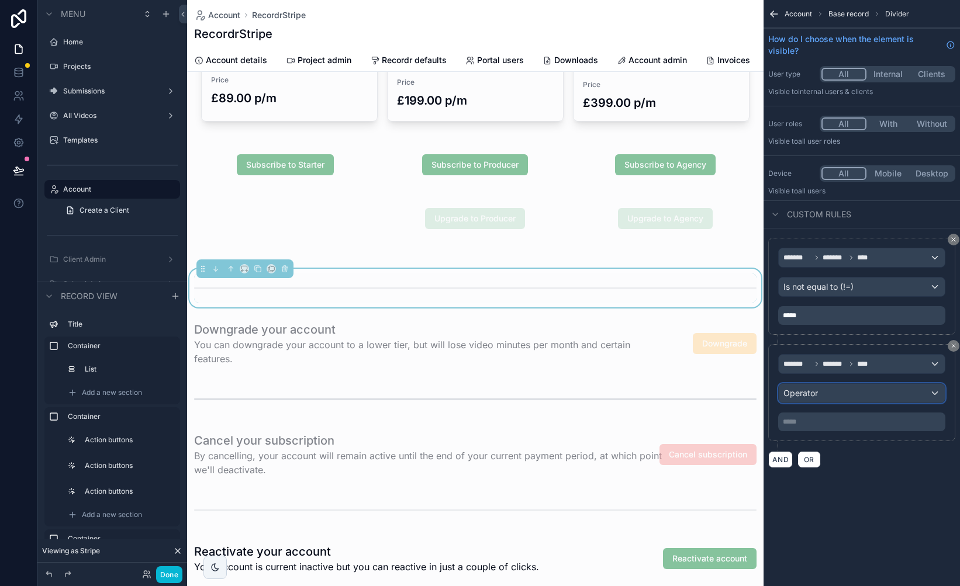
click at [835, 386] on div "Operator" at bounding box center [862, 393] width 166 height 19
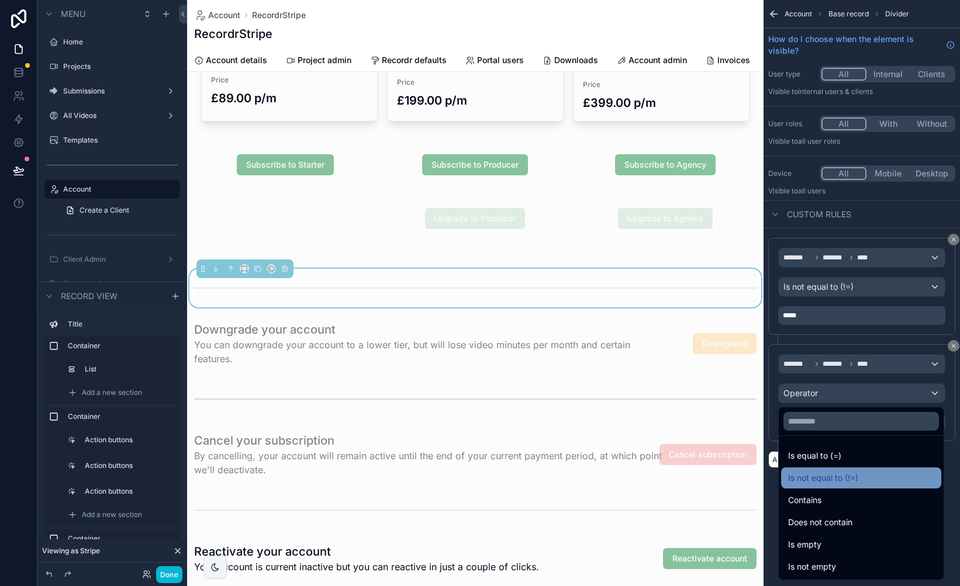
click at [838, 476] on span "Is not equal to (!=)" at bounding box center [823, 478] width 70 height 14
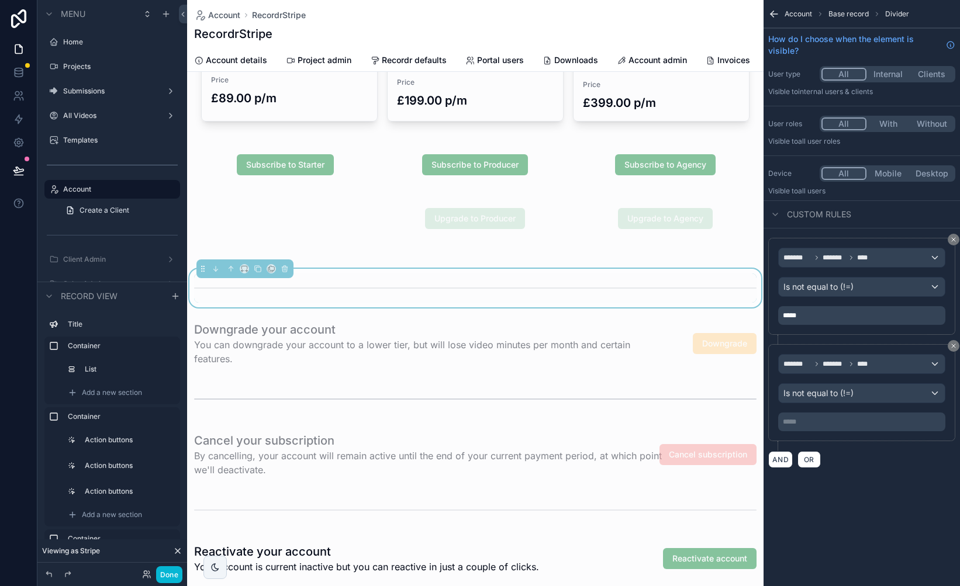
click at [820, 422] on p "***** ﻿" at bounding box center [863, 421] width 160 height 9
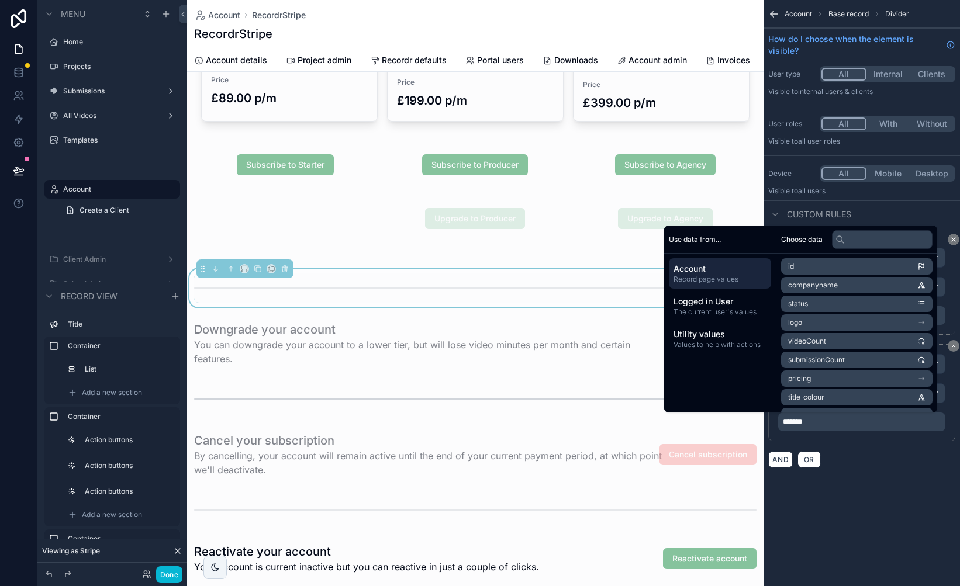
click at [881, 489] on div "Account Base record Divider How do I choose when the element is visible? User t…" at bounding box center [862, 248] width 196 height 496
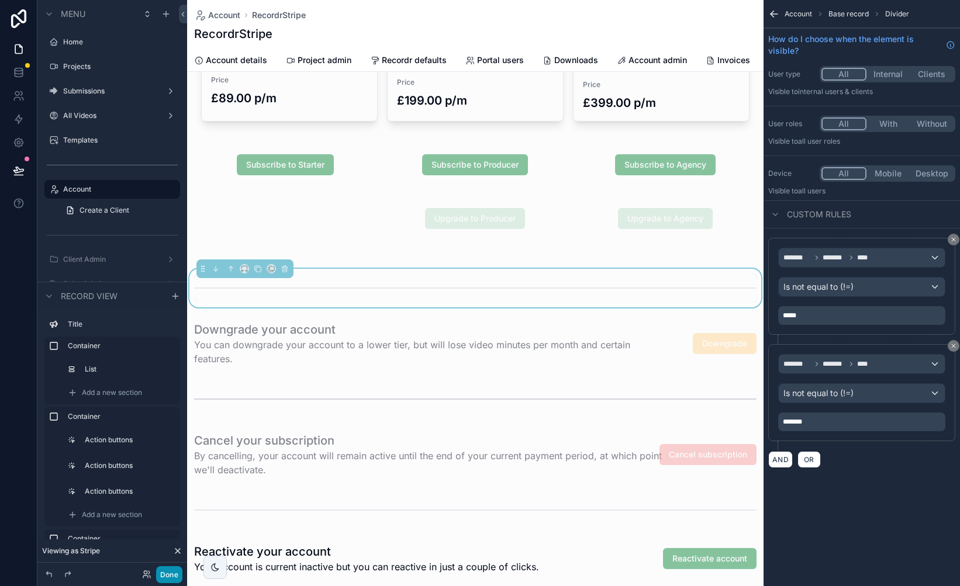
click at [173, 571] on button "Done" at bounding box center [169, 575] width 26 height 17
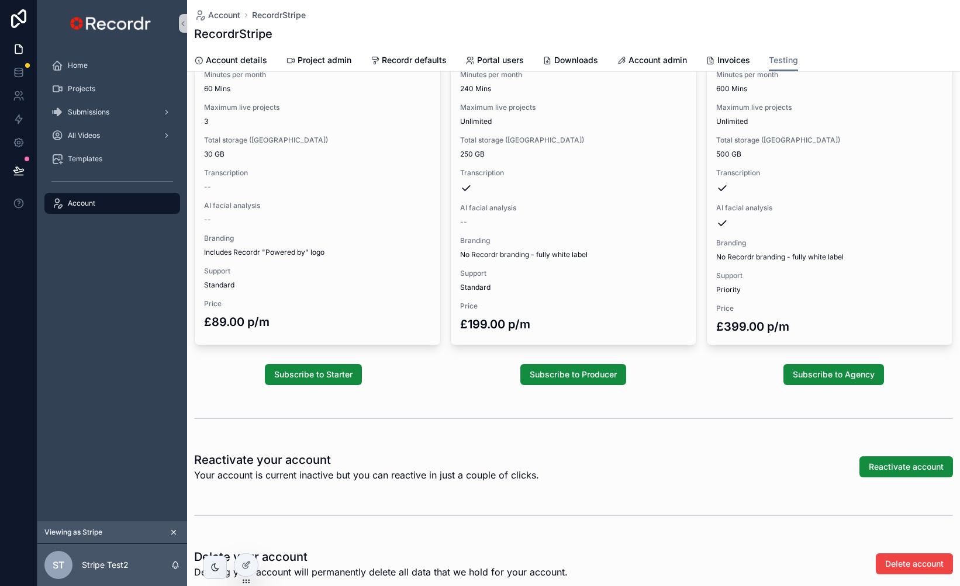
scroll to position [0, 0]
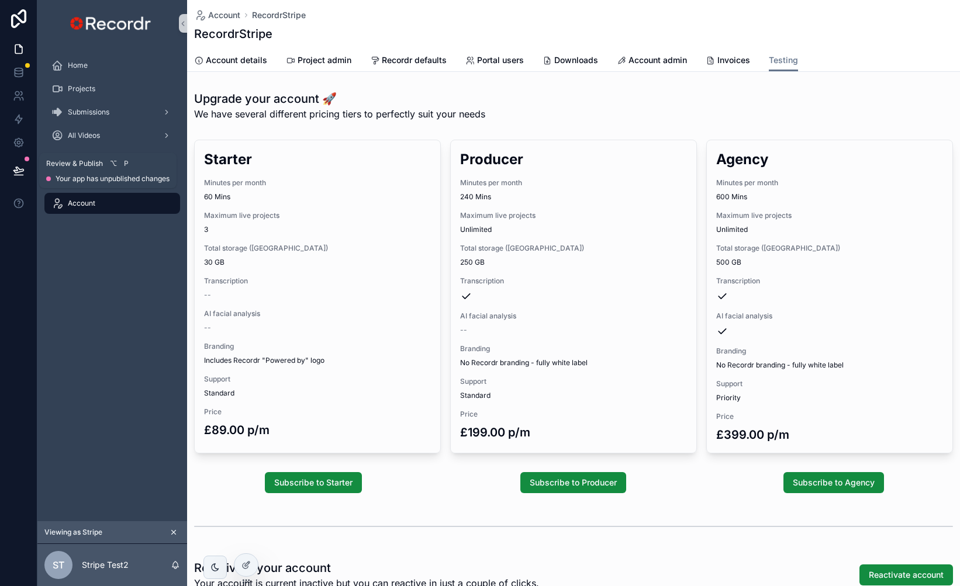
click at [19, 161] on button at bounding box center [19, 170] width 26 height 33
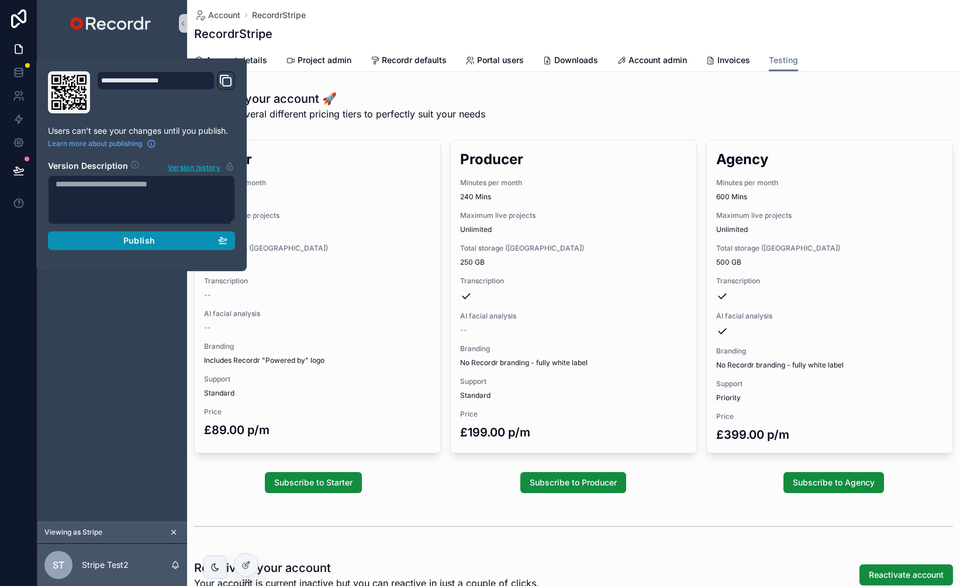
click at [142, 240] on span "Publish" at bounding box center [139, 241] width 32 height 11
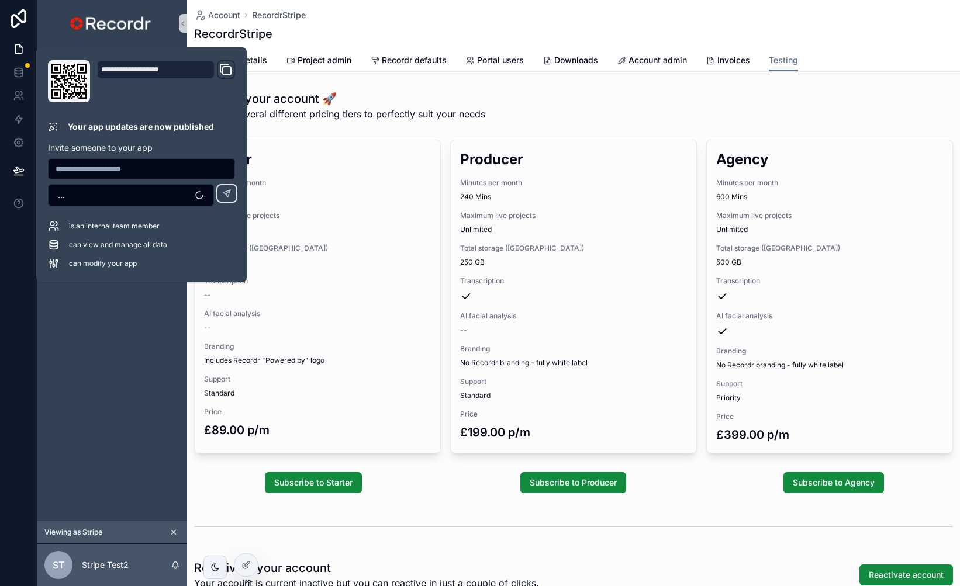
click at [489, 122] on div "Upgrade your account 🚀 We have several different pricing tiers to perfectly sui…" at bounding box center [573, 106] width 773 height 40
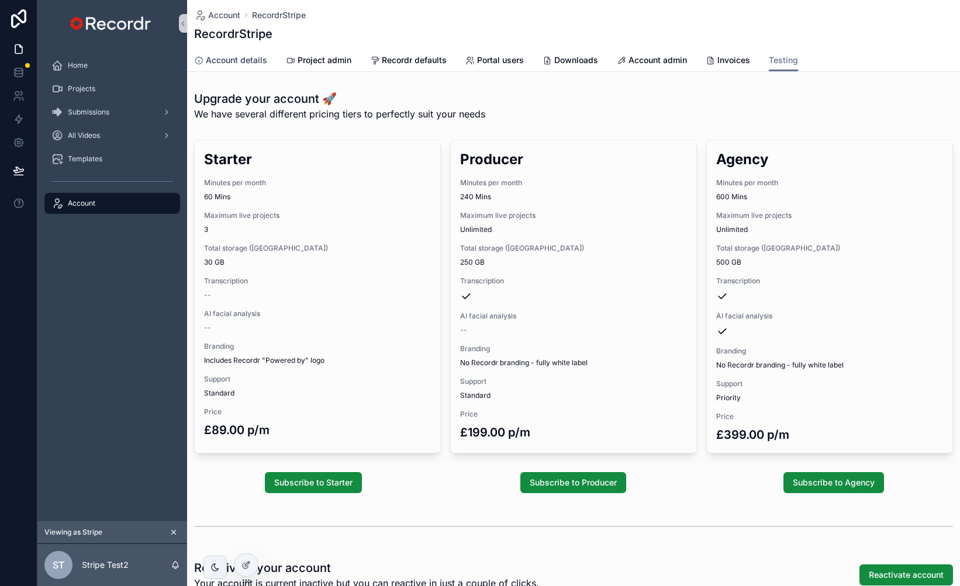
click at [258, 57] on span "Account details" at bounding box center [236, 60] width 61 height 12
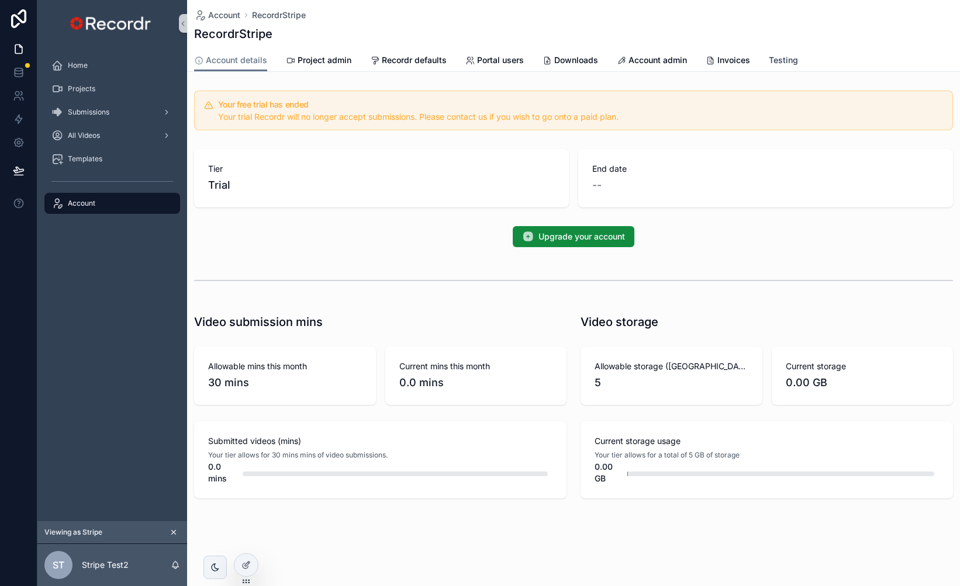
click at [788, 59] on span "Testing" at bounding box center [783, 60] width 29 height 12
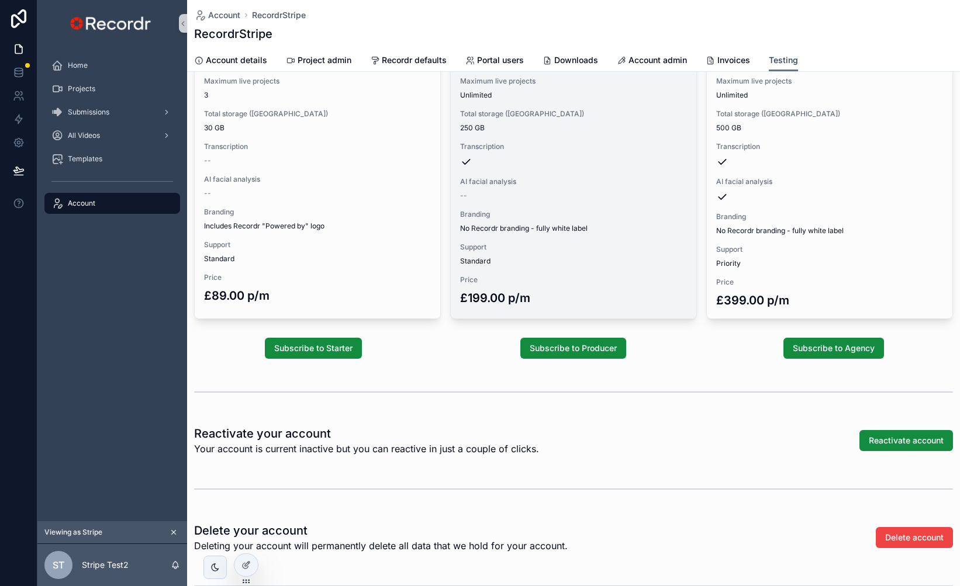
scroll to position [173, 0]
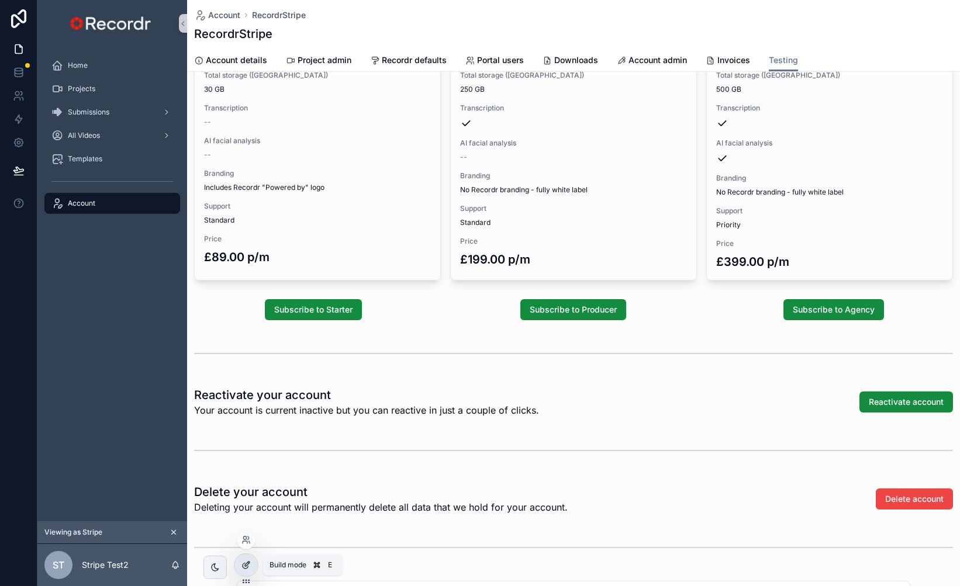
click at [249, 564] on icon at bounding box center [245, 565] width 9 height 9
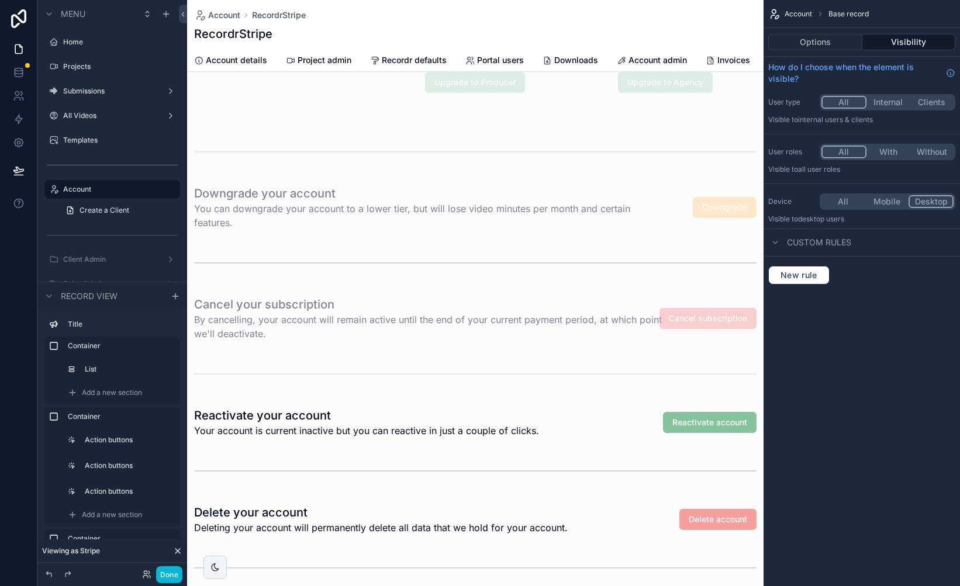
scroll to position [482, 0]
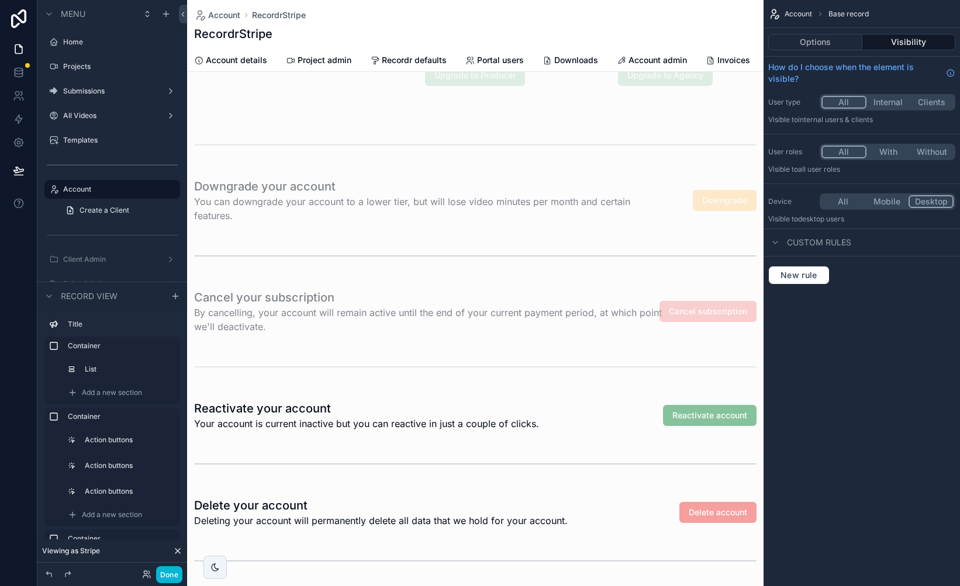
click at [408, 446] on div "scrollable content" at bounding box center [475, 362] width 577 height 1689
click at [413, 419] on div "scrollable content" at bounding box center [475, 416] width 577 height 40
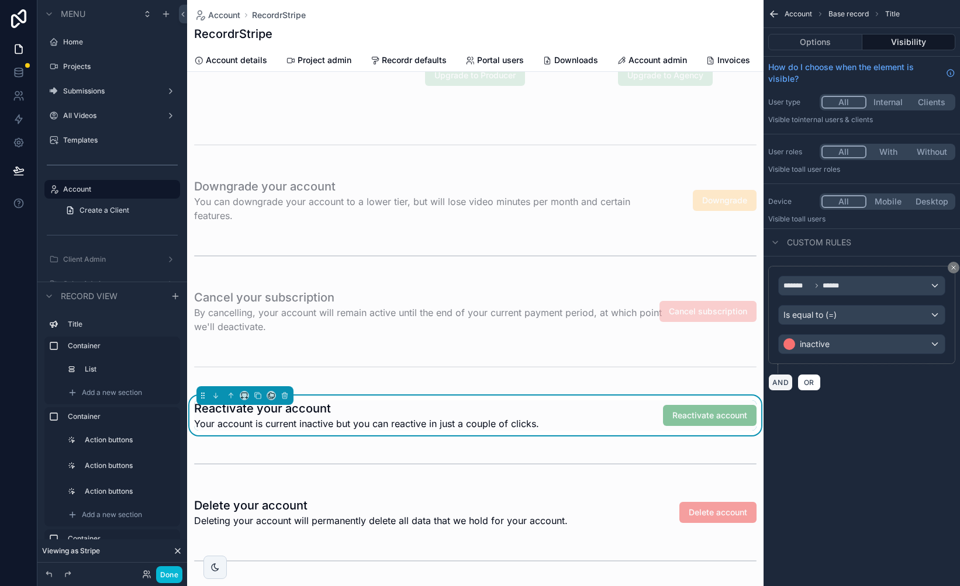
click at [787, 386] on button "AND" at bounding box center [780, 382] width 25 height 17
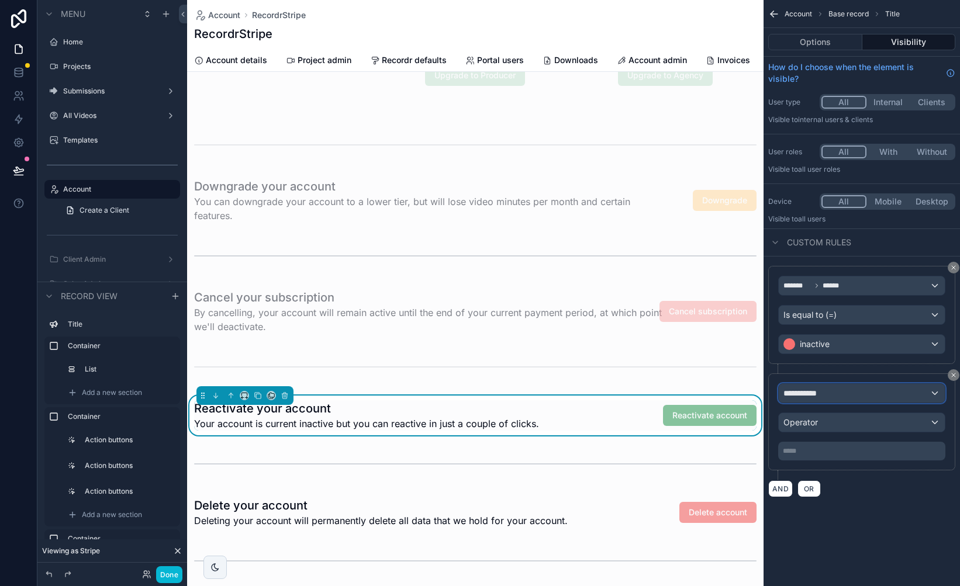
click at [837, 393] on div "**********" at bounding box center [862, 393] width 166 height 19
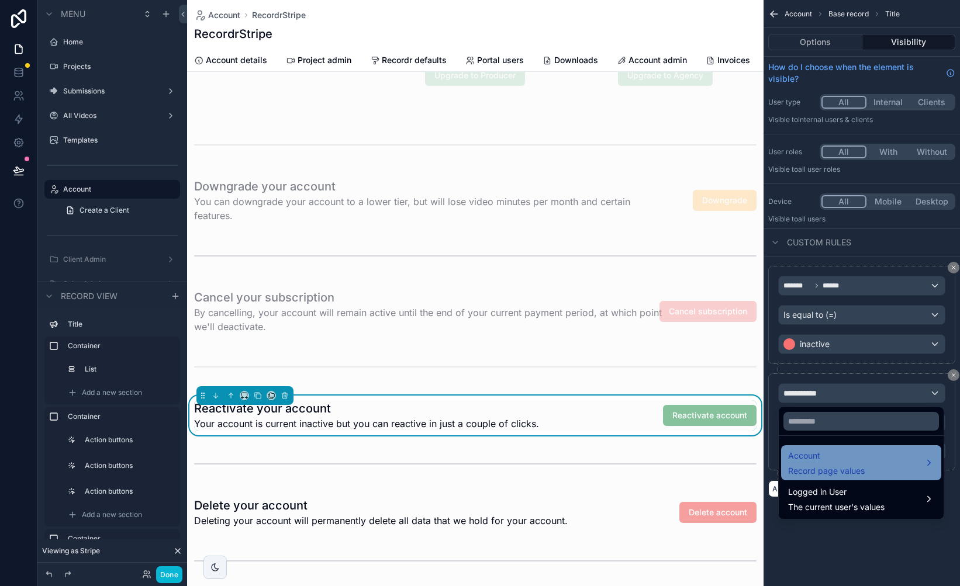
click at [829, 458] on span "Account" at bounding box center [826, 456] width 77 height 14
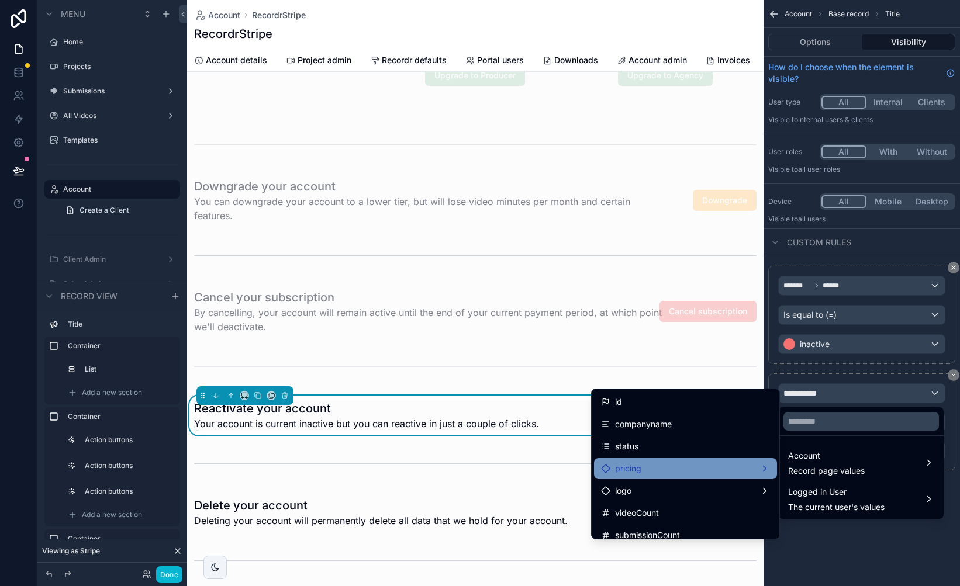
click at [664, 466] on div "pricing" at bounding box center [685, 469] width 169 height 14
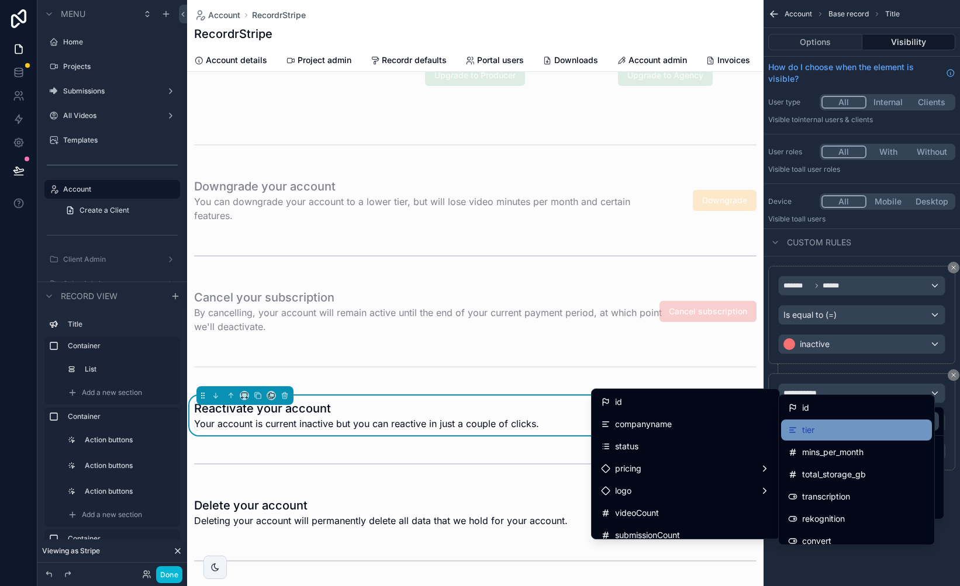
click at [817, 432] on div "tier" at bounding box center [856, 430] width 137 height 14
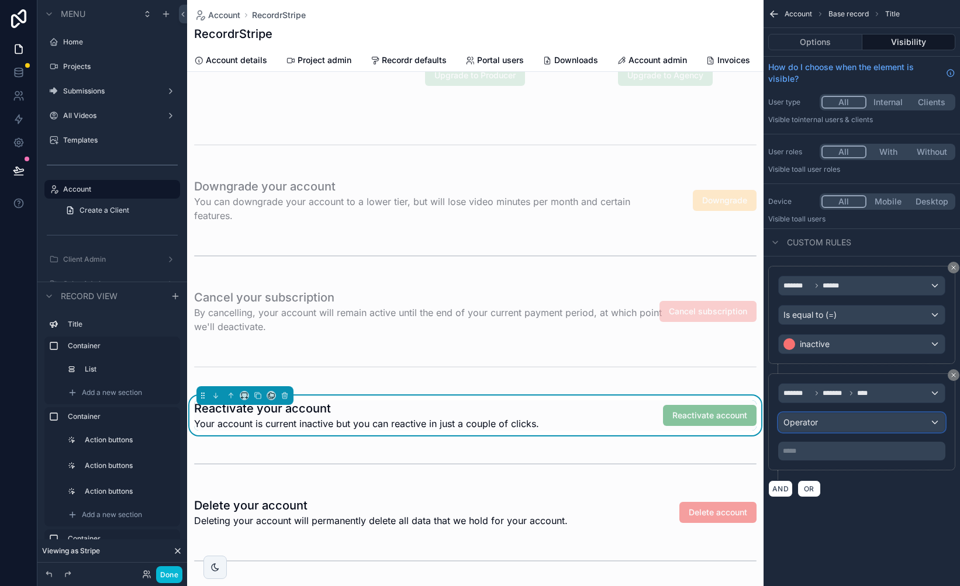
click at [830, 424] on div "Operator" at bounding box center [862, 422] width 166 height 19
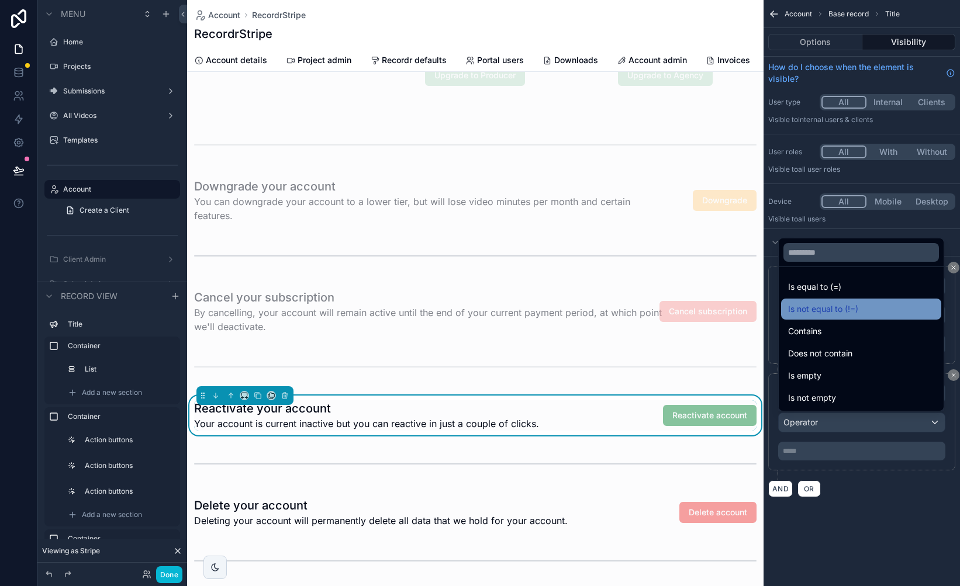
click at [854, 302] on span "Is not equal to (!=)" at bounding box center [823, 309] width 70 height 14
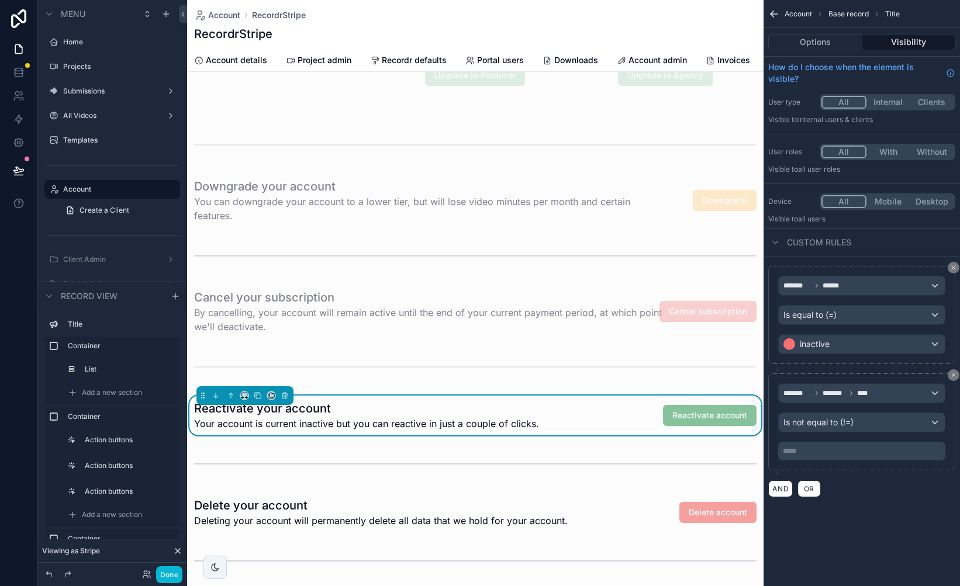
click at [818, 451] on p "***** ﻿" at bounding box center [863, 451] width 160 height 9
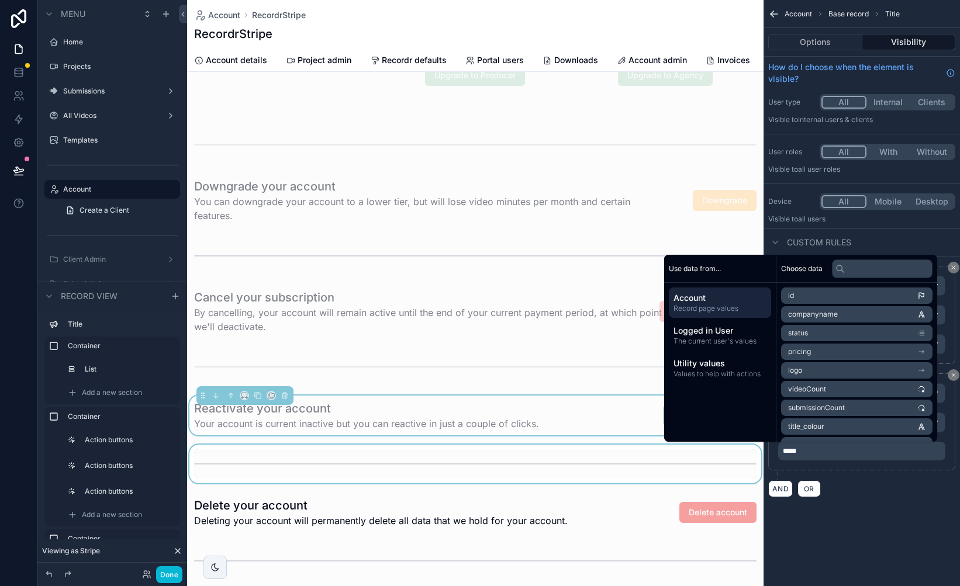
click at [590, 461] on div "scrollable content" at bounding box center [475, 464] width 577 height 39
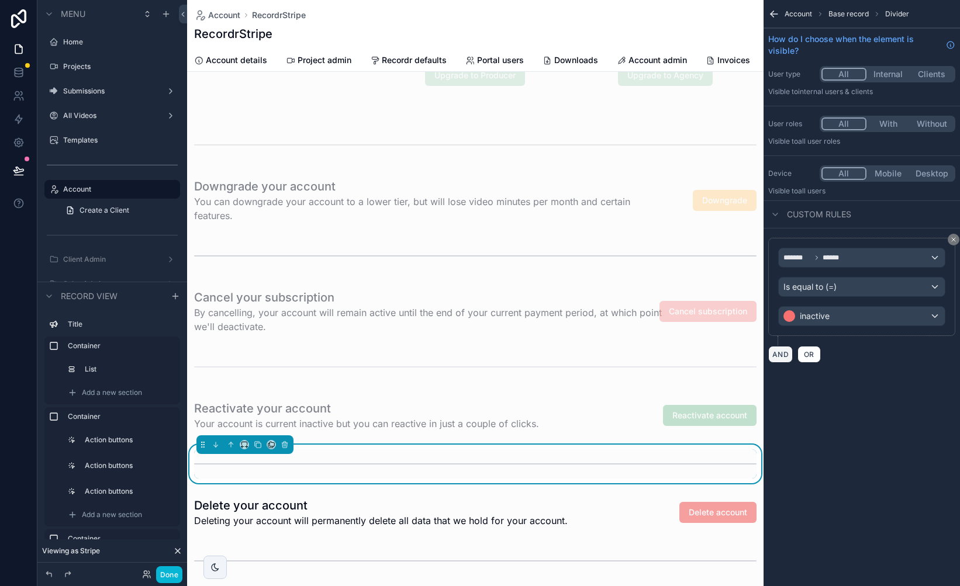
click at [788, 357] on button "AND" at bounding box center [780, 354] width 25 height 17
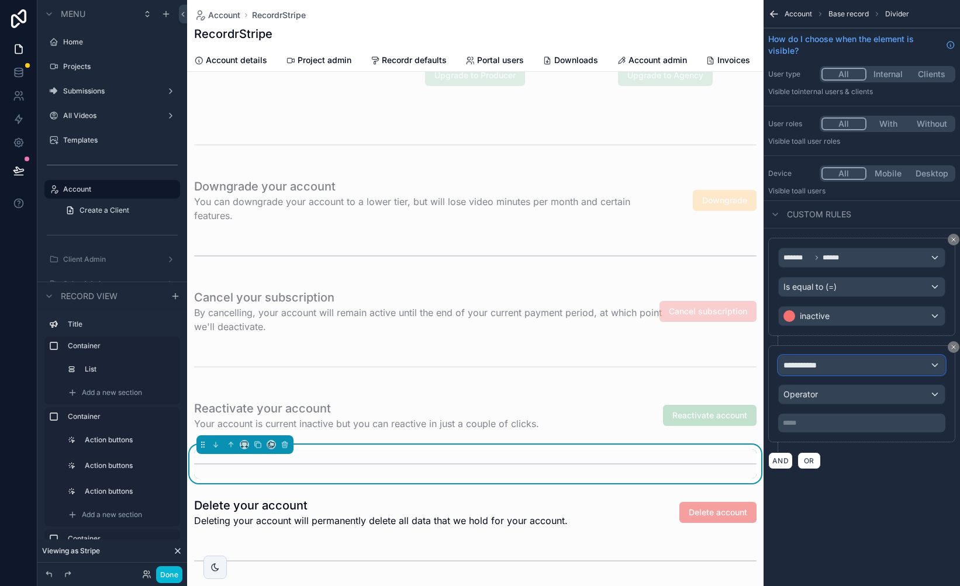
click at [824, 366] on span "**********" at bounding box center [805, 366] width 43 height 12
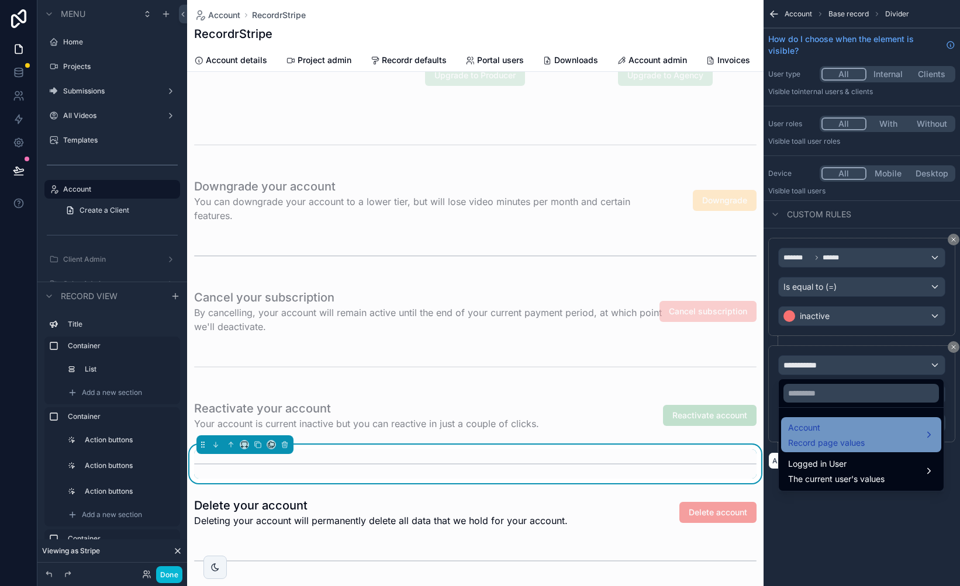
click at [831, 426] on span "Account" at bounding box center [826, 428] width 77 height 14
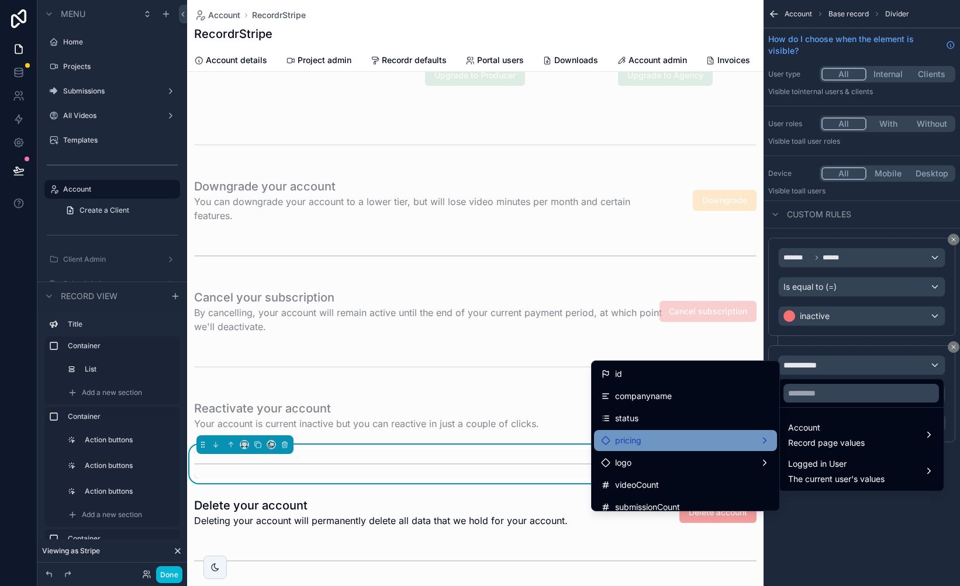
click at [686, 437] on div "pricing" at bounding box center [685, 441] width 169 height 14
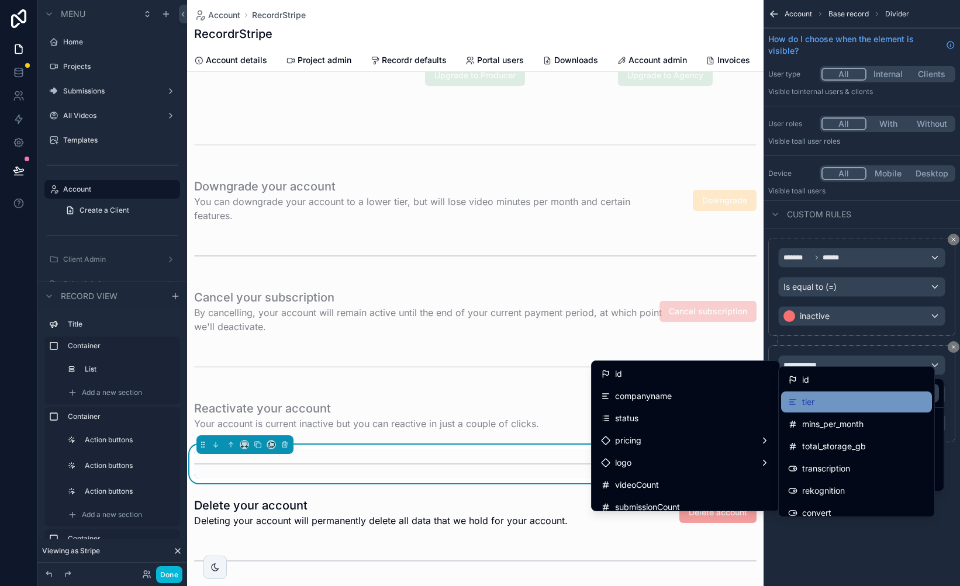
click at [818, 405] on div "tier" at bounding box center [856, 402] width 137 height 14
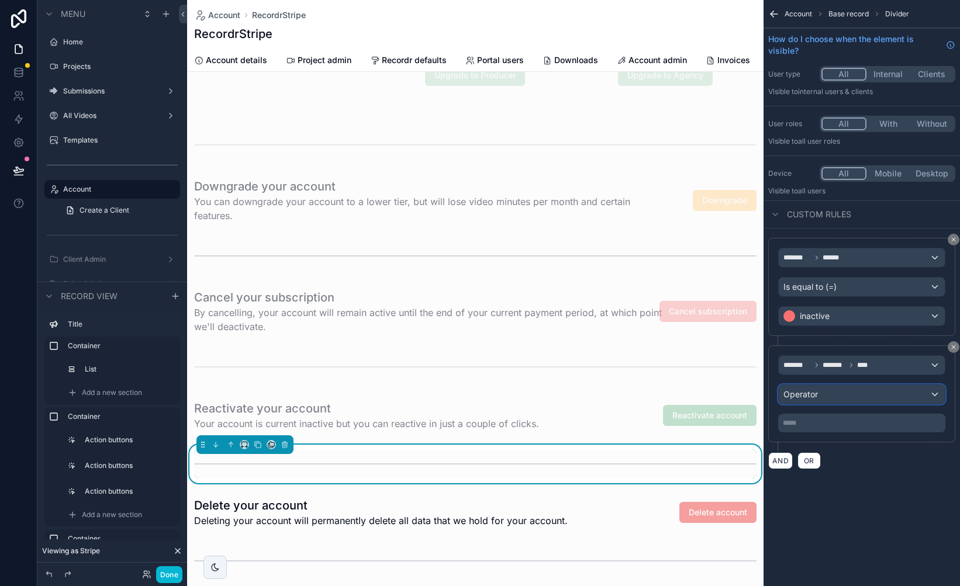
click at [833, 396] on div "Operator" at bounding box center [862, 394] width 166 height 19
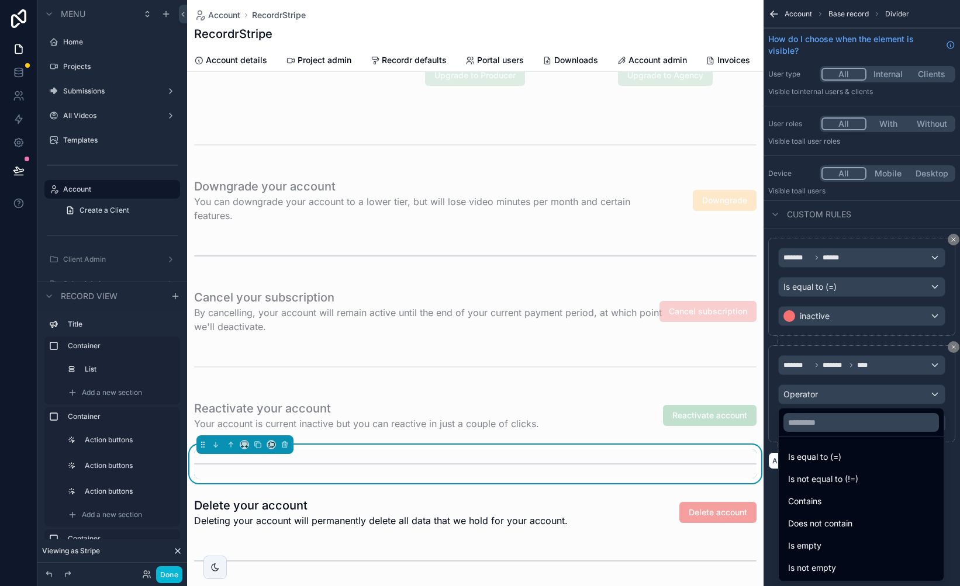
drag, startPoint x: 839, startPoint y: 477, endPoint x: 835, endPoint y: 437, distance: 39.4
click at [839, 477] on span "Is not equal to (!=)" at bounding box center [823, 479] width 70 height 14
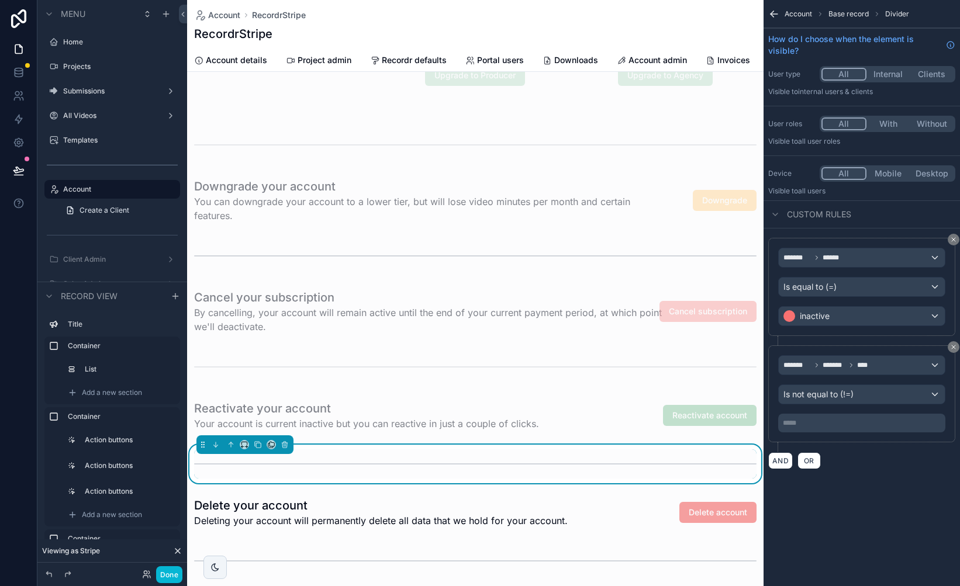
click at [831, 422] on p "***** ﻿" at bounding box center [863, 423] width 160 height 9
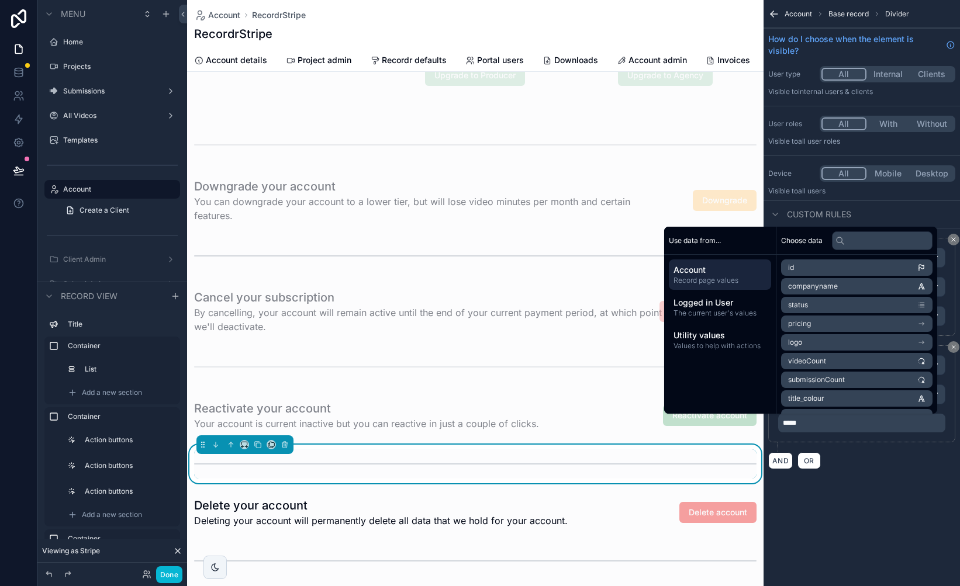
click at [855, 520] on div "Account Base record Divider How do I choose when the element is visible? User t…" at bounding box center [862, 293] width 196 height 586
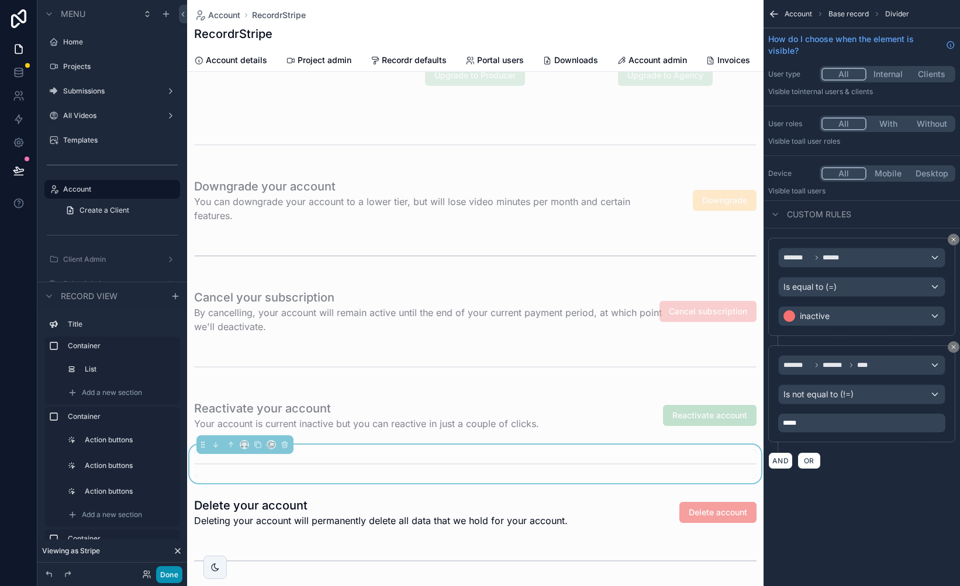
click at [174, 574] on button "Done" at bounding box center [169, 575] width 26 height 17
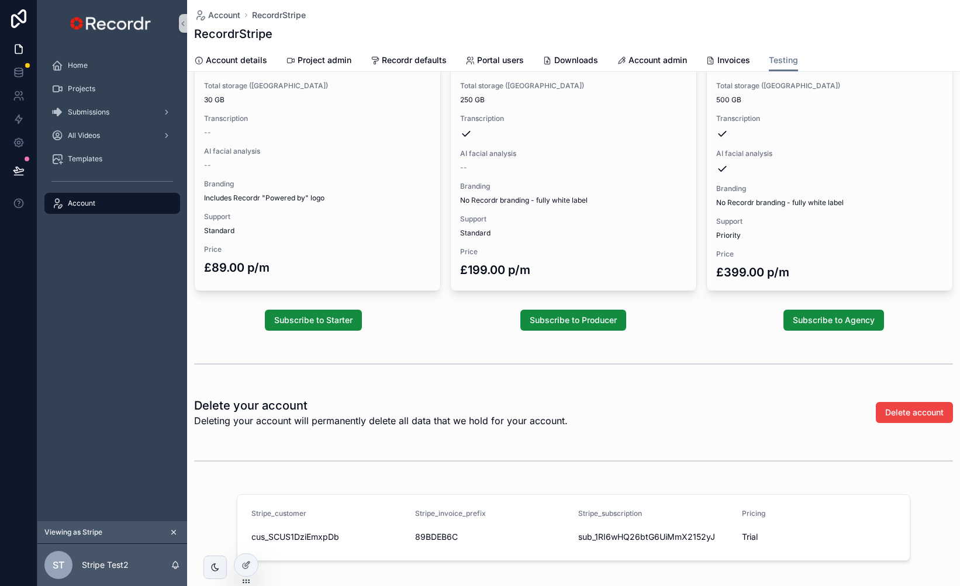
scroll to position [162, 0]
click at [240, 570] on div at bounding box center [245, 565] width 23 height 22
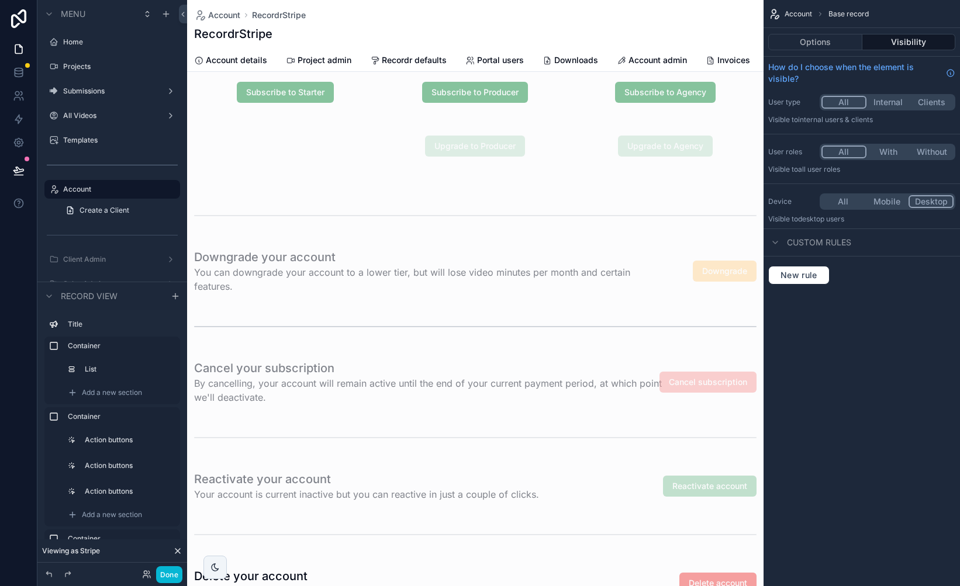
scroll to position [417, 0]
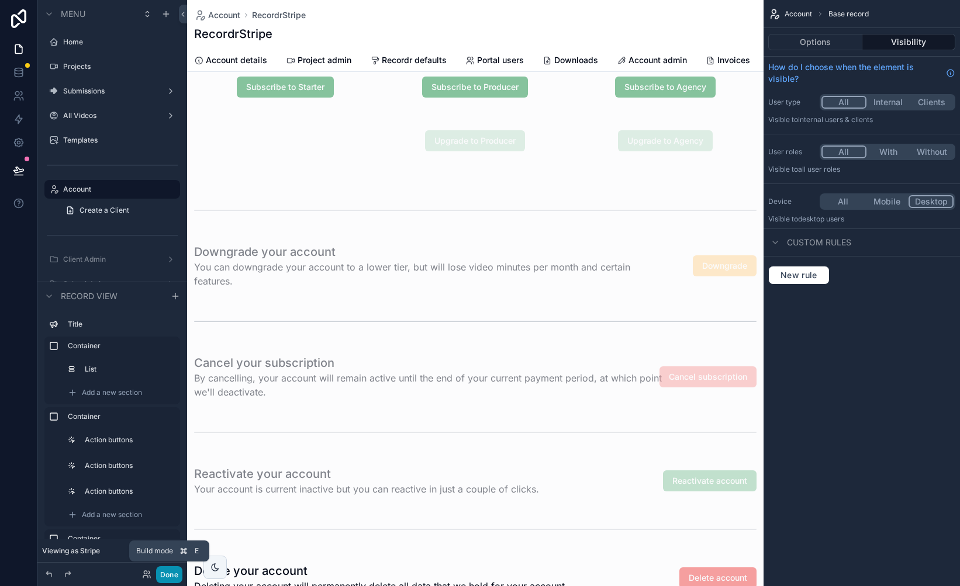
click at [171, 575] on button "Done" at bounding box center [169, 575] width 26 height 17
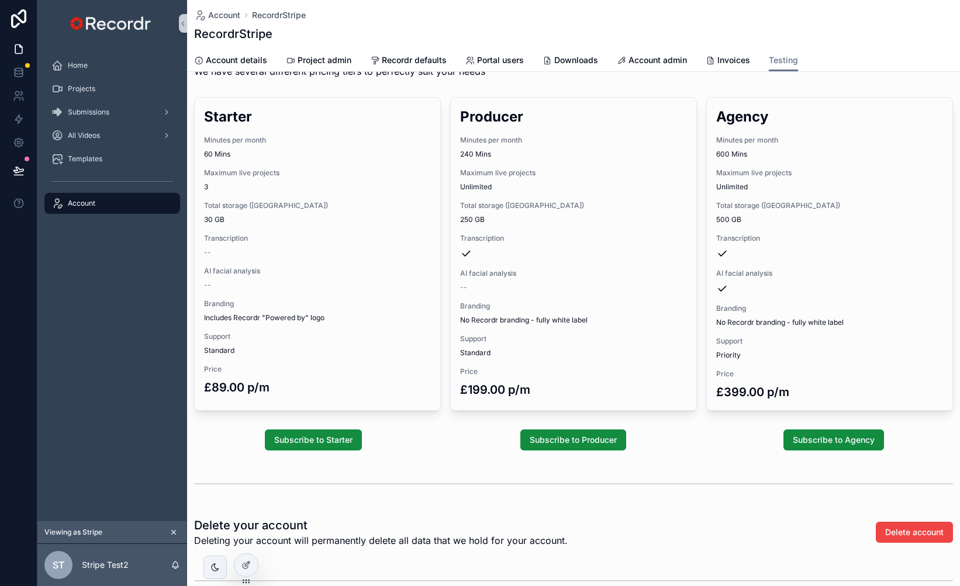
scroll to position [0, 0]
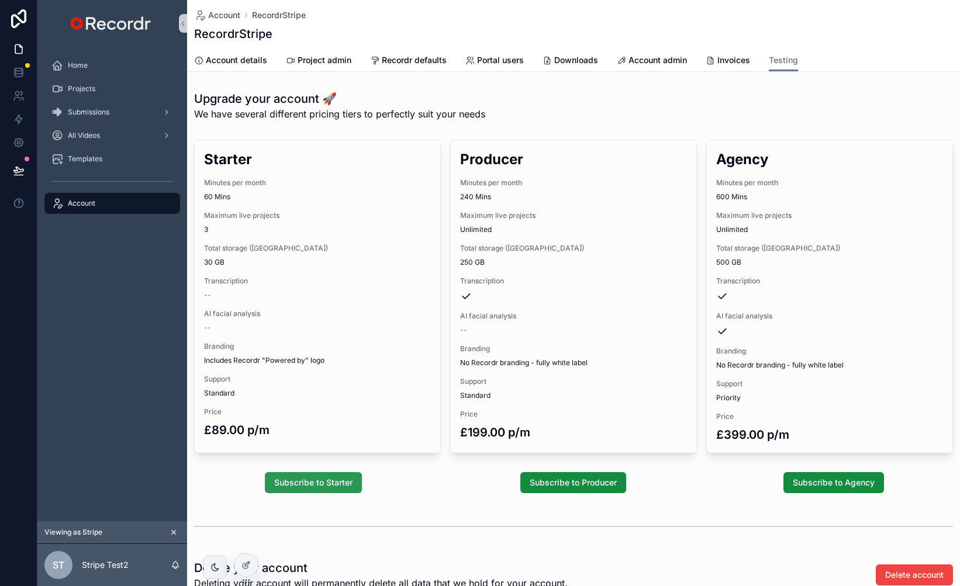
click at [342, 481] on span "Subscribe to Starter" at bounding box center [313, 483] width 78 height 12
click at [814, 479] on span "Subscribe to Agency" at bounding box center [834, 483] width 82 height 12
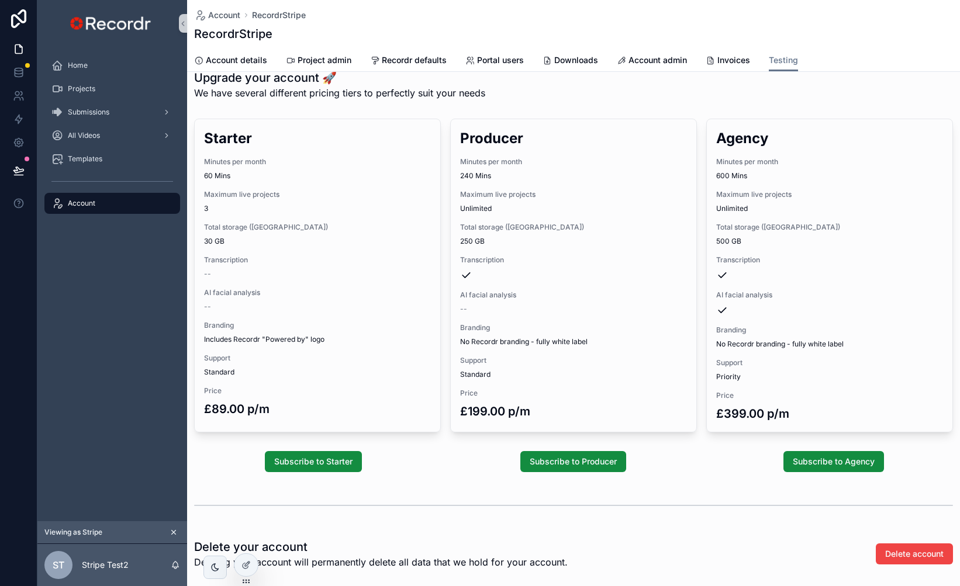
scroll to position [20, 0]
click at [907, 553] on span "Delete account" at bounding box center [914, 555] width 58 height 12
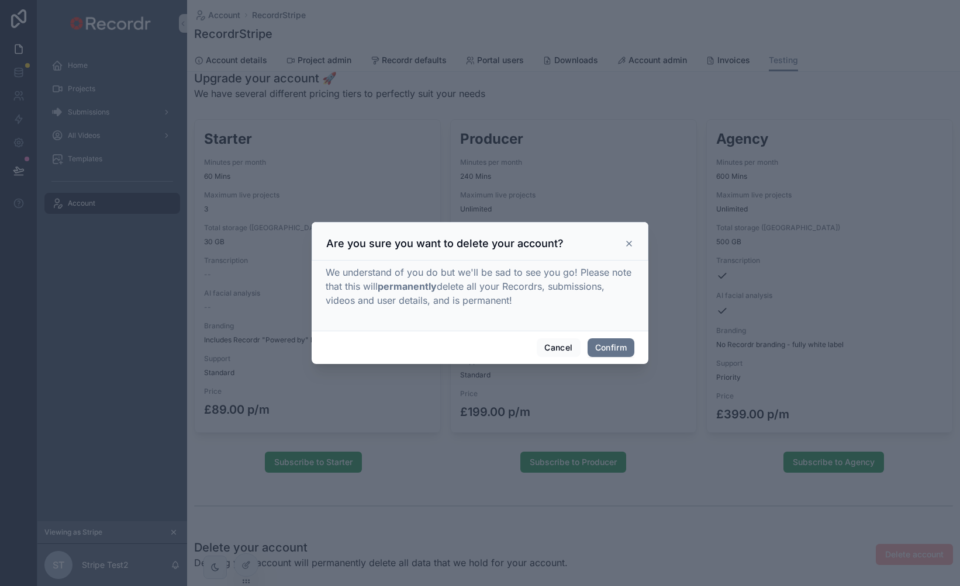
click at [629, 241] on icon at bounding box center [628, 243] width 9 height 9
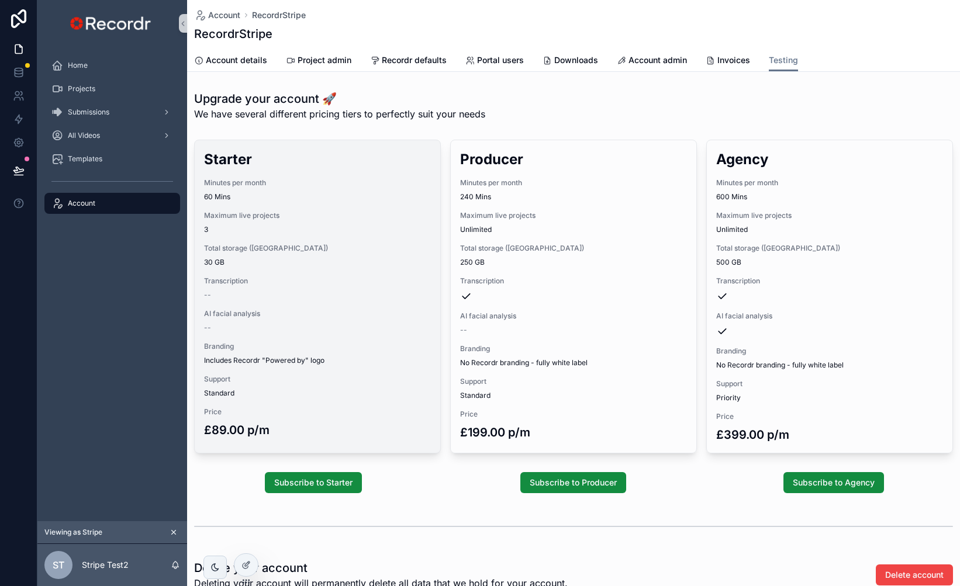
scroll to position [217, 0]
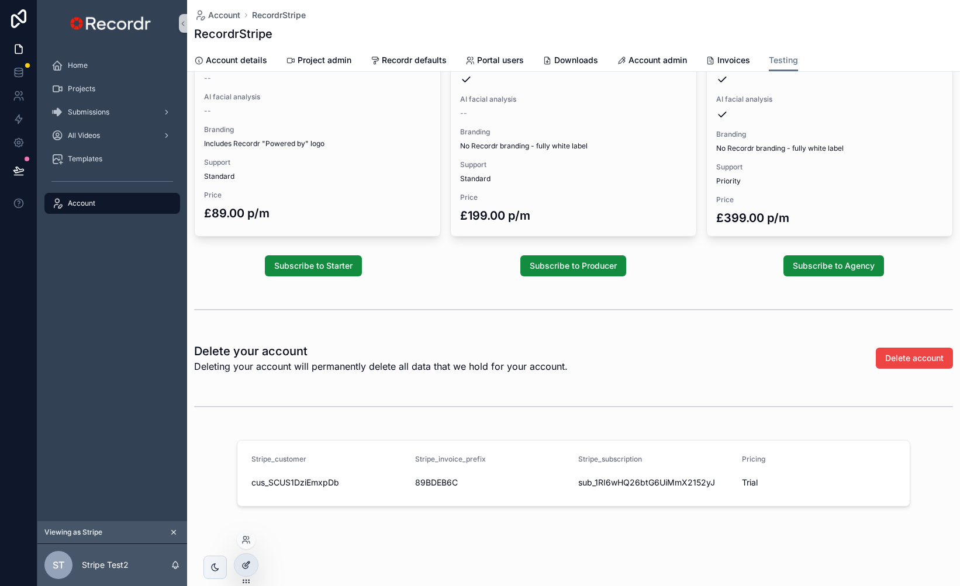
click at [253, 568] on div at bounding box center [245, 565] width 23 height 22
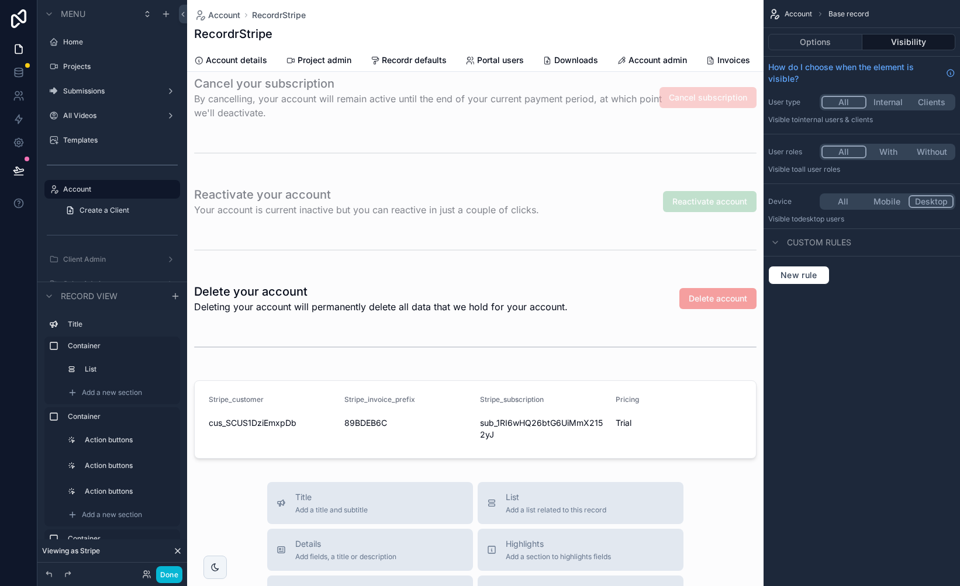
scroll to position [706, 0]
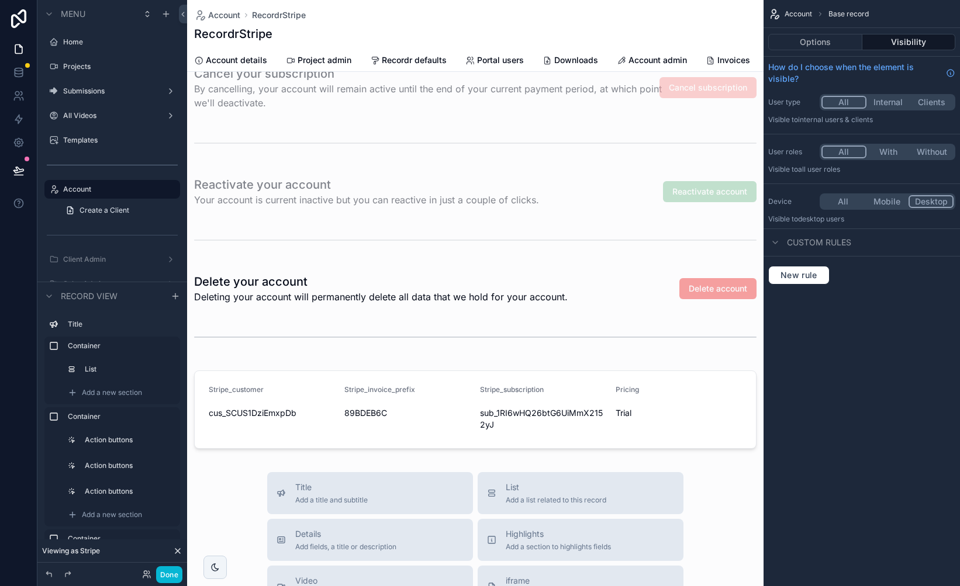
click at [524, 359] on div "scrollable content" at bounding box center [475, 138] width 577 height 1689
click at [172, 575] on button "Done" at bounding box center [169, 575] width 26 height 17
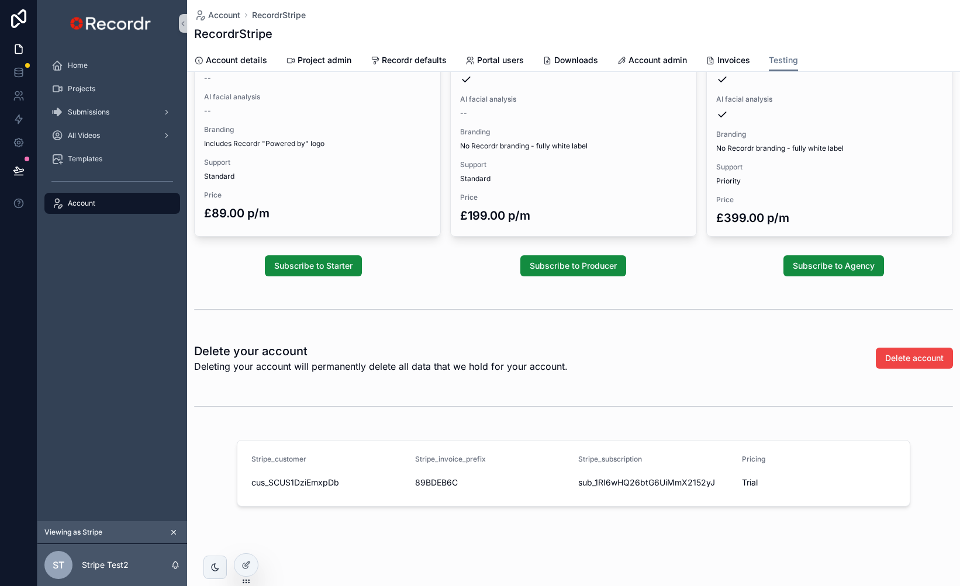
scroll to position [0, 0]
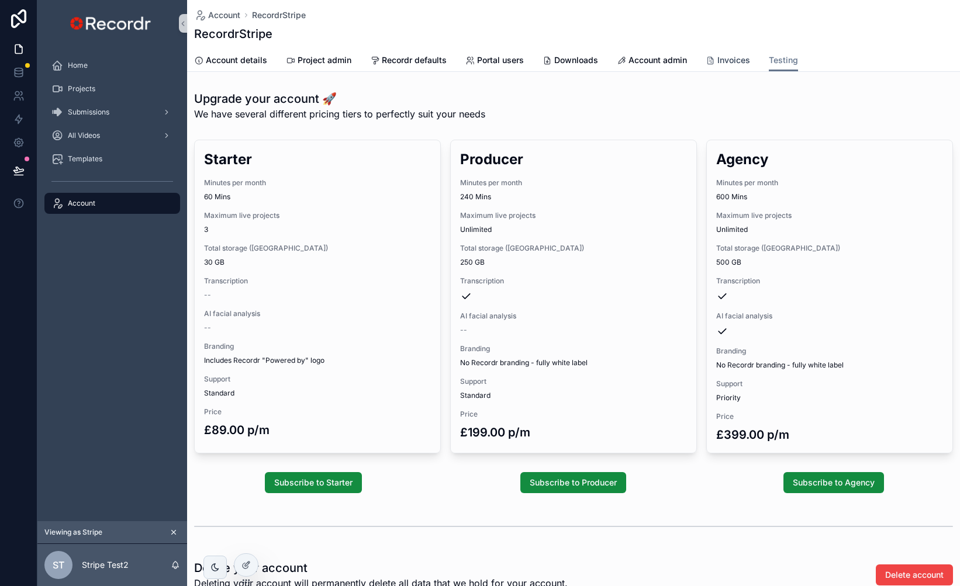
click at [724, 60] on span "Invoices" at bounding box center [733, 60] width 33 height 12
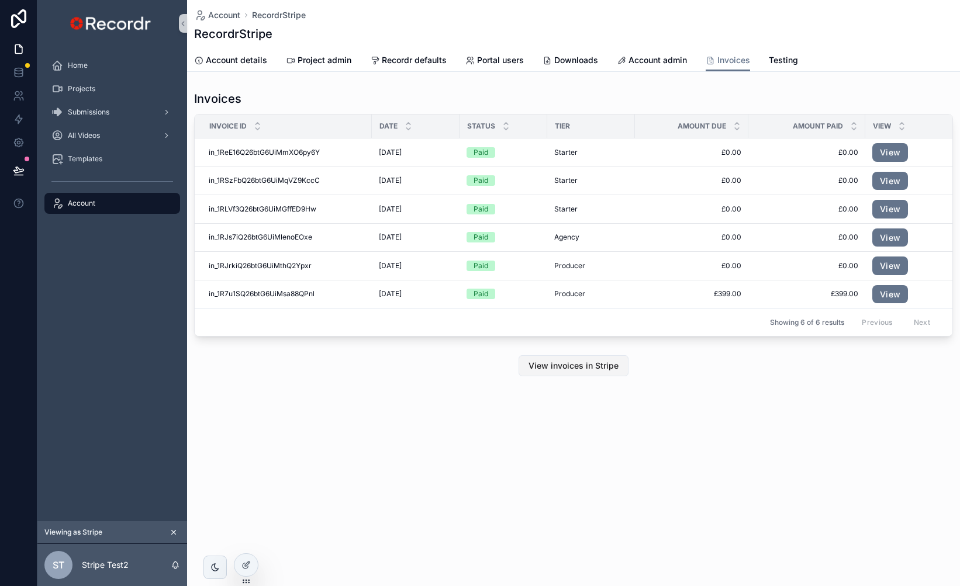
click at [579, 368] on span "View invoices in Stripe" at bounding box center [574, 366] width 90 height 12
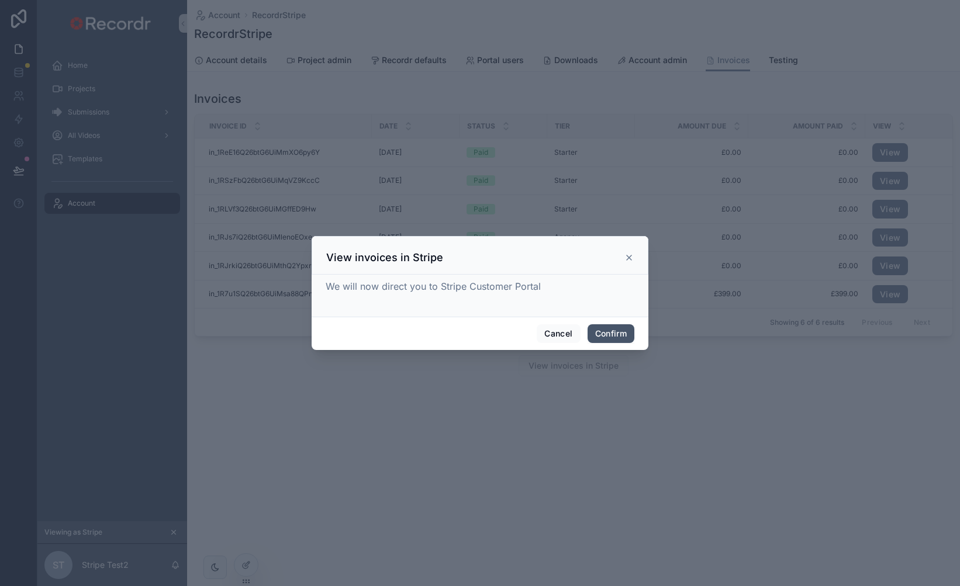
click at [606, 329] on button "Confirm" at bounding box center [611, 334] width 47 height 19
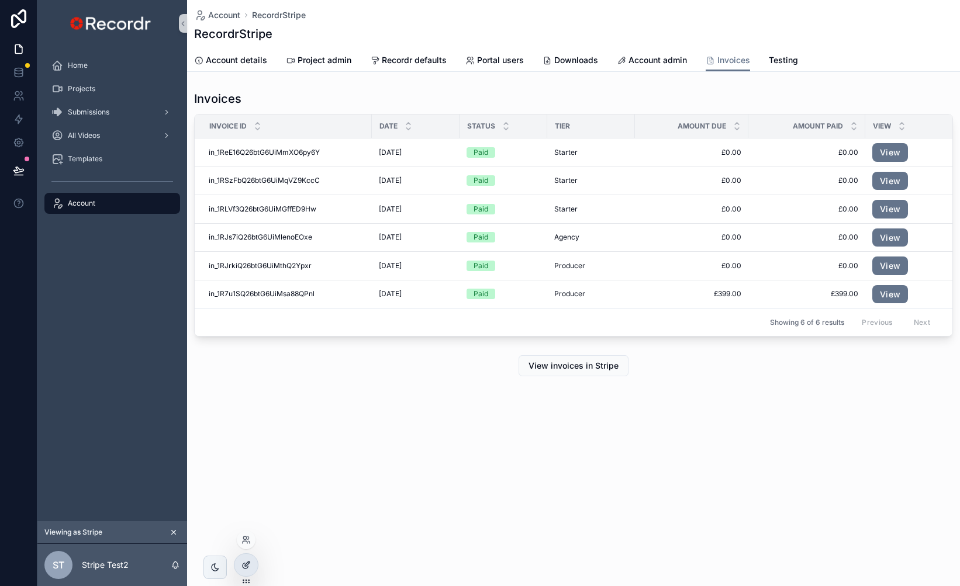
click at [249, 564] on icon at bounding box center [245, 565] width 9 height 9
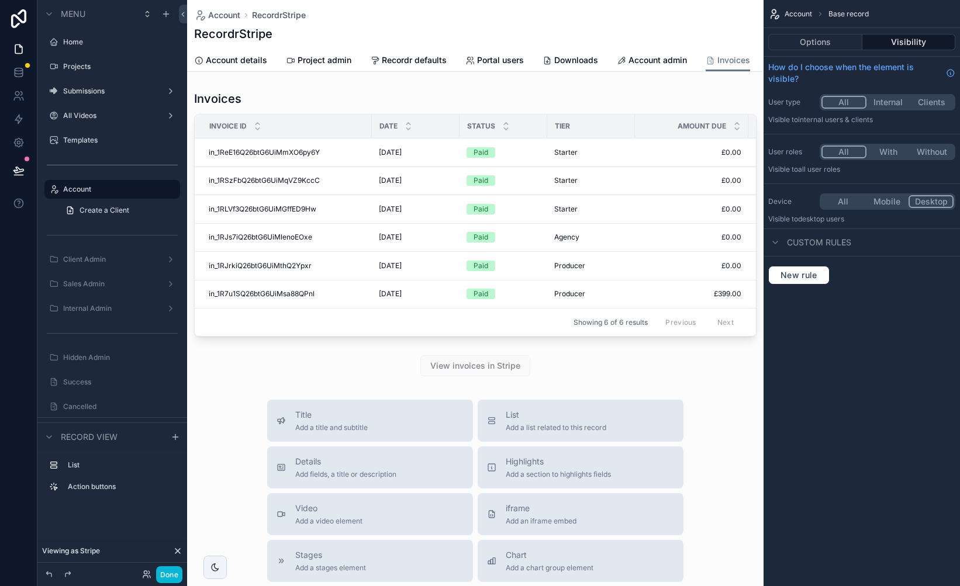
click at [577, 354] on div "scrollable content" at bounding box center [475, 455] width 577 height 910
click at [556, 370] on div "scrollable content" at bounding box center [475, 366] width 577 height 30
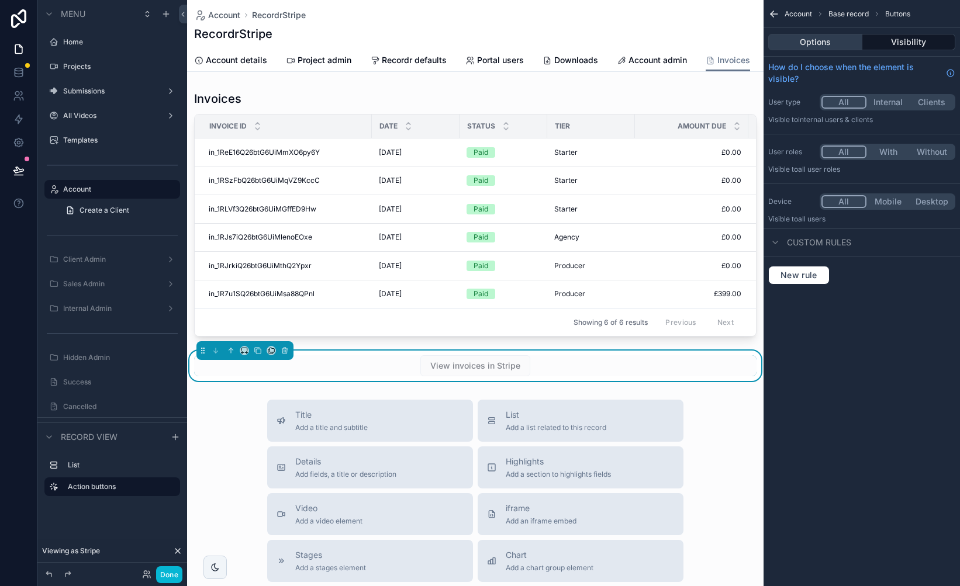
click at [833, 43] on button "Options" at bounding box center [815, 42] width 94 height 16
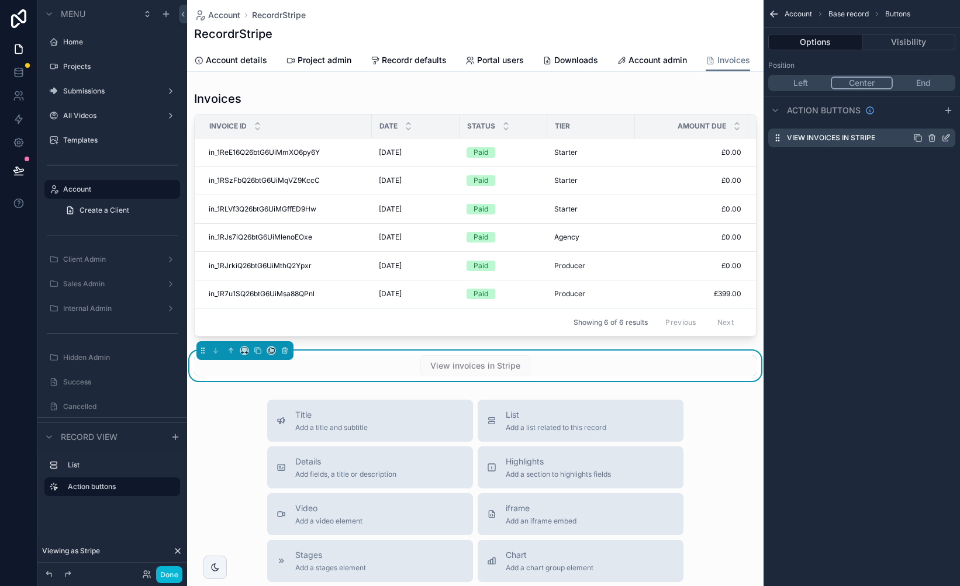
click at [944, 137] on icon "scrollable content" at bounding box center [945, 137] width 9 height 9
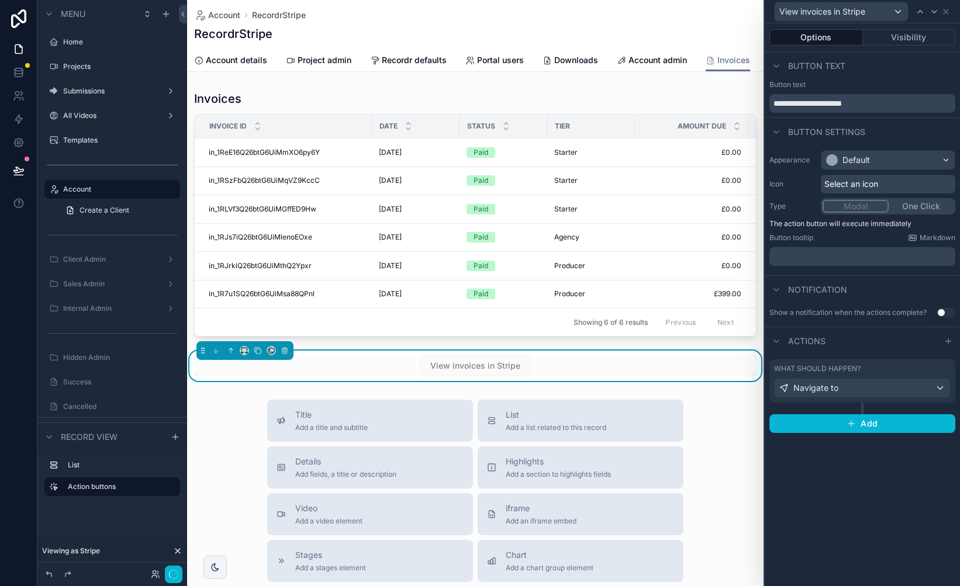
click at [862, 371] on div "What should happen?" at bounding box center [862, 368] width 177 height 9
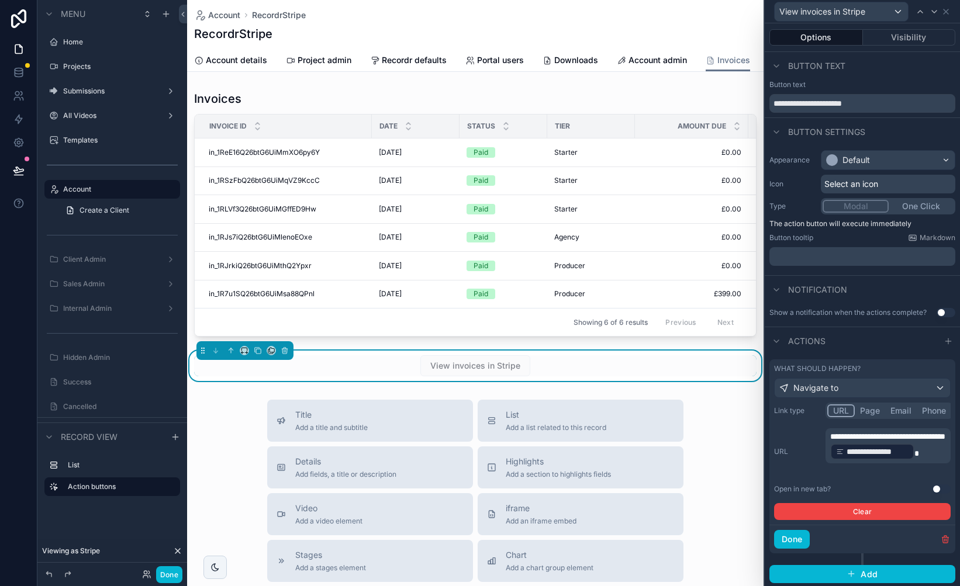
scroll to position [8, 0]
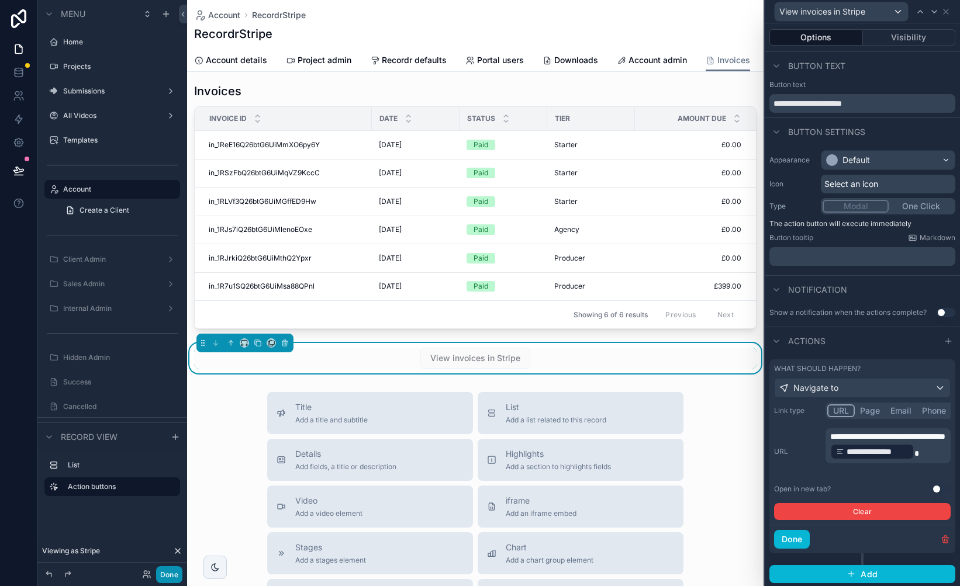
click at [172, 576] on button "Done" at bounding box center [169, 575] width 26 height 17
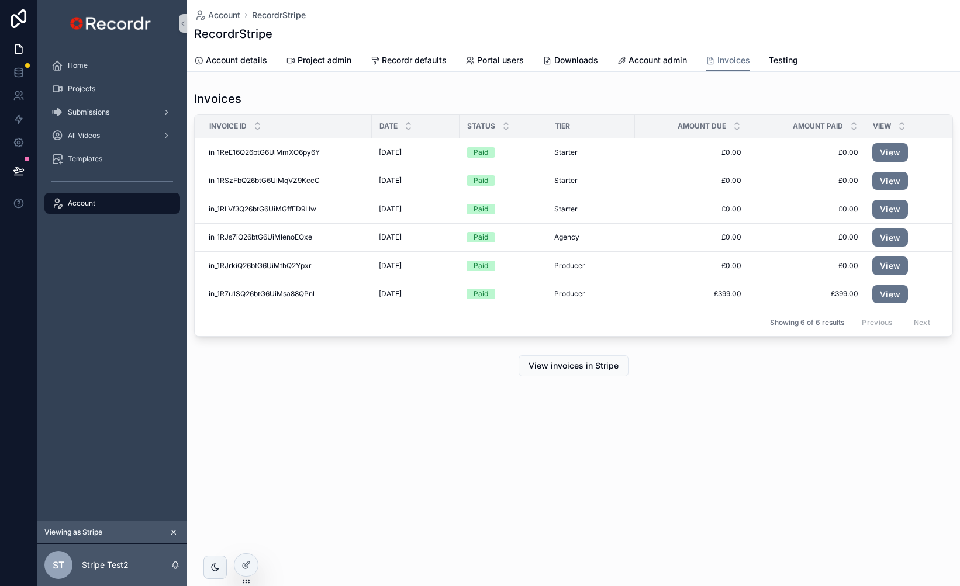
scroll to position [0, 0]
click at [668, 66] on link "Account admin" at bounding box center [652, 61] width 70 height 23
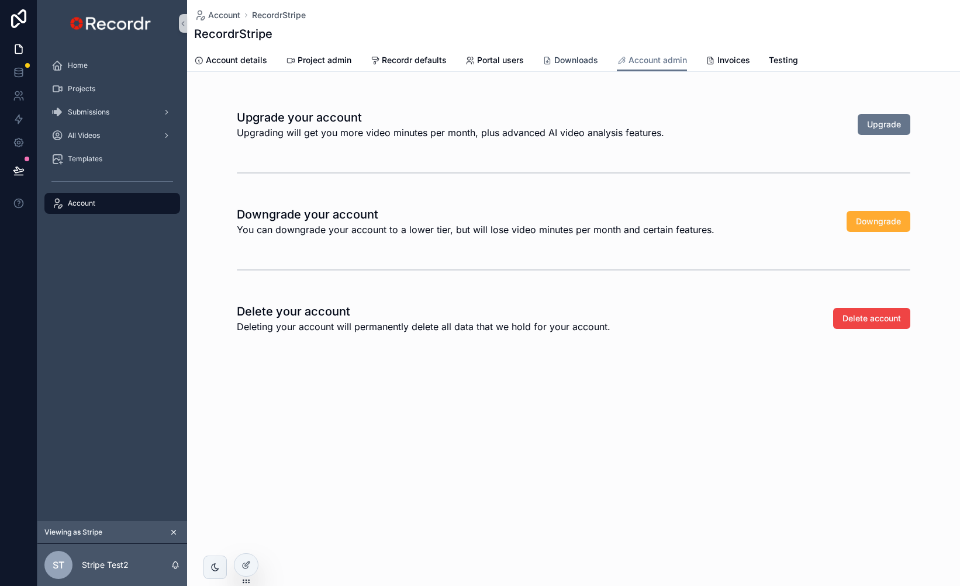
click at [574, 61] on span "Downloads" at bounding box center [576, 60] width 44 height 12
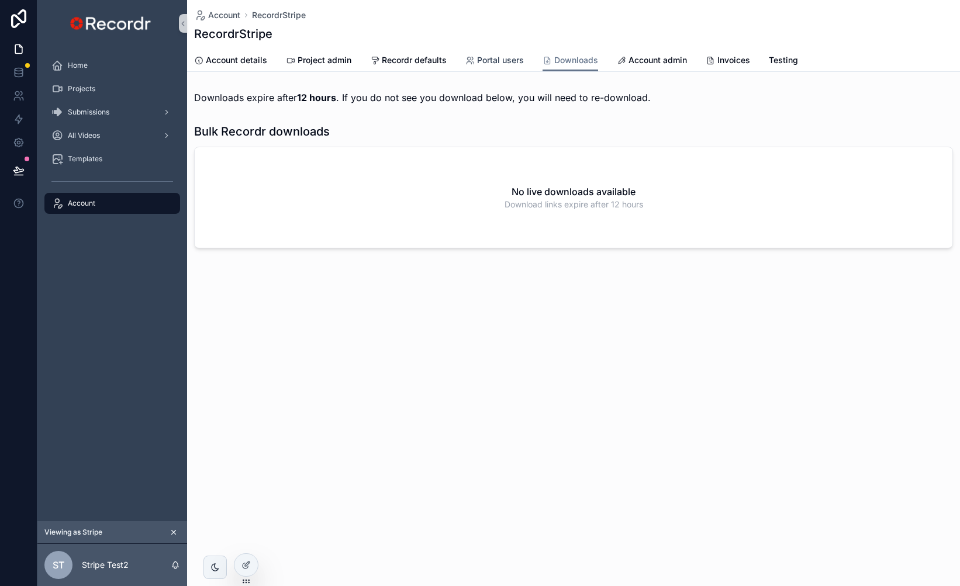
click at [497, 63] on span "Portal users" at bounding box center [500, 60] width 47 height 12
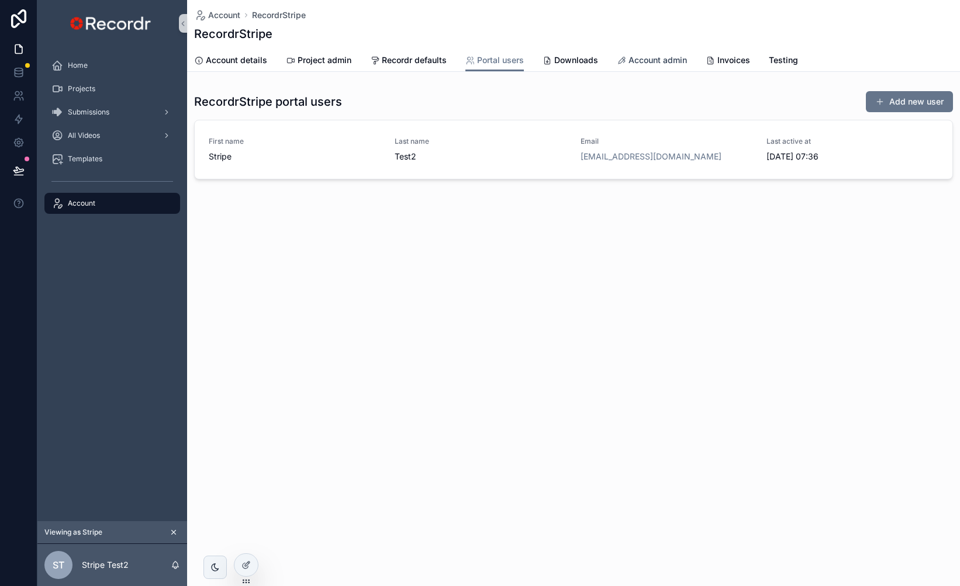
click at [638, 60] on span "Account admin" at bounding box center [658, 60] width 58 height 12
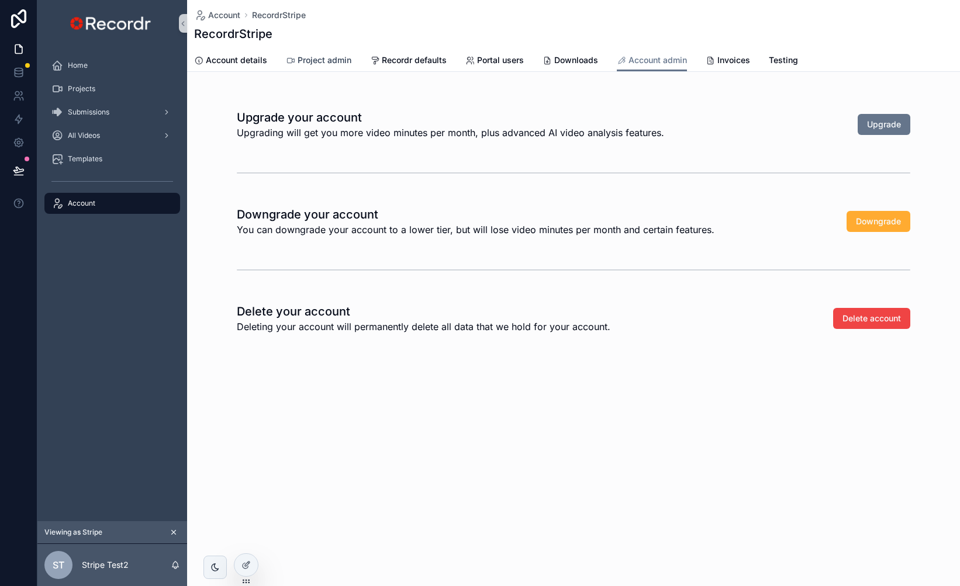
click at [330, 58] on span "Project admin" at bounding box center [325, 60] width 54 height 12
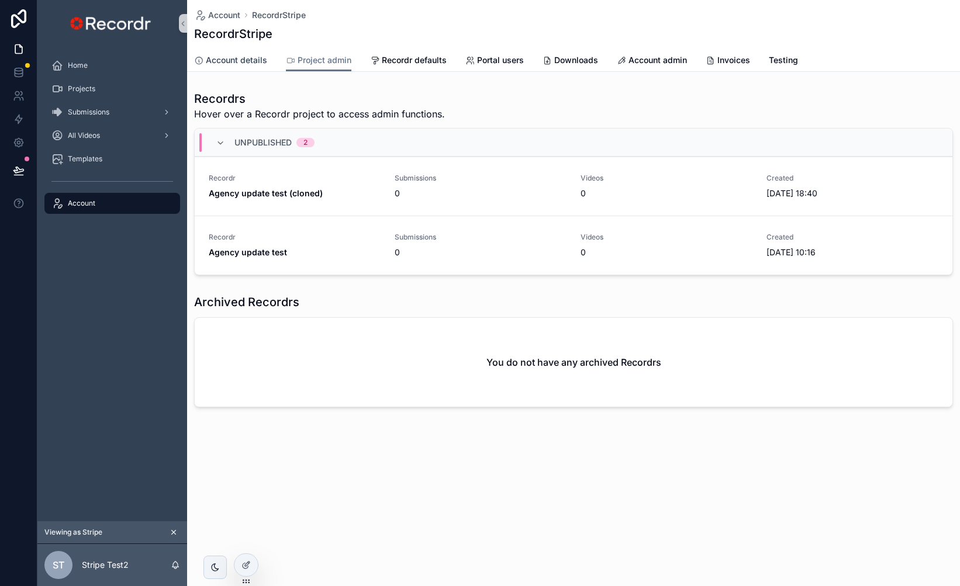
click at [256, 65] on span "Account details" at bounding box center [236, 60] width 61 height 12
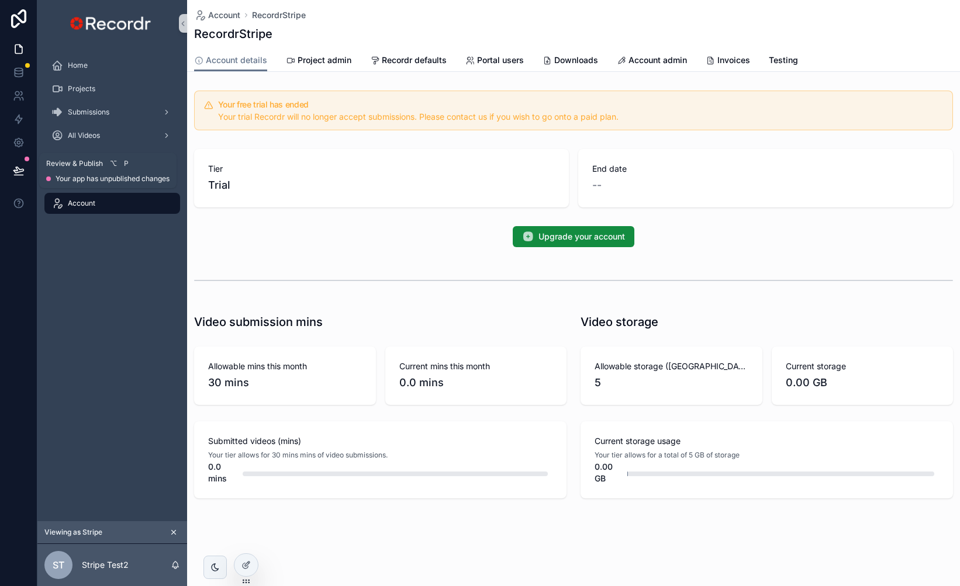
click at [11, 174] on button at bounding box center [19, 170] width 26 height 33
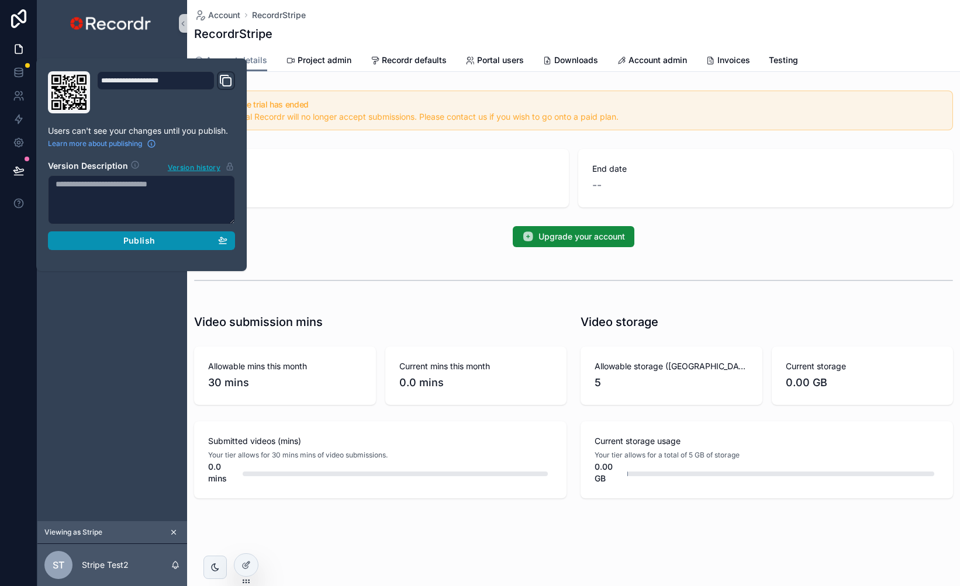
click at [158, 246] on button "Publish" at bounding box center [141, 241] width 187 height 19
